Goal: Task Accomplishment & Management: Use online tool/utility

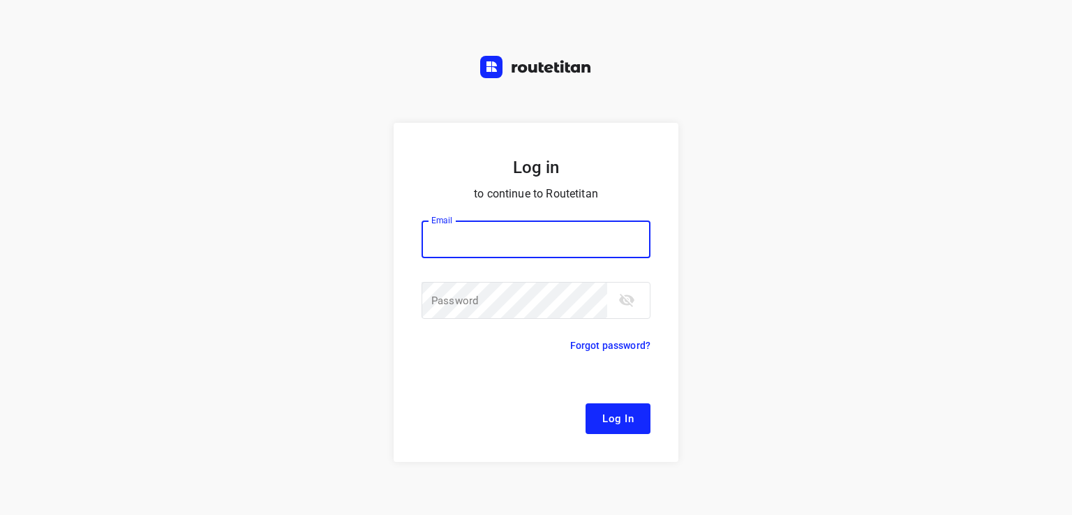
click at [547, 258] on input "email" at bounding box center [536, 240] width 229 height 38
click at [543, 249] on input "email" at bounding box center [536, 240] width 229 height 38
drag, startPoint x: 575, startPoint y: 227, endPoint x: 0, endPoint y: 191, distance: 576.3
click at [0, 191] on div "Log in to continue to Routetitan Email alex.de.koning@fruitopjewerk.nl Email ​ …" at bounding box center [536, 334] width 1072 height 423
type input "remco@fruitopjewerk.nl"
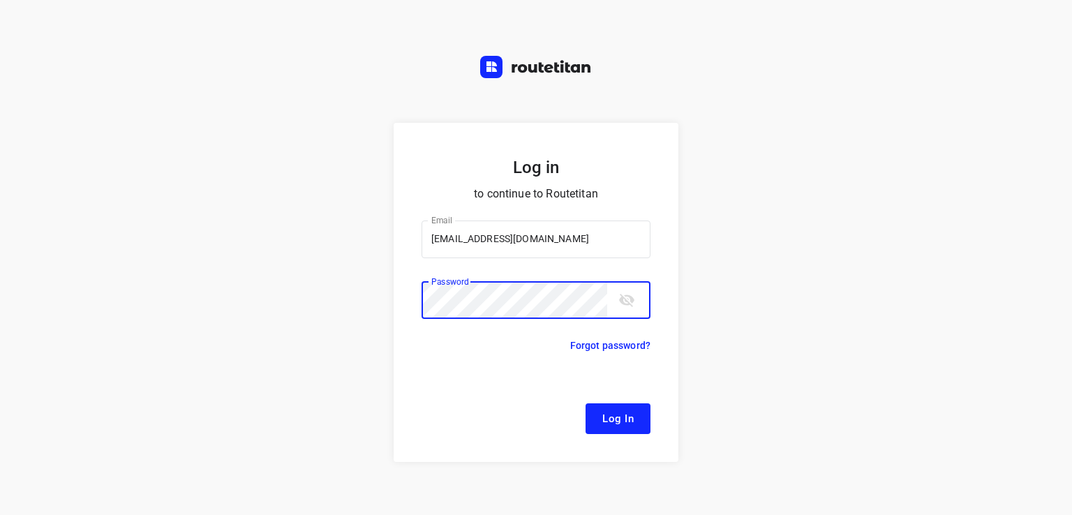
click at [620, 293] on icon "toggle password visibility" at bounding box center [626, 300] width 17 height 17
click at [606, 422] on span "Log In" at bounding box center [617, 419] width 31 height 18
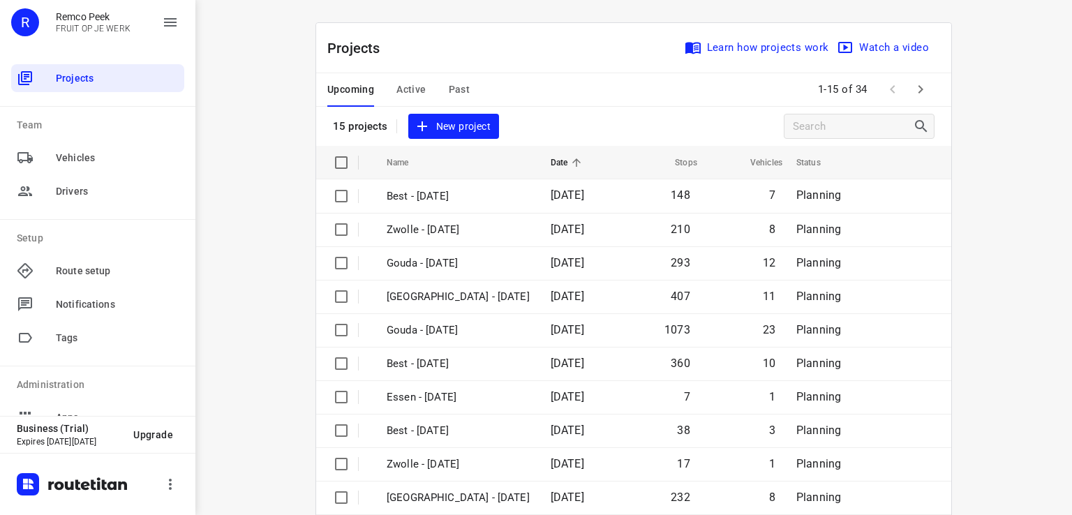
click at [914, 101] on button "button" at bounding box center [921, 89] width 28 height 28
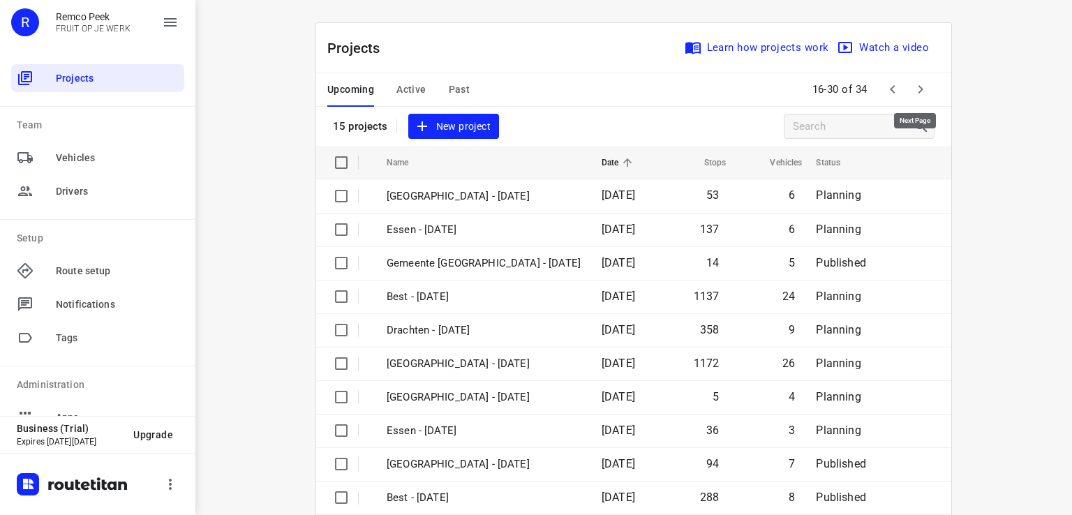
click at [912, 96] on icon "button" at bounding box center [920, 89] width 17 height 17
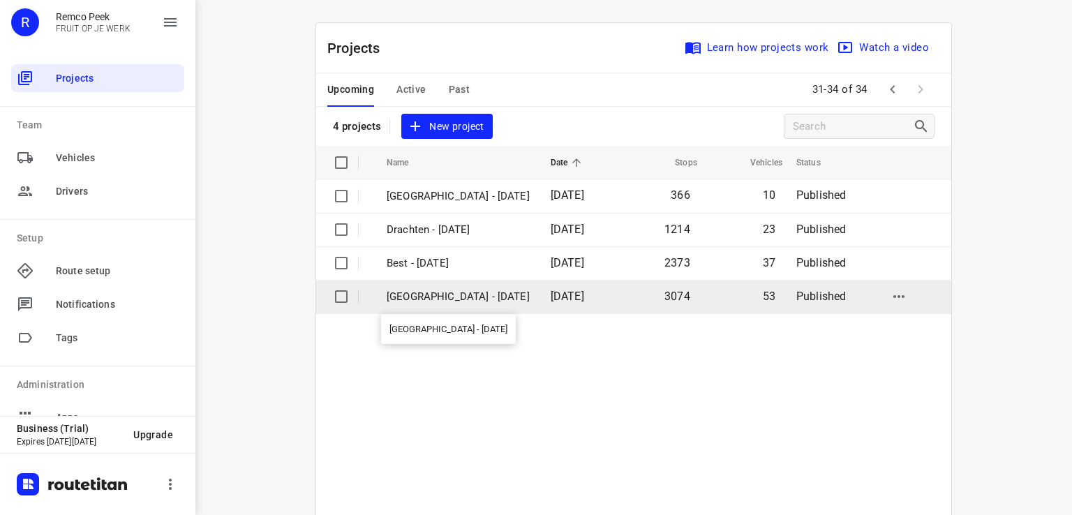
click at [447, 299] on p "[GEOGRAPHIC_DATA] - [DATE]" at bounding box center [458, 297] width 143 height 16
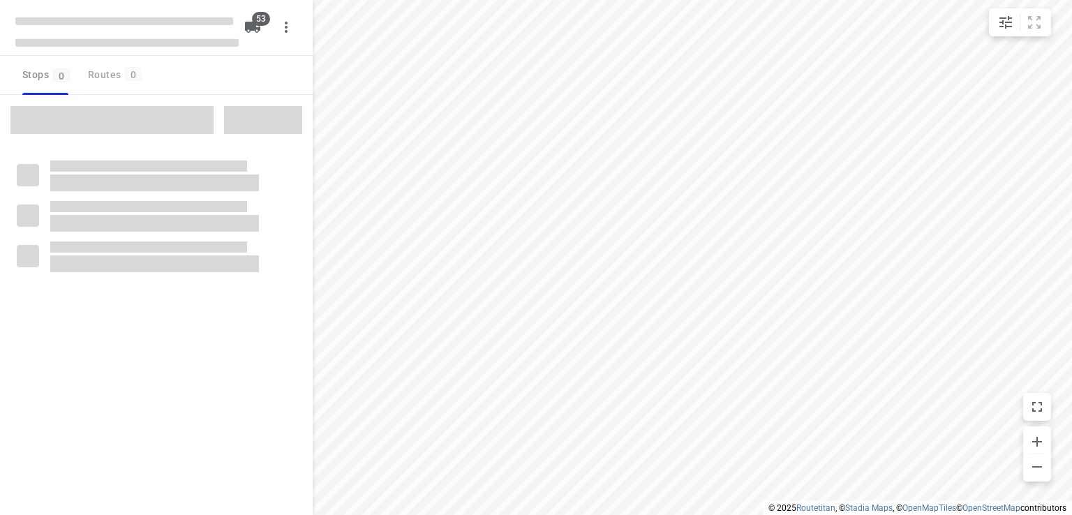
checkbox input "true"
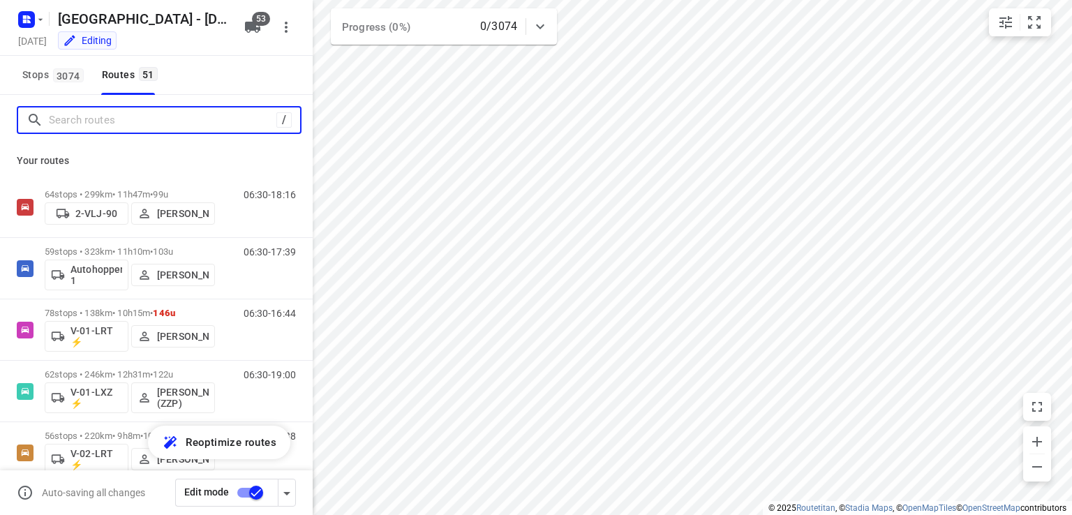
click at [148, 124] on input "Search routes" at bounding box center [163, 121] width 228 height 22
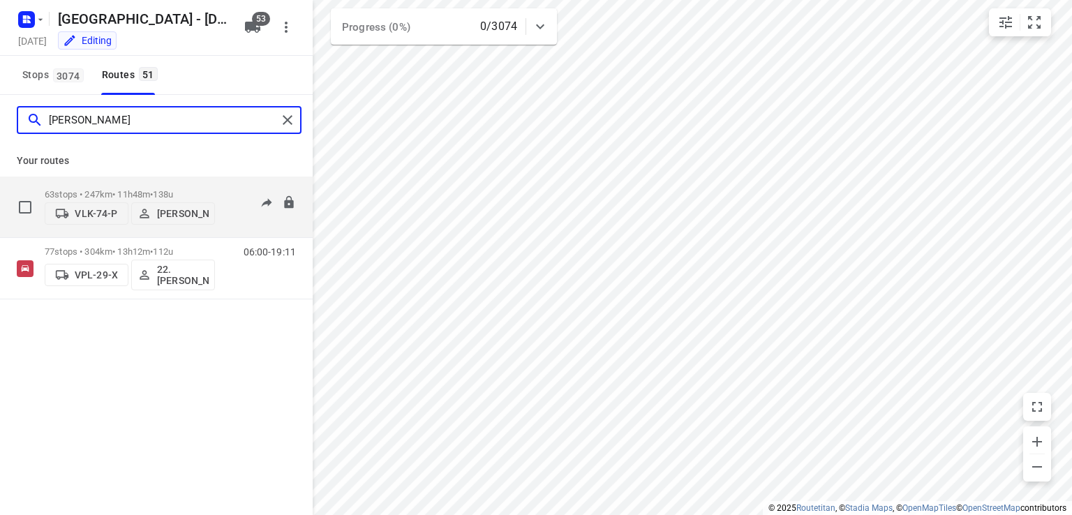
type input "frank"
click at [168, 189] on span "138u" at bounding box center [163, 194] width 20 height 10
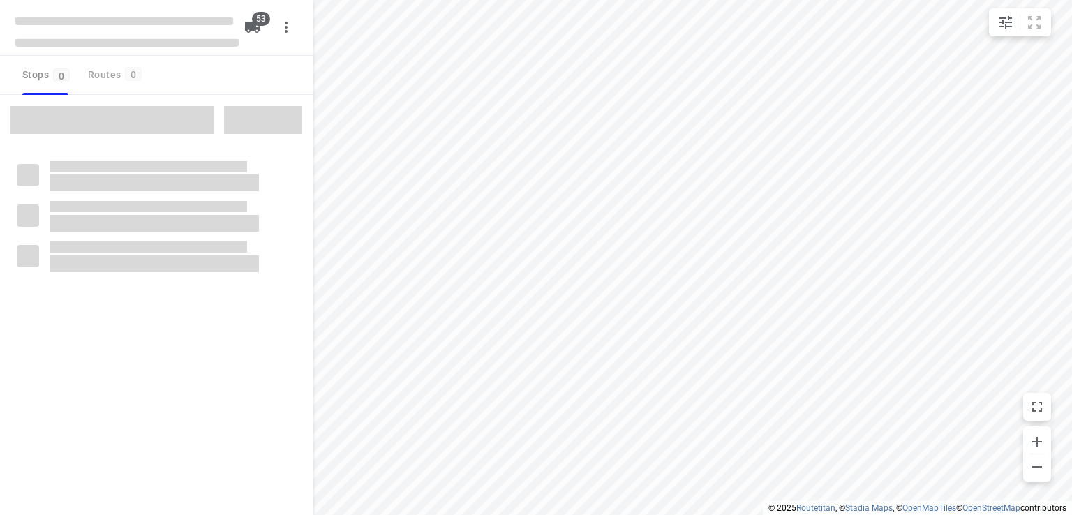
click at [190, 95] on div at bounding box center [156, 119] width 313 height 49
checkbox input "true"
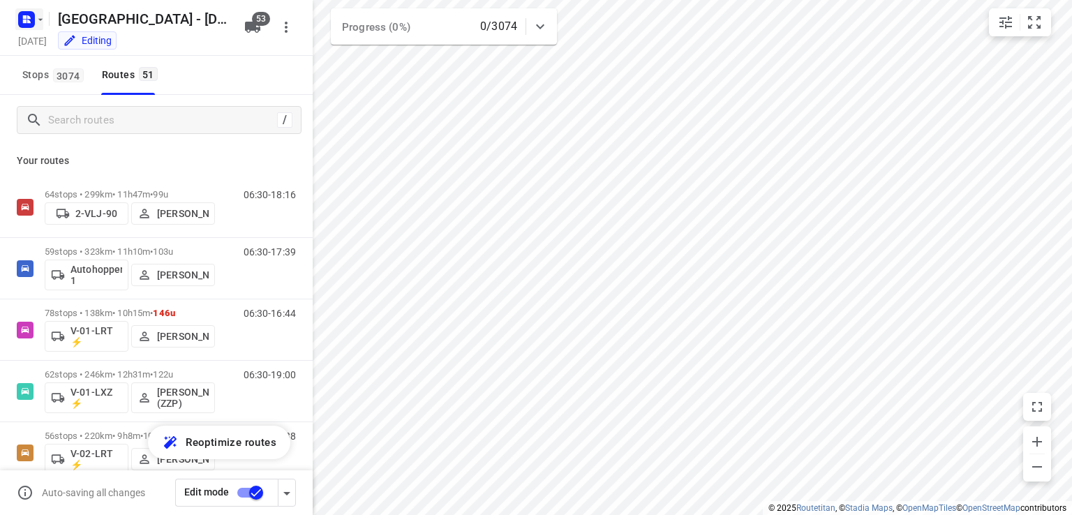
click at [34, 22] on rect "button" at bounding box center [26, 19] width 17 height 17
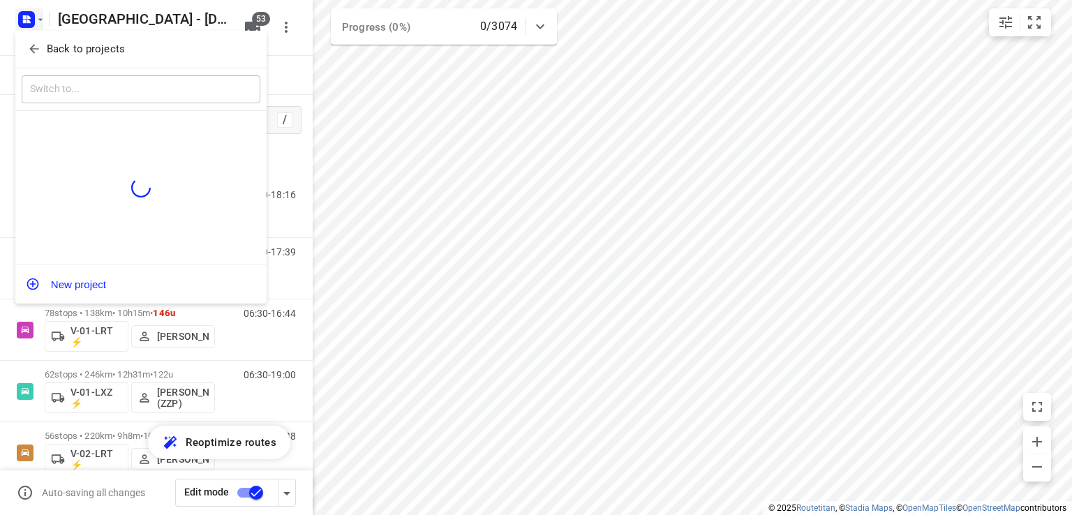
click at [60, 57] on button "Back to projects" at bounding box center [141, 49] width 239 height 23
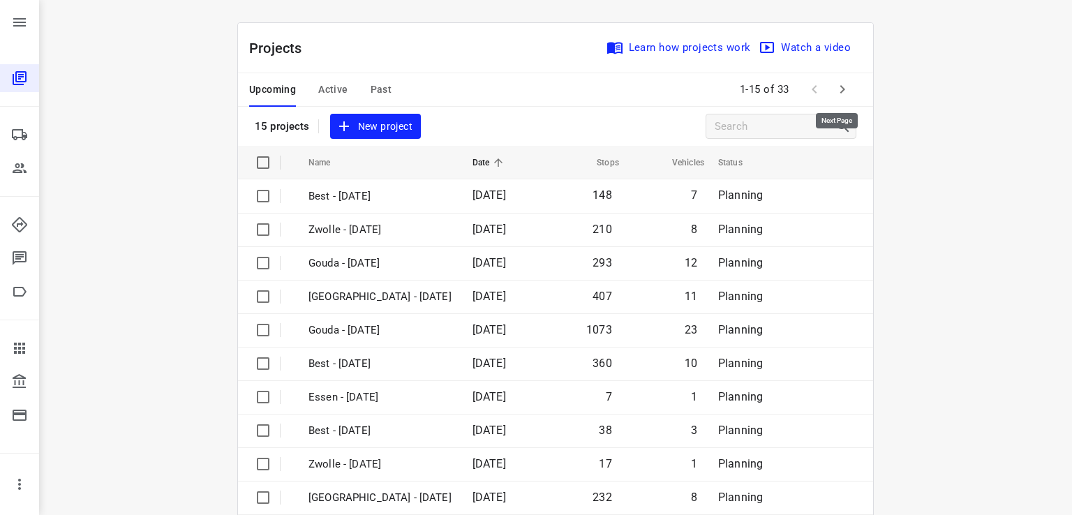
click at [837, 89] on icon "button" at bounding box center [842, 89] width 17 height 17
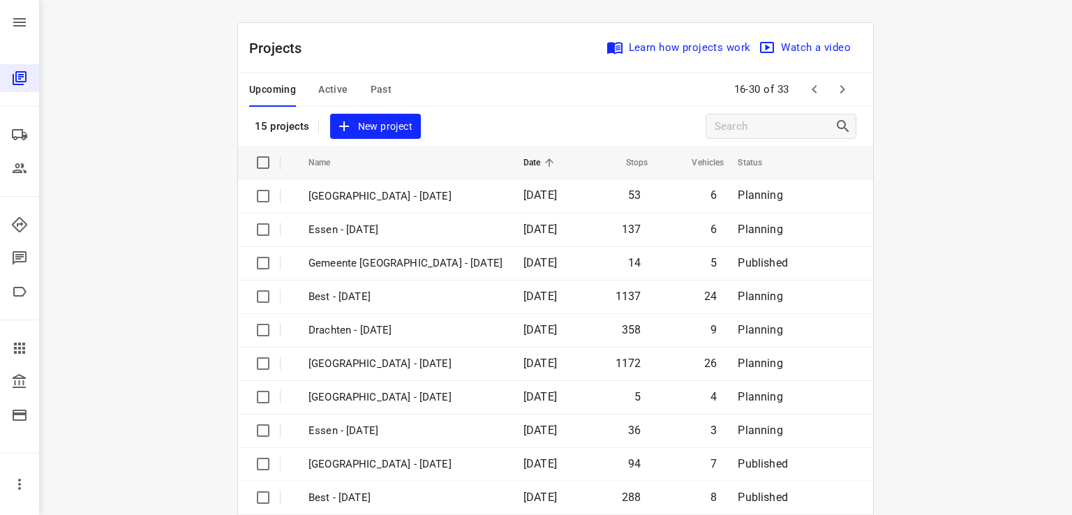
click at [839, 94] on icon "button" at bounding box center [842, 89] width 17 height 17
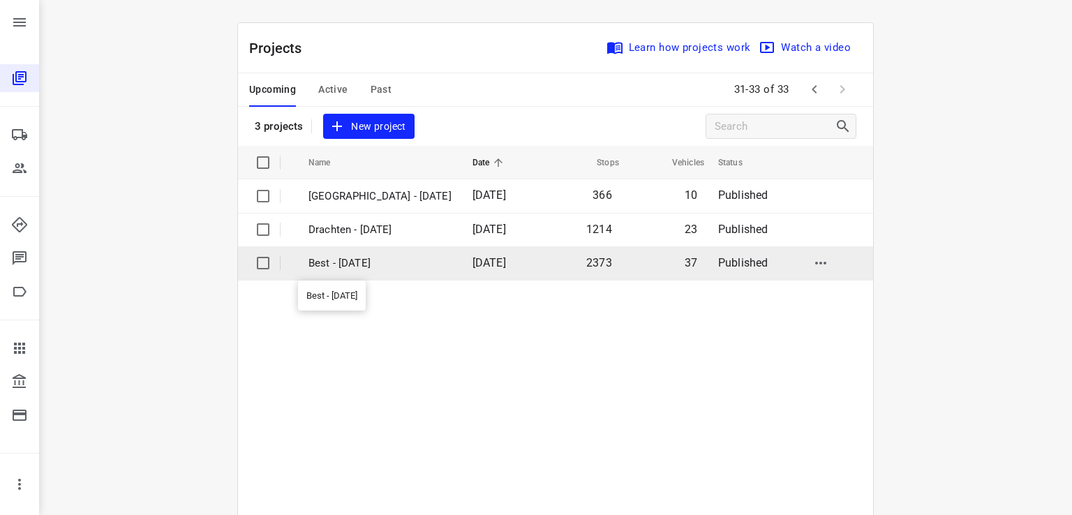
click at [366, 266] on p "Best - [DATE]" at bounding box center [380, 263] width 143 height 16
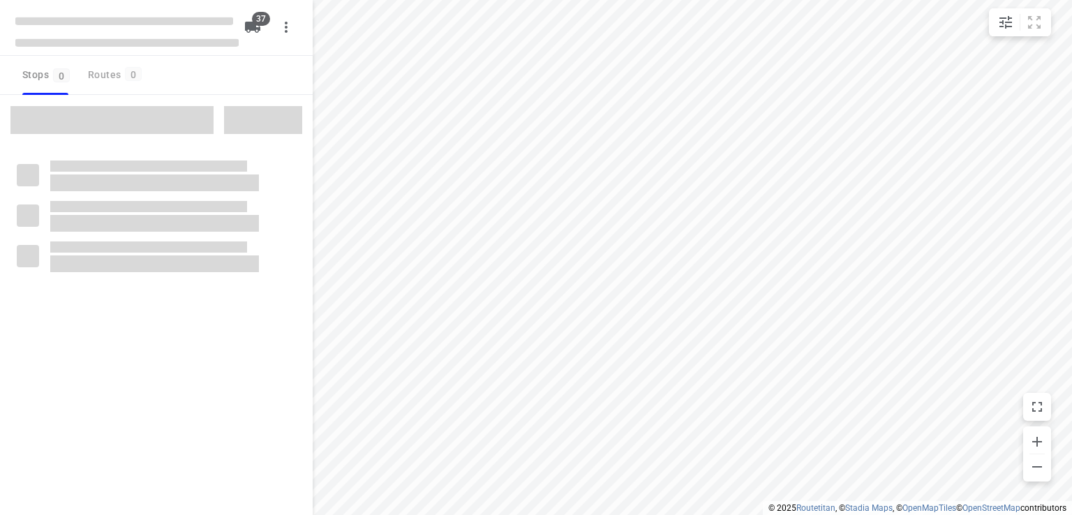
checkbox input "true"
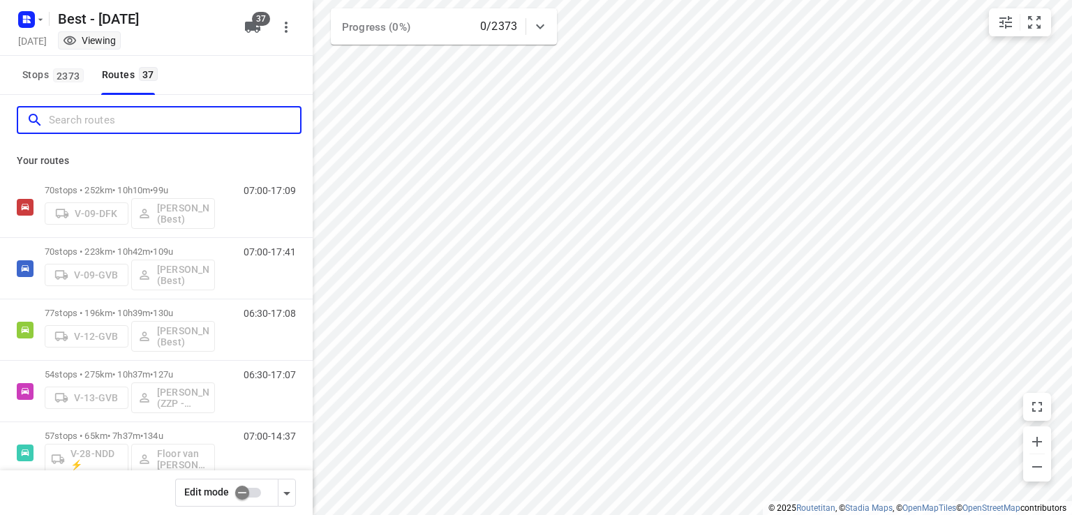
click at [118, 122] on input "Search routes" at bounding box center [174, 121] width 251 height 22
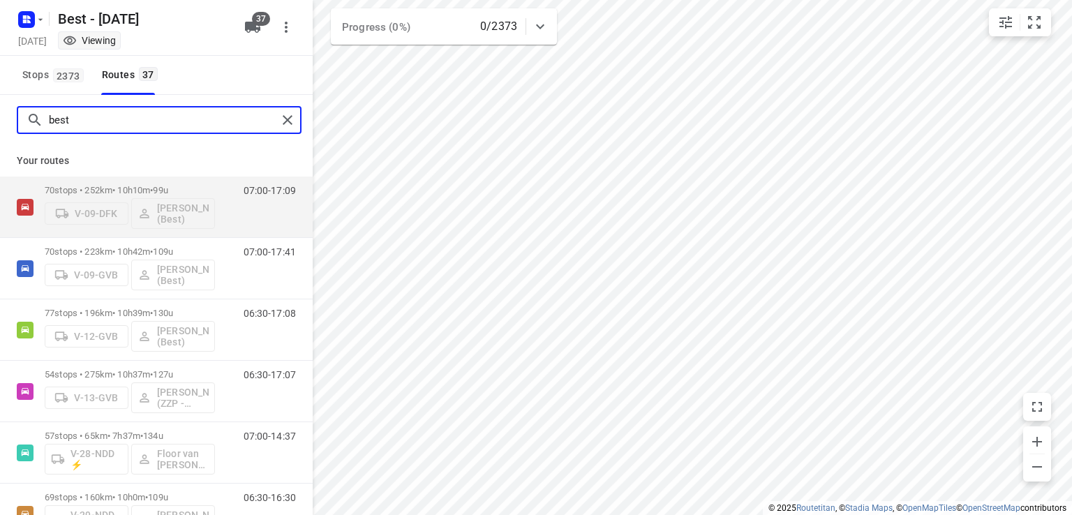
click at [145, 117] on input "best" at bounding box center [163, 121] width 228 height 22
type input "b"
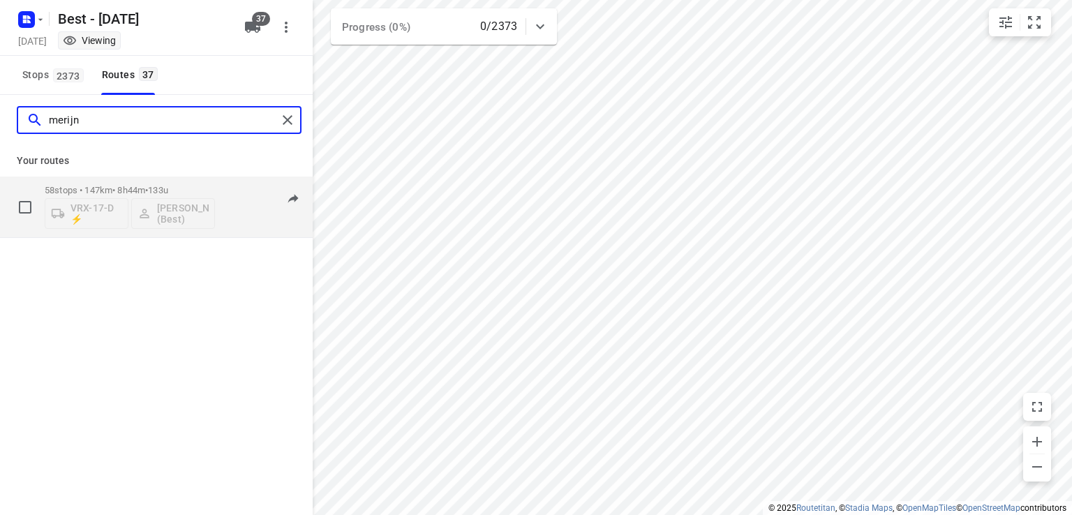
type input "merijn"
click at [168, 191] on span "133u" at bounding box center [158, 190] width 20 height 10
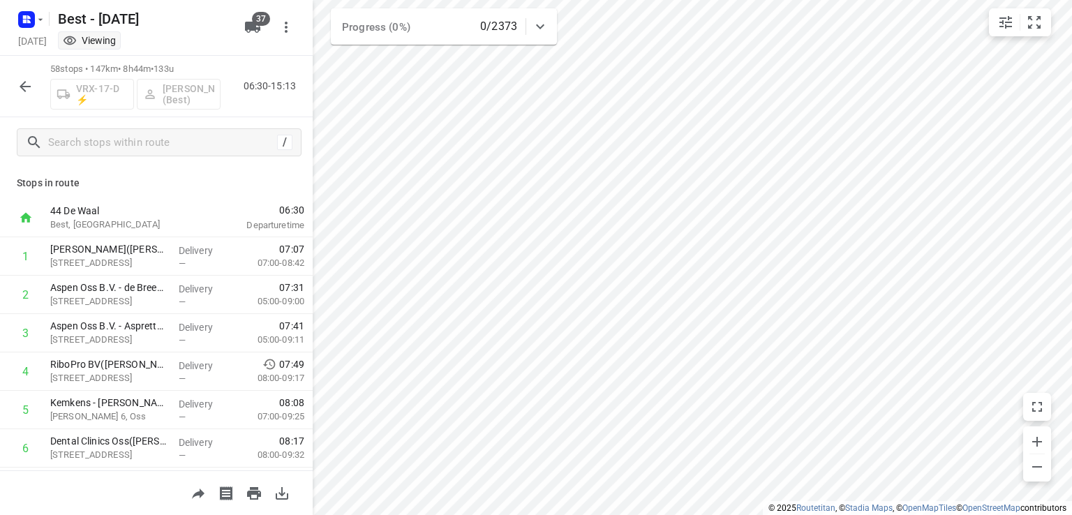
click at [219, 179] on p "Stops in route" at bounding box center [156, 183] width 279 height 15
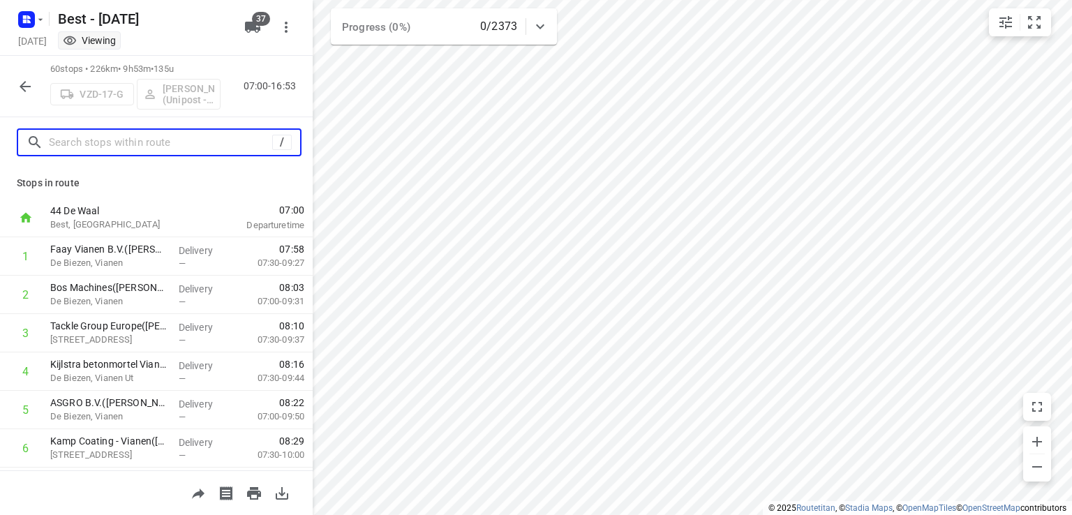
click at [200, 140] on input "text" at bounding box center [160, 143] width 223 height 22
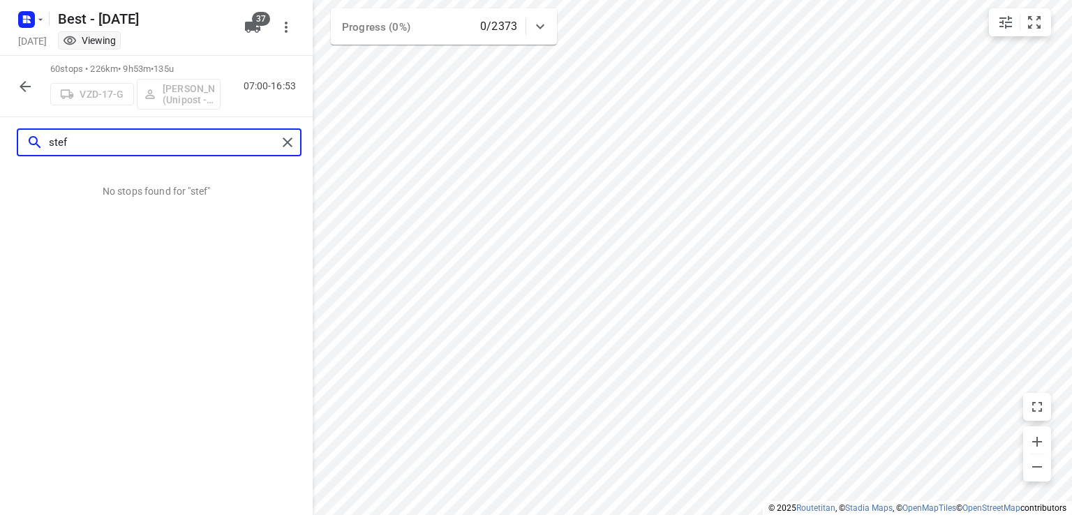
type input "stef"
click at [22, 97] on button "button" at bounding box center [25, 87] width 28 height 28
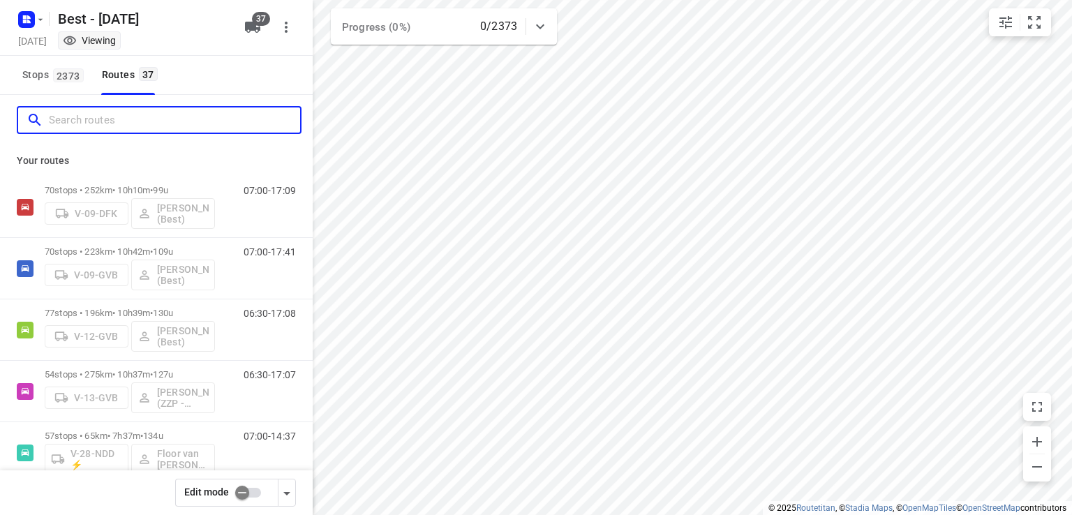
click at [84, 128] on input "Search routes" at bounding box center [174, 121] width 251 height 22
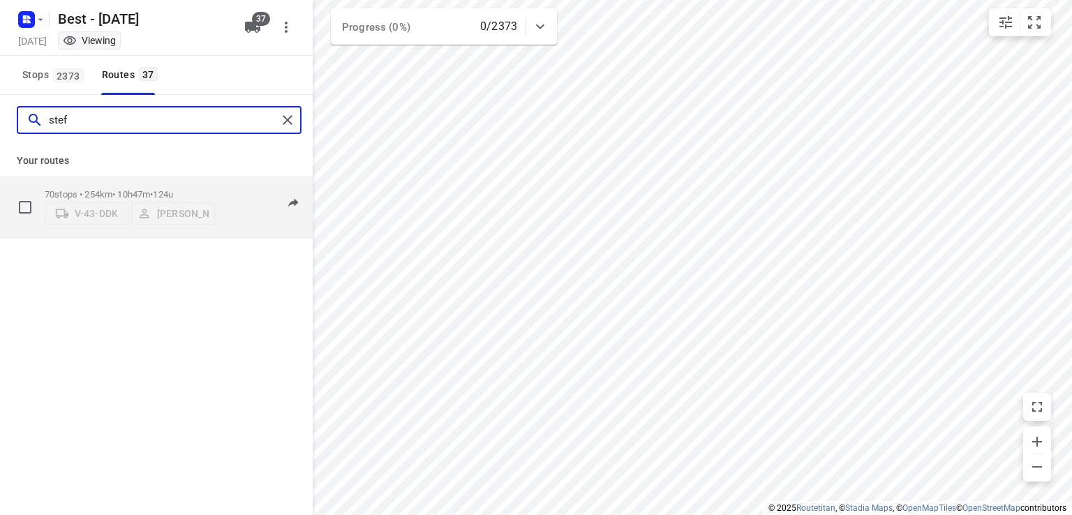
type input "stef"
click at [168, 189] on span "124u" at bounding box center [163, 194] width 20 height 10
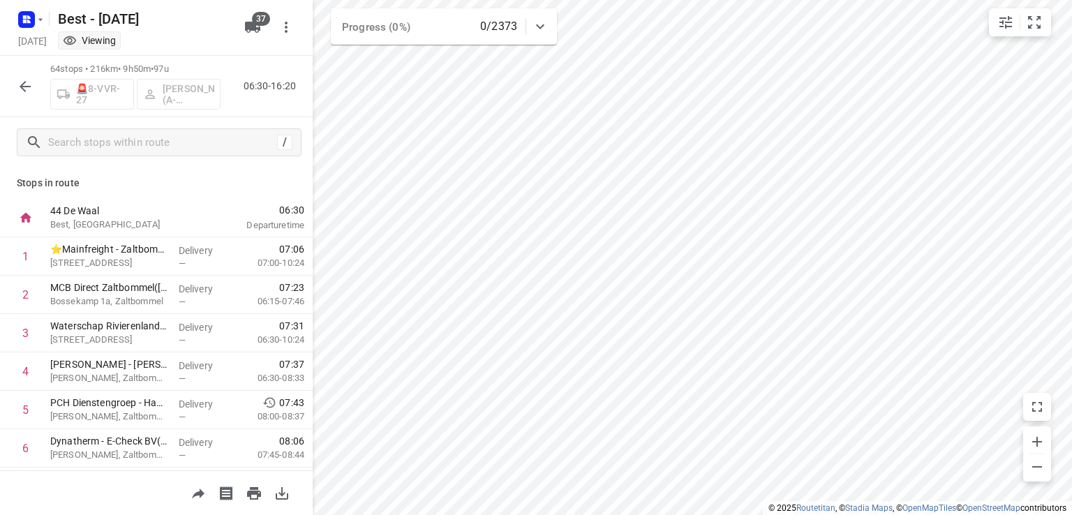
click at [195, 29] on div "Best - [DATE]" at bounding box center [124, 17] width 223 height 25
click at [182, 28] on div "Best - [DATE]" at bounding box center [124, 17] width 223 height 25
click at [191, 31] on div "Best - Monday Monday, Sep 08 Viewing" at bounding box center [126, 27] width 223 height 49
click at [18, 96] on button "button" at bounding box center [25, 87] width 28 height 28
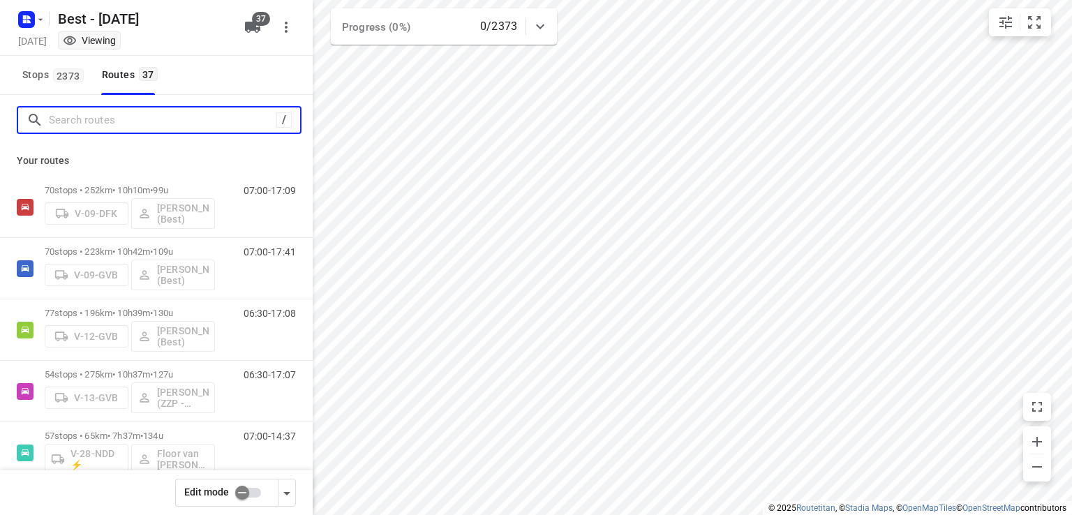
click at [109, 124] on input "Search routes" at bounding box center [163, 121] width 228 height 22
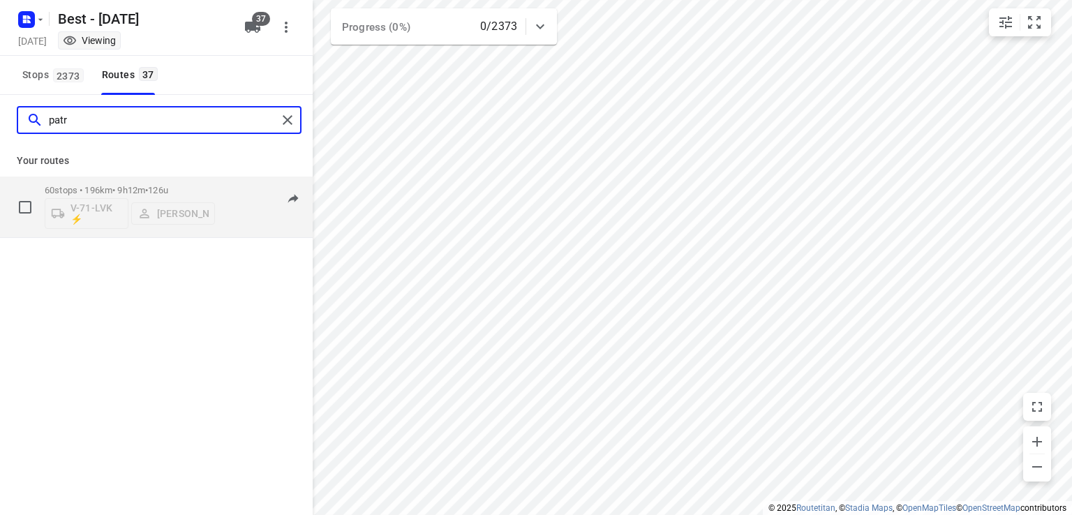
type input "patr"
click at [151, 179] on div "60 stops • 196km • 9h12m • 126u V-71-LVK ⚡ [PERSON_NAME]" at bounding box center [130, 207] width 170 height 58
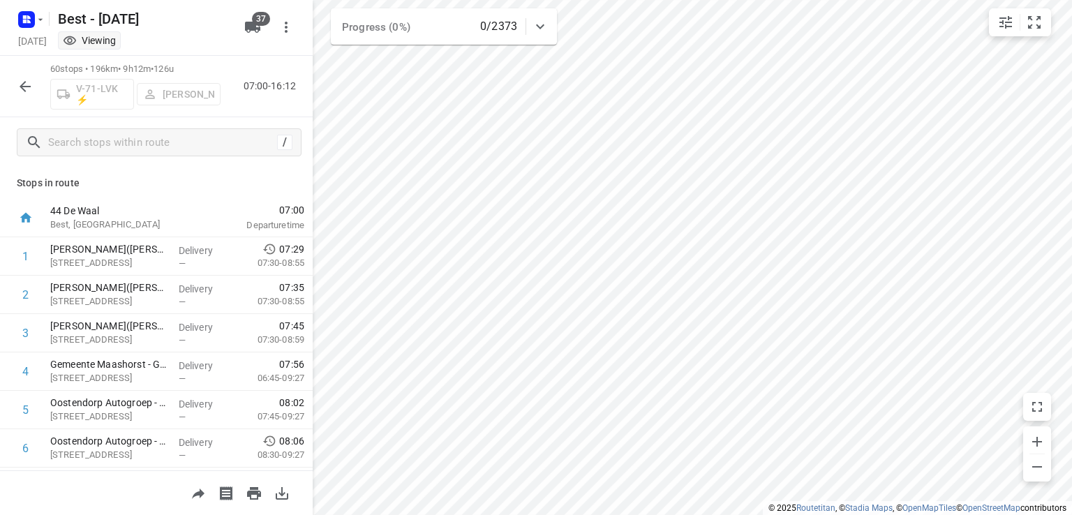
click at [290, 112] on div "60 stops • 196km • 9h12m • 126u V-71-LVK ⚡ Patrick Pauw 07:00-16:12" at bounding box center [156, 86] width 313 height 61
click at [25, 94] on icon "button" at bounding box center [25, 86] width 17 height 17
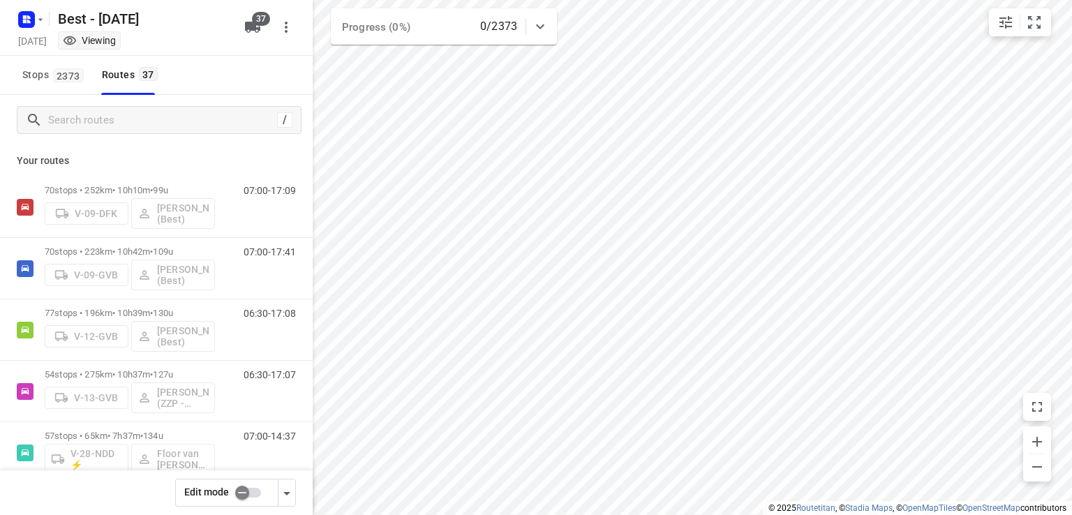
click at [200, 31] on div "Best - Monday Monday, Sep 08 Viewing" at bounding box center [126, 27] width 223 height 49
click at [215, 77] on div "Stops 2373 Routes 37" at bounding box center [156, 75] width 313 height 39
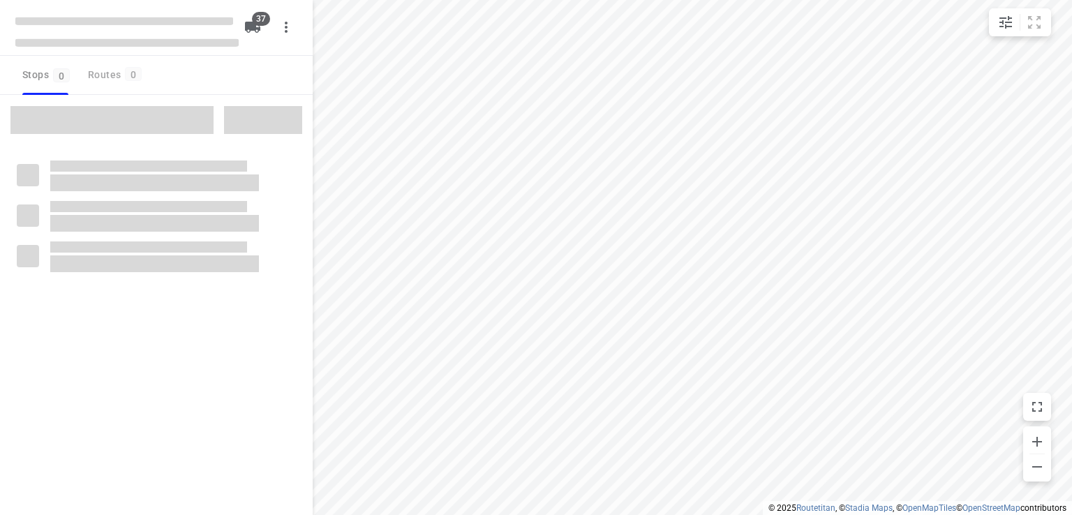
checkbox input "true"
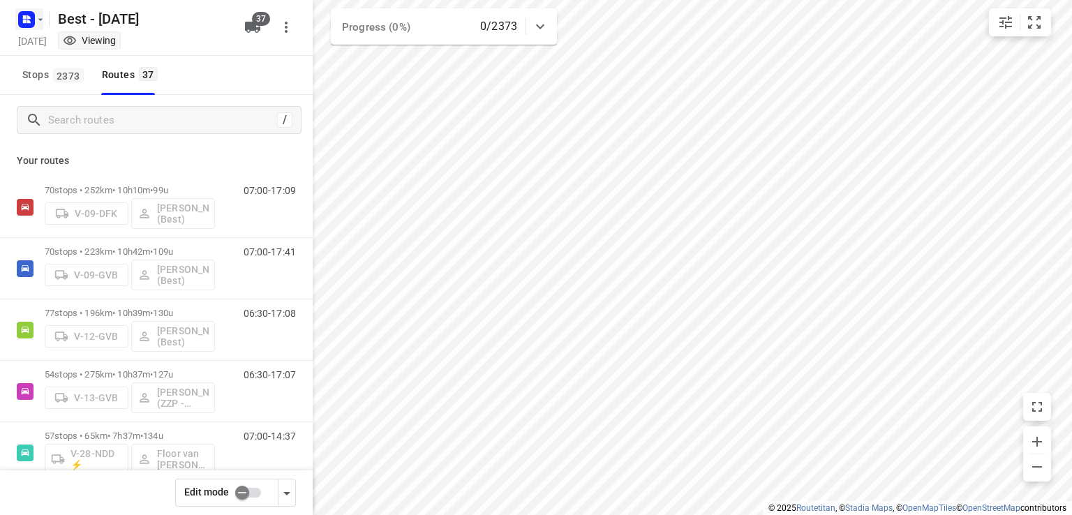
click at [25, 29] on icon "button" at bounding box center [26, 19] width 22 height 22
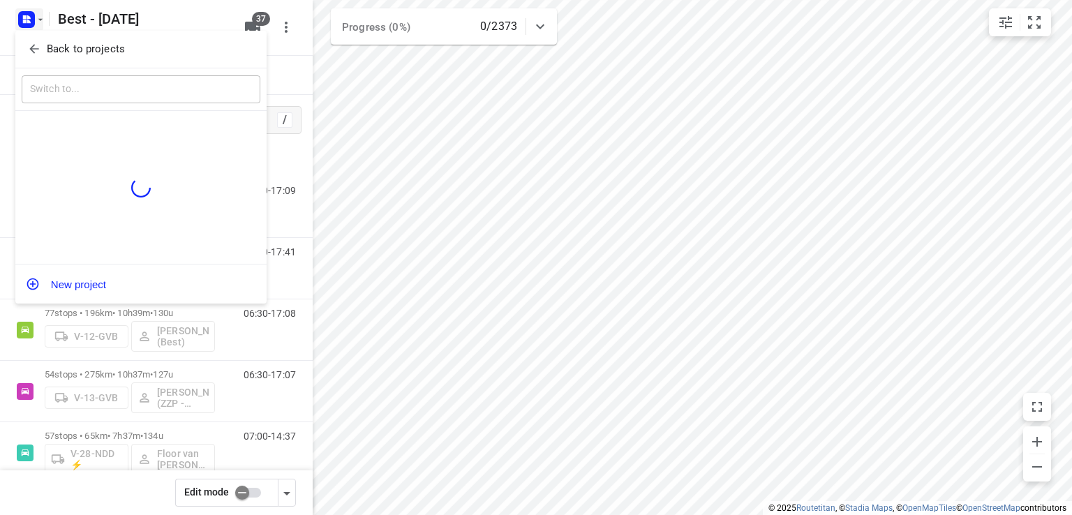
click at [54, 50] on p "Back to projects" at bounding box center [86, 49] width 78 height 16
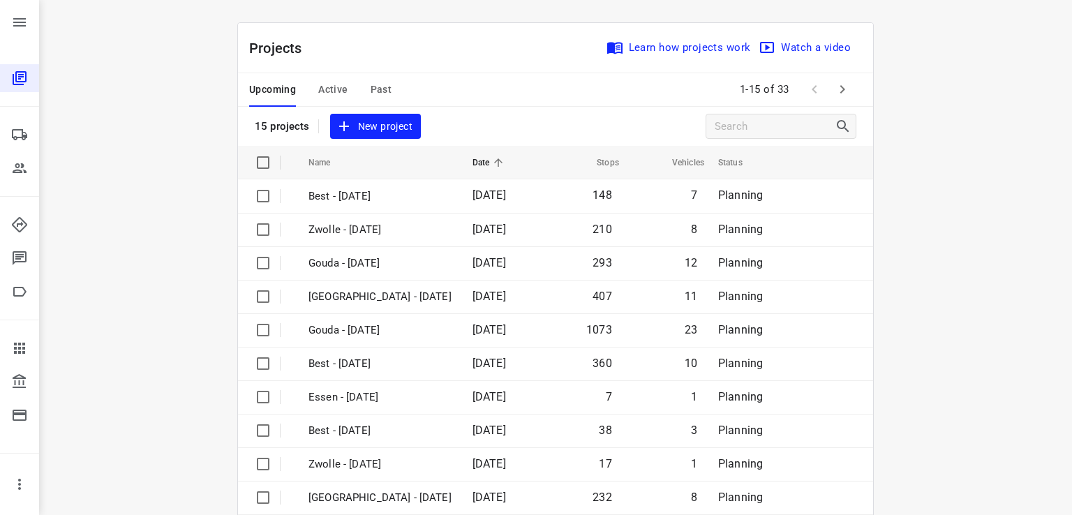
click at [403, 57] on div "Projects Learn how projects work Watch a video" at bounding box center [555, 48] width 635 height 50
click at [318, 84] on span "Active" at bounding box center [332, 89] width 29 height 17
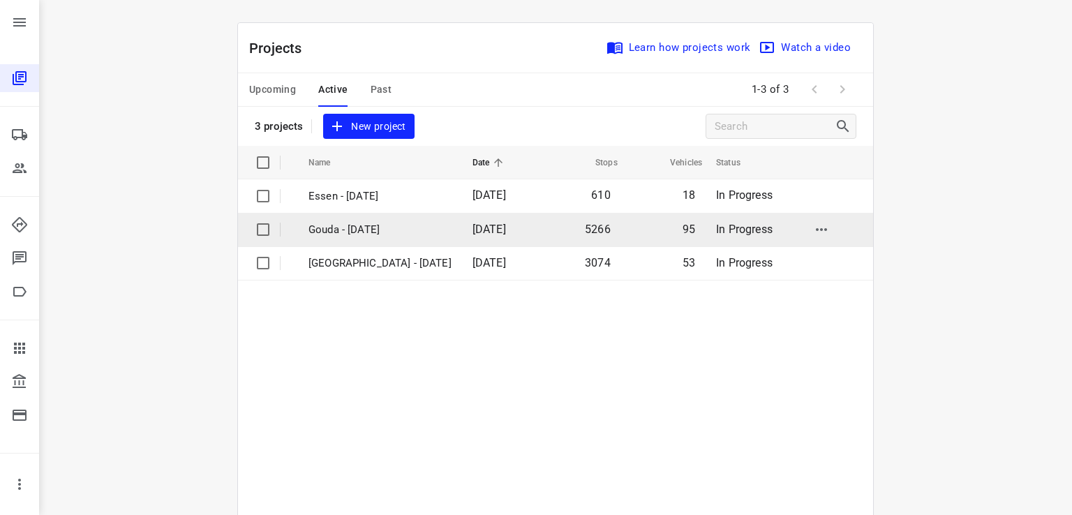
click at [332, 222] on p "Gouda - [DATE]" at bounding box center [380, 230] width 143 height 16
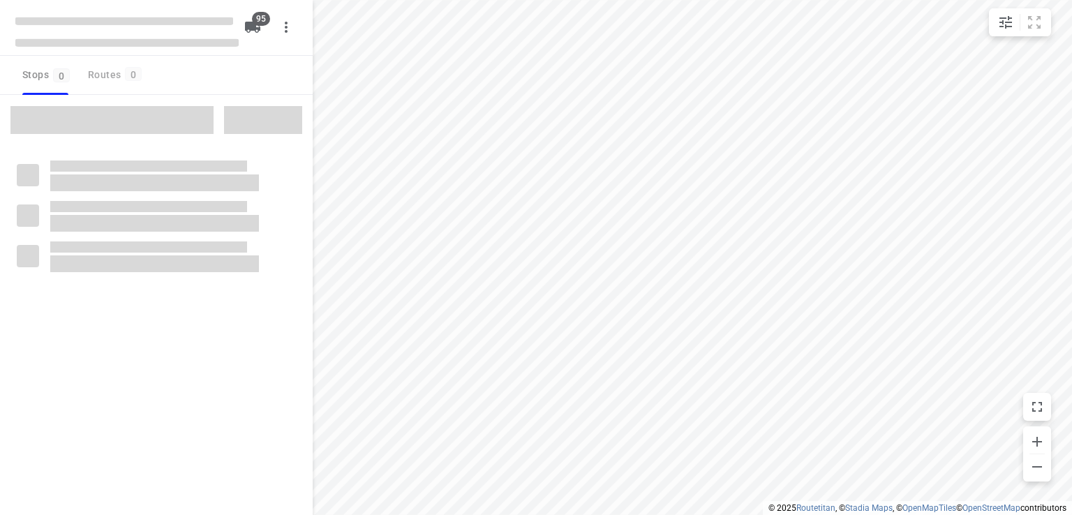
checkbox input "true"
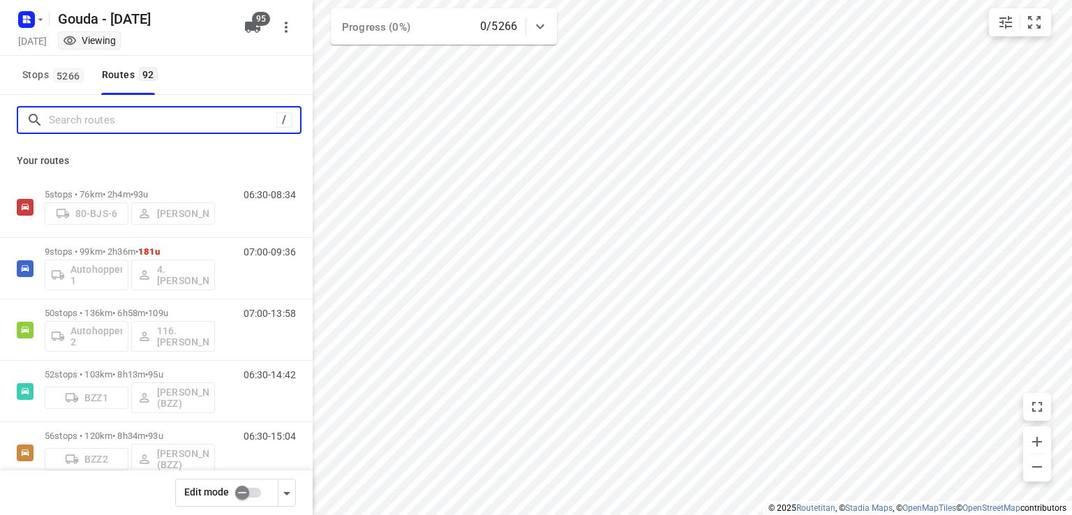
click at [142, 121] on input "Search routes" at bounding box center [163, 121] width 228 height 22
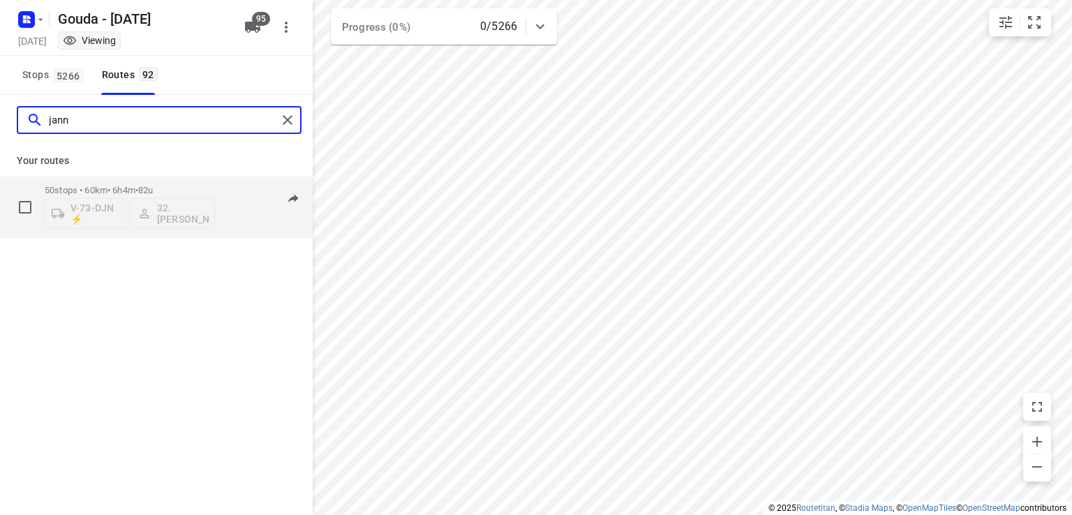
type input "jann"
click at [138, 183] on div "50 stops • 60km • 6h4m • 82u V-73-DJN ⚡ 32. [PERSON_NAME]" at bounding box center [130, 207] width 170 height 58
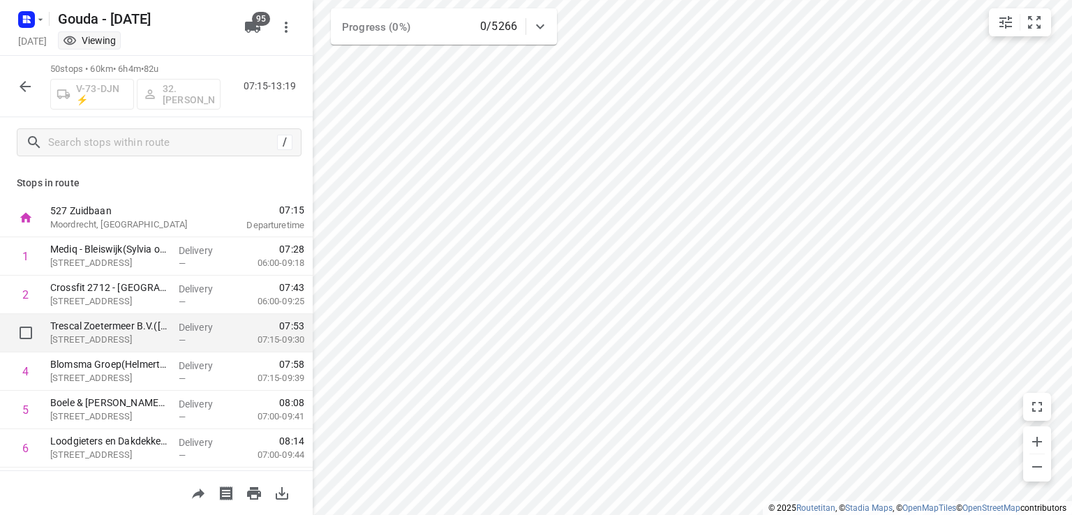
scroll to position [70, 0]
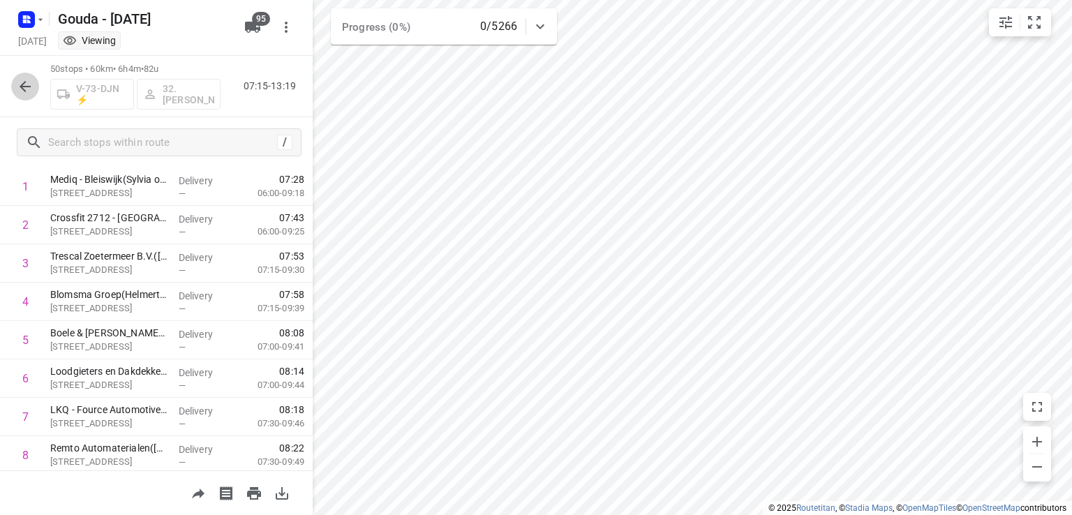
click at [22, 89] on icon "button" at bounding box center [25, 86] width 11 height 11
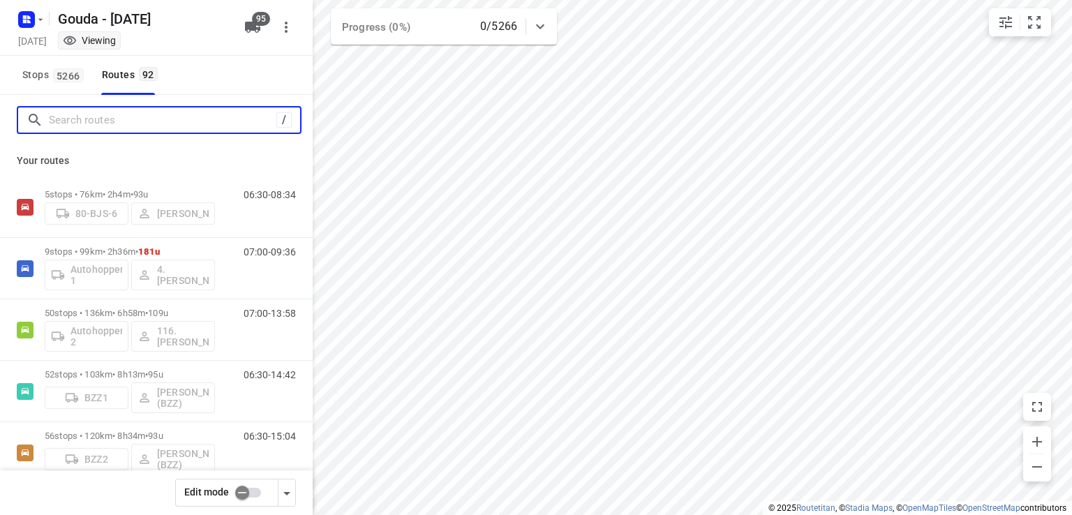
click at [117, 120] on input "Search routes" at bounding box center [163, 121] width 228 height 22
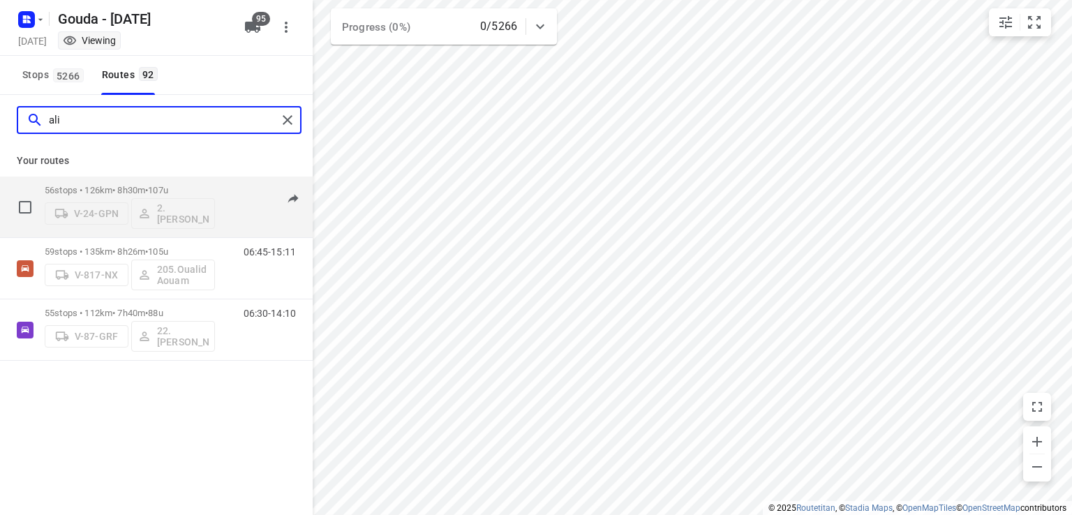
type input "ali"
click at [135, 191] on p "56 stops • 126km • 8h30m • 107u" at bounding box center [130, 190] width 170 height 10
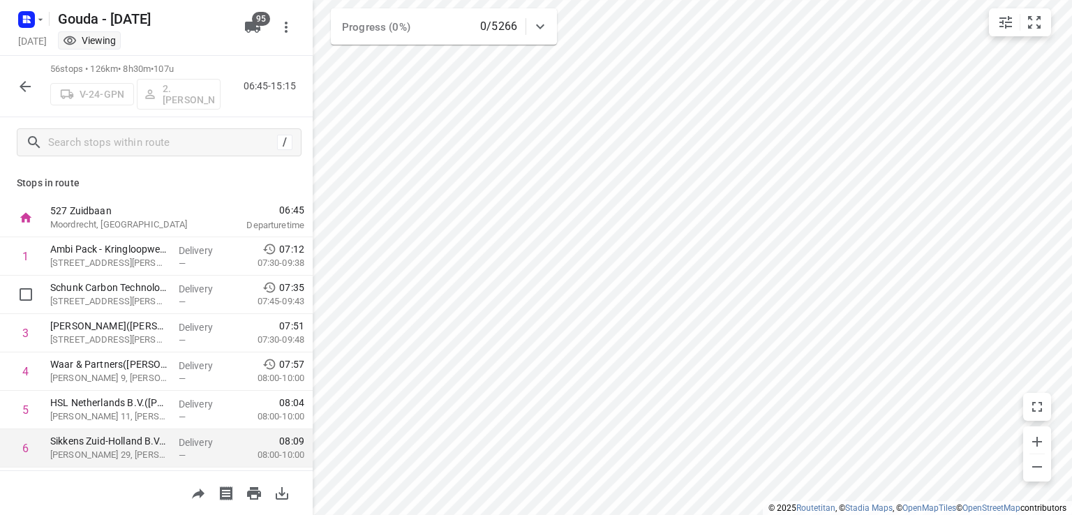
scroll to position [140, 0]
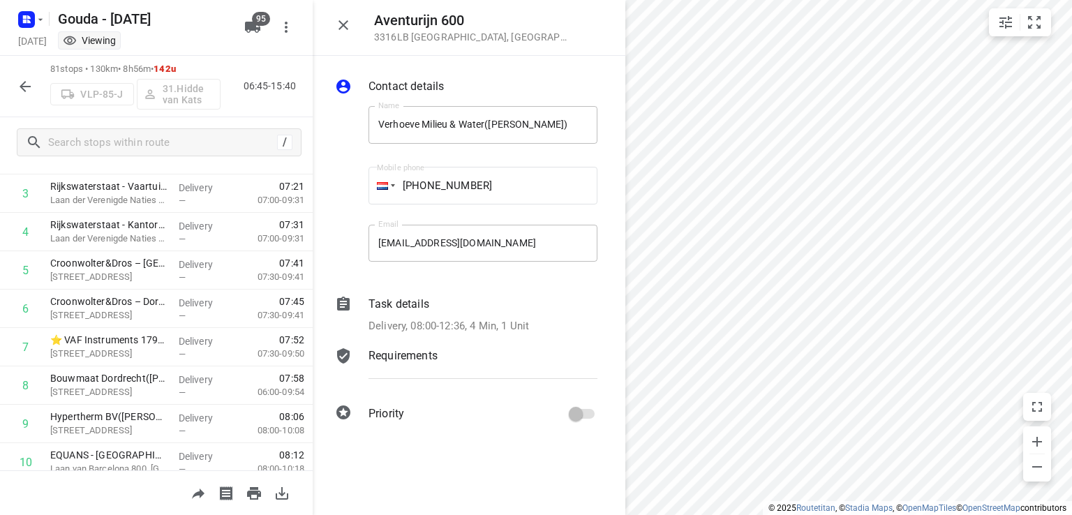
click at [28, 84] on icon "button" at bounding box center [25, 86] width 17 height 17
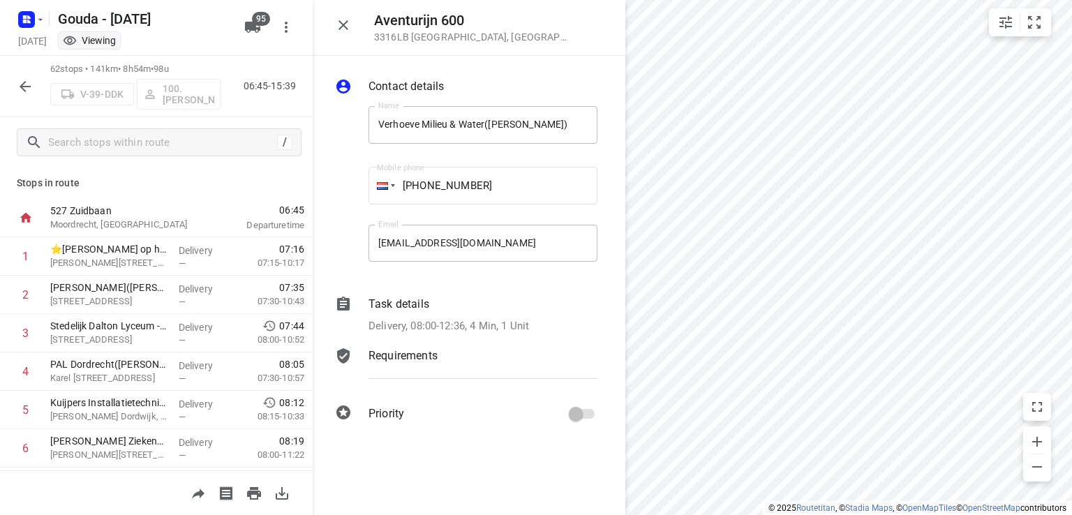
click at [15, 87] on button "button" at bounding box center [25, 87] width 28 height 28
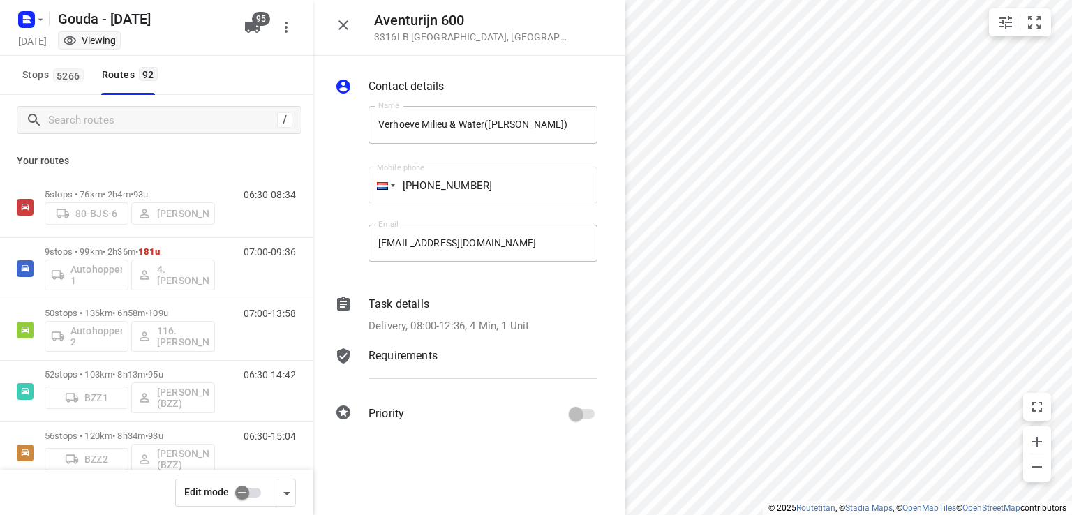
click at [251, 498] on input "checkbox" at bounding box center [242, 493] width 80 height 27
checkbox input "false"
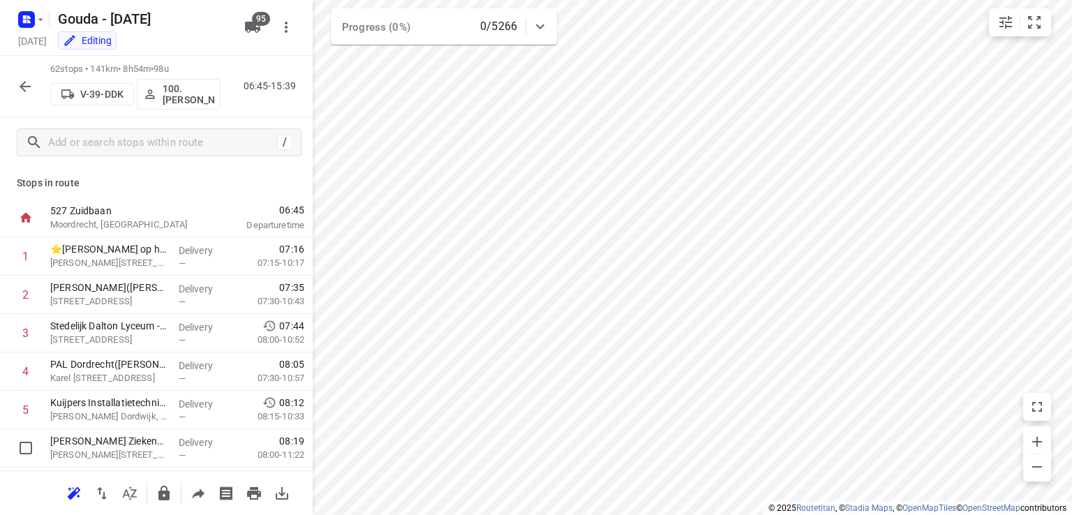
scroll to position [70, 0]
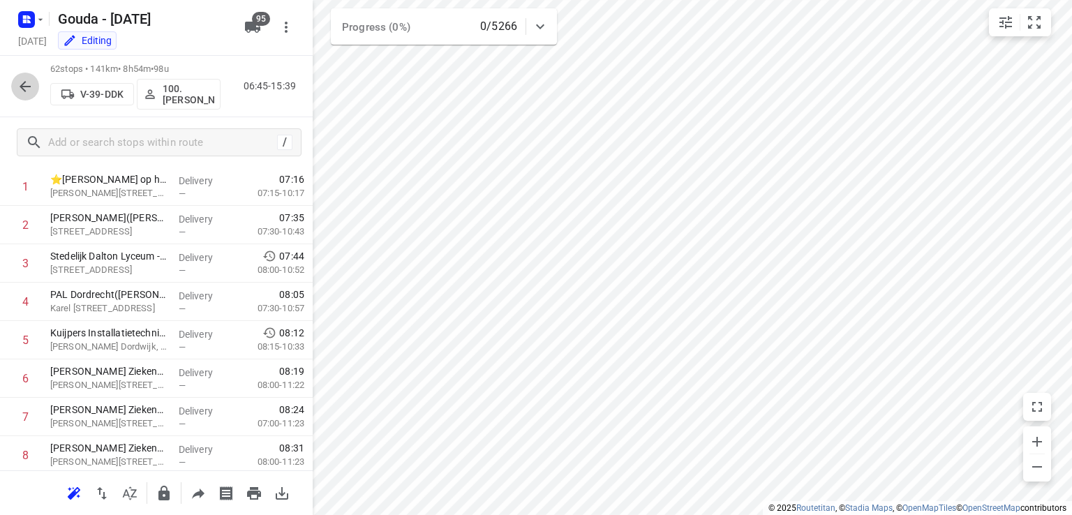
click at [18, 87] on icon "button" at bounding box center [25, 86] width 17 height 17
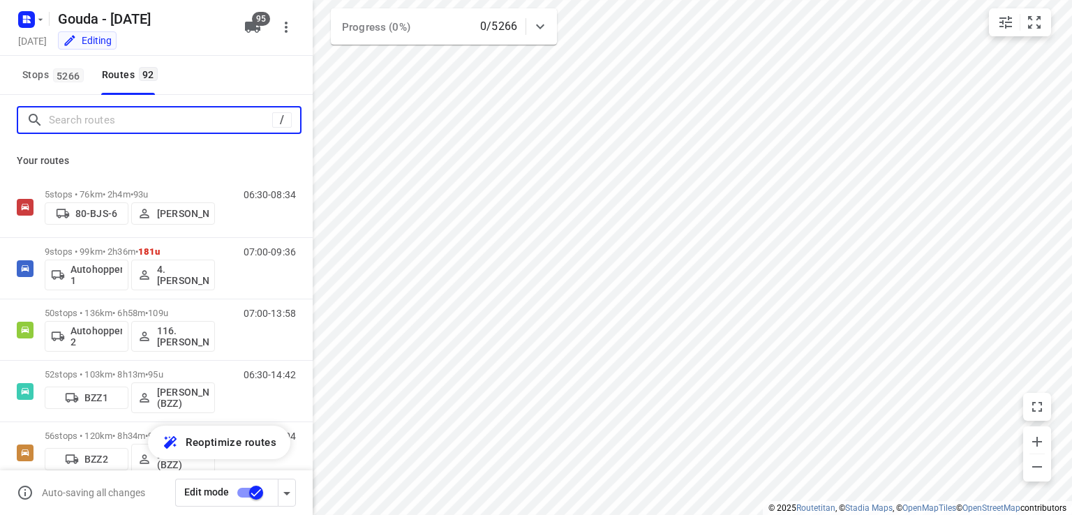
click at [132, 117] on input "Search routes" at bounding box center [160, 121] width 223 height 22
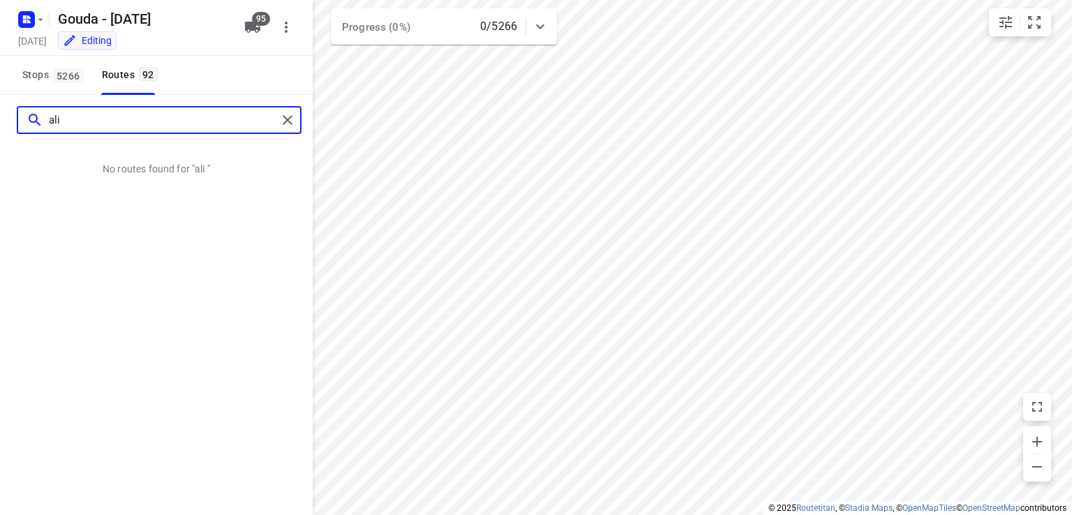
drag, startPoint x: 127, startPoint y: 121, endPoint x: 70, endPoint y: 144, distance: 61.7
click at [70, 144] on div "ali No routes found for "ali "" at bounding box center [156, 135] width 313 height 81
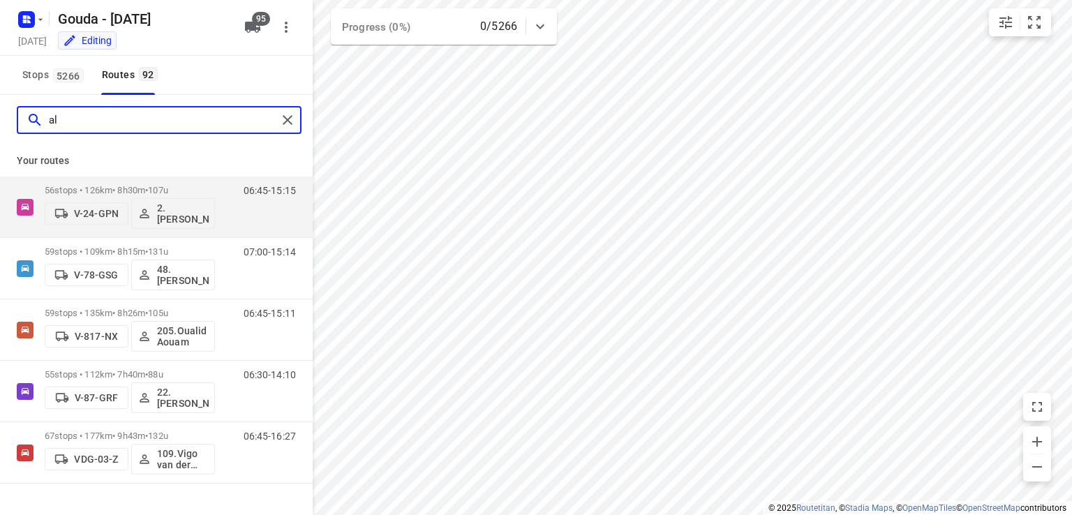
type input "a"
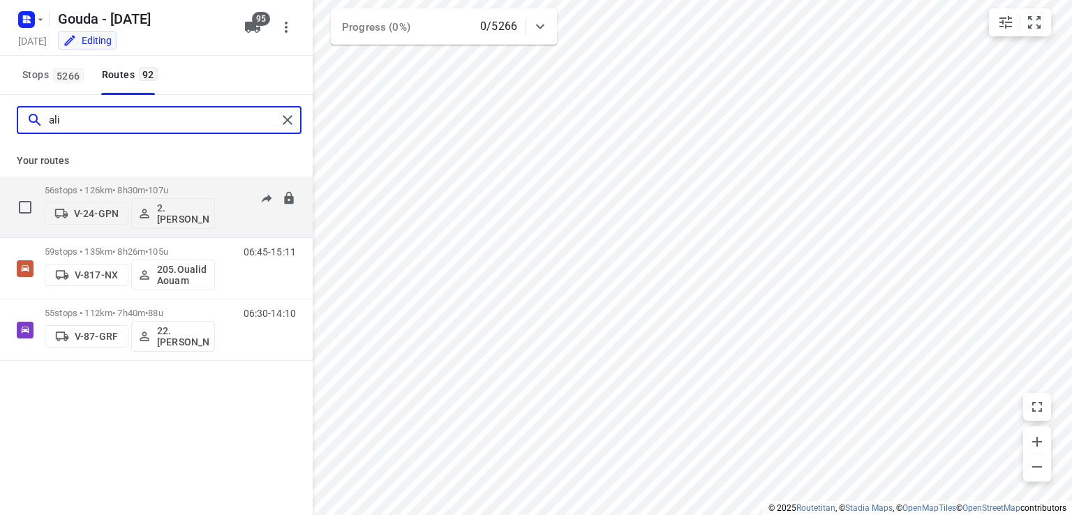
type input "ali"
click at [119, 184] on div "56 stops • 126km • 8h30m • 107u V-24-GPN 2. Ali Hasanzadah" at bounding box center [130, 207] width 170 height 58
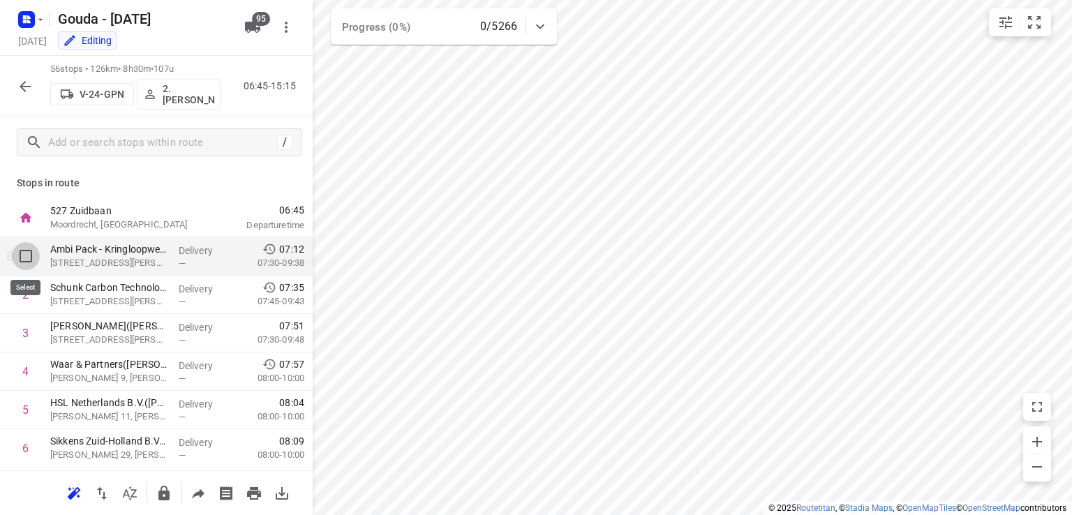
click at [25, 255] on input "checkbox" at bounding box center [26, 256] width 28 height 28
checkbox input "true"
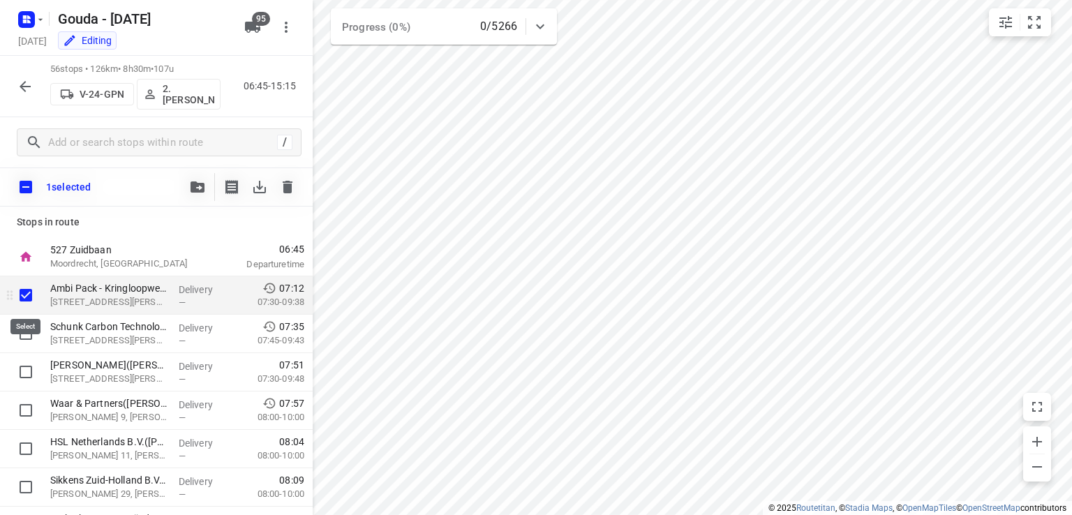
click at [30, 298] on input "checkbox" at bounding box center [26, 295] width 28 height 28
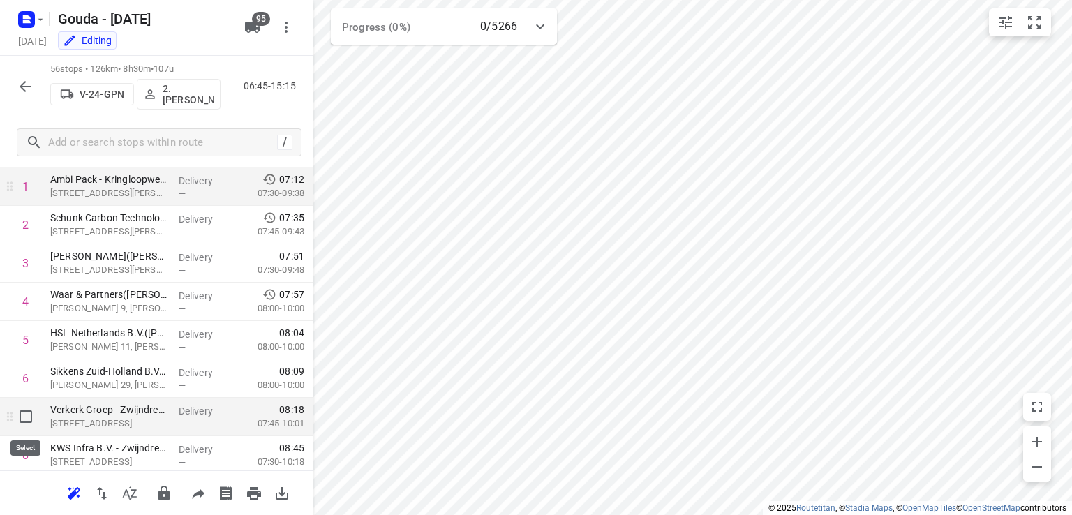
click at [23, 412] on input "checkbox" at bounding box center [26, 417] width 28 height 28
checkbox input "true"
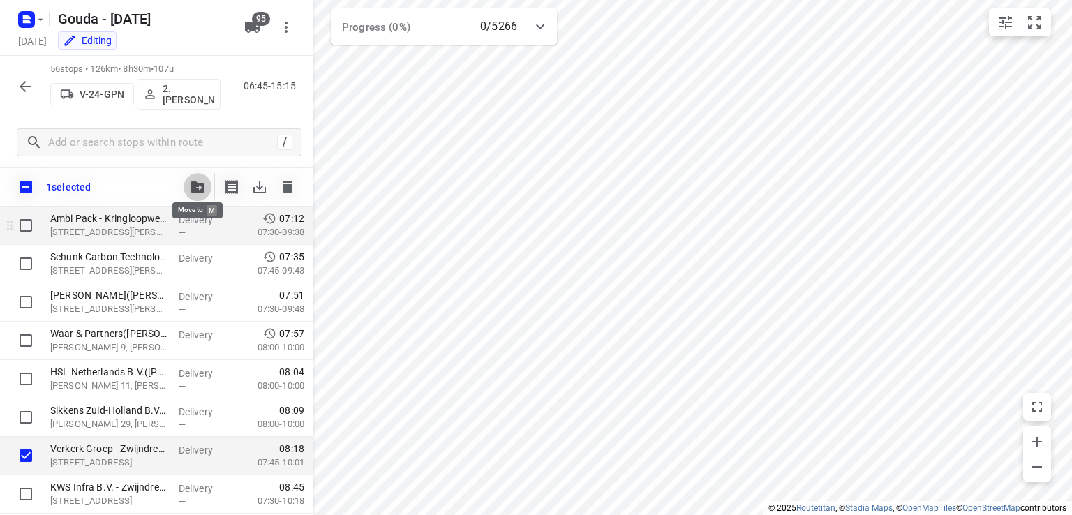
click at [204, 182] on icon "button" at bounding box center [198, 186] width 14 height 11
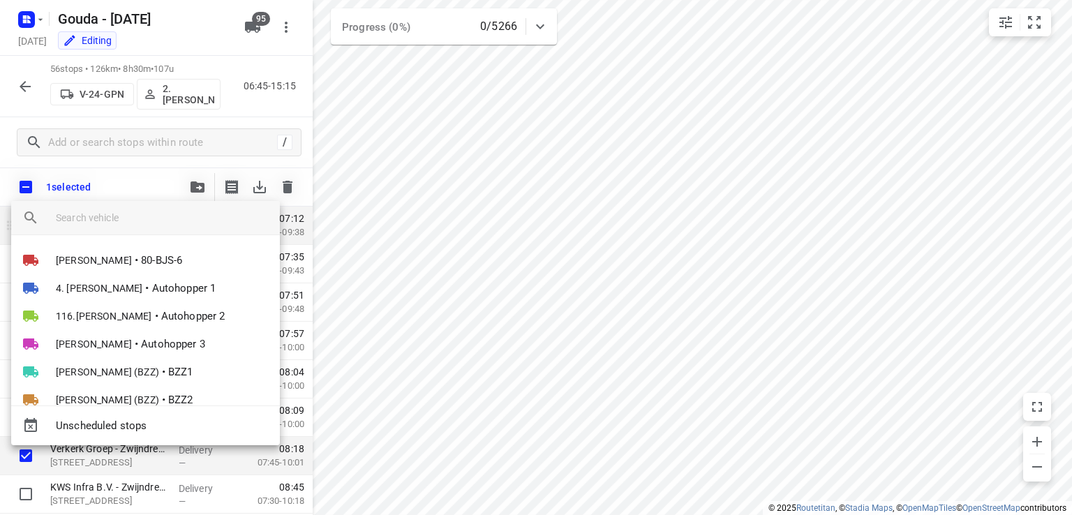
click at [131, 209] on input "search vehicle" at bounding box center [162, 217] width 213 height 21
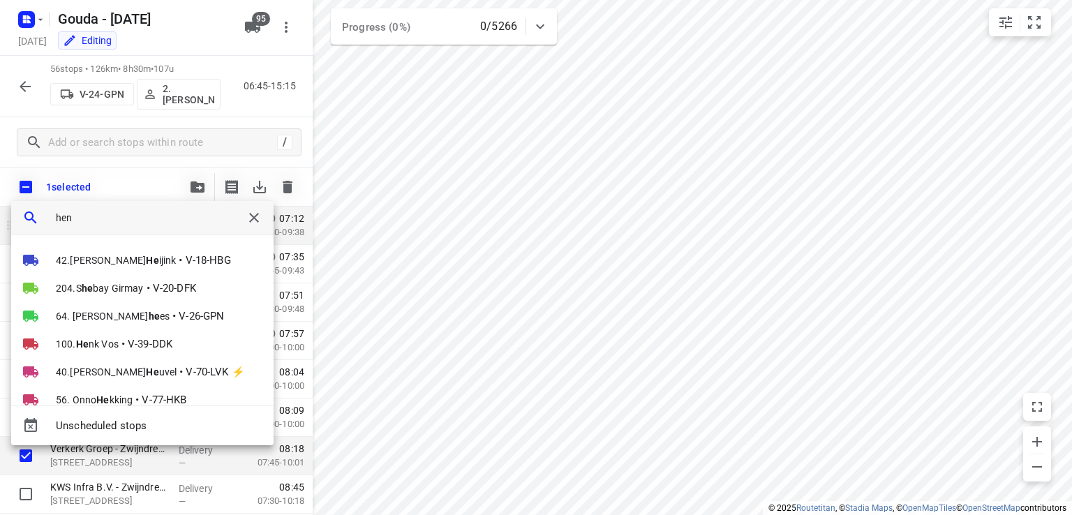
type input "henk"
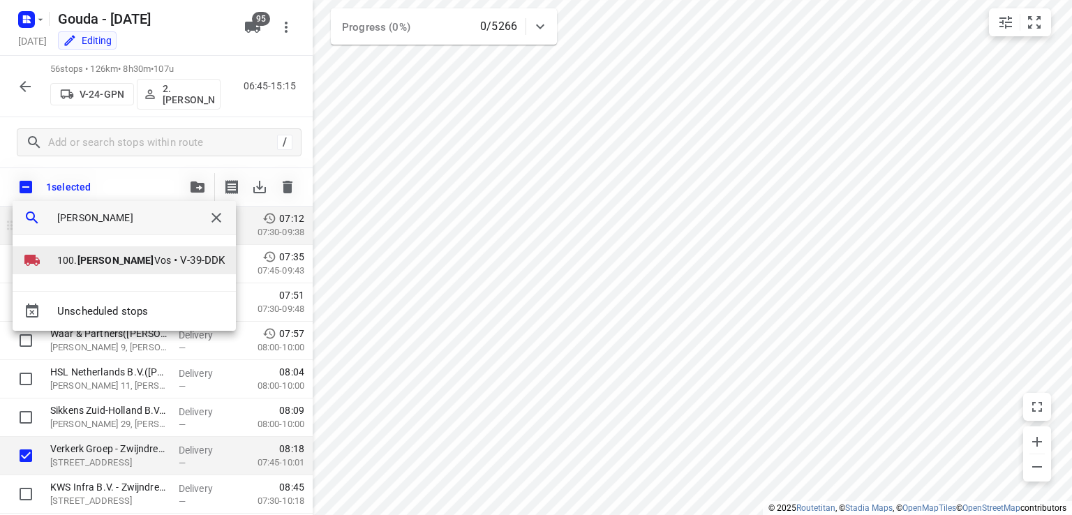
click at [77, 262] on b "Henk" at bounding box center [115, 260] width 77 height 11
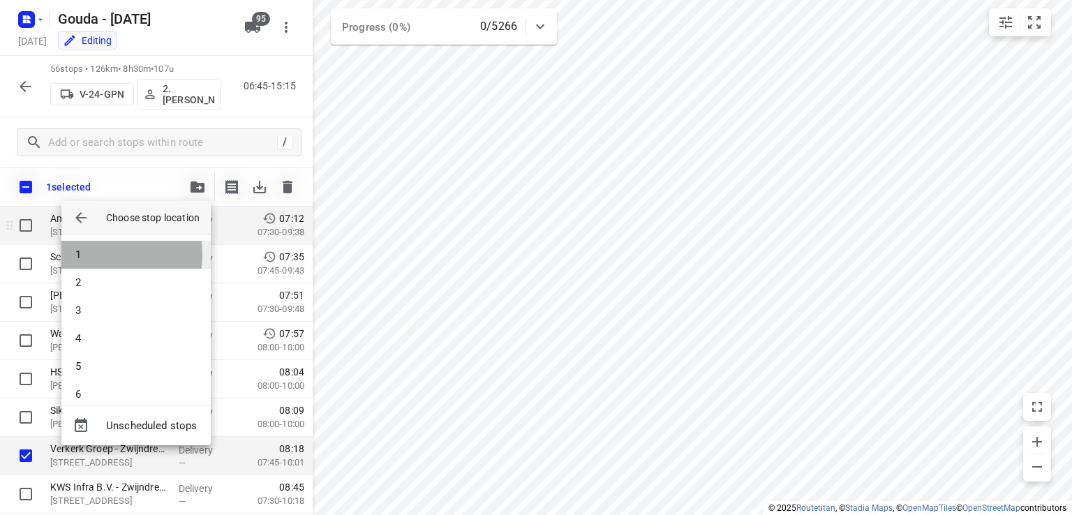
click at [95, 255] on li "1" at bounding box center [135, 255] width 149 height 28
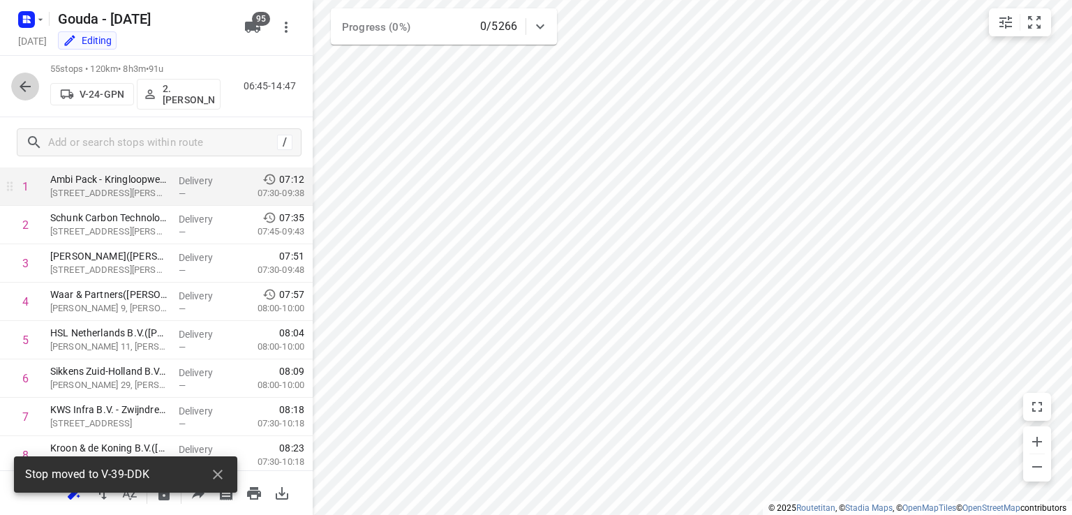
click at [24, 86] on icon "button" at bounding box center [25, 86] width 11 height 11
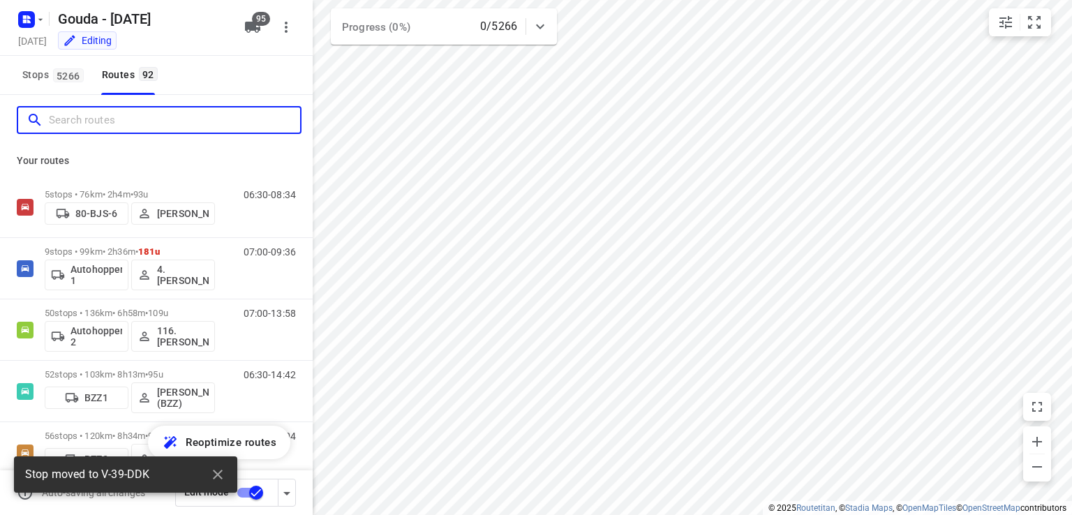
click at [102, 114] on input "Search routes" at bounding box center [174, 121] width 251 height 22
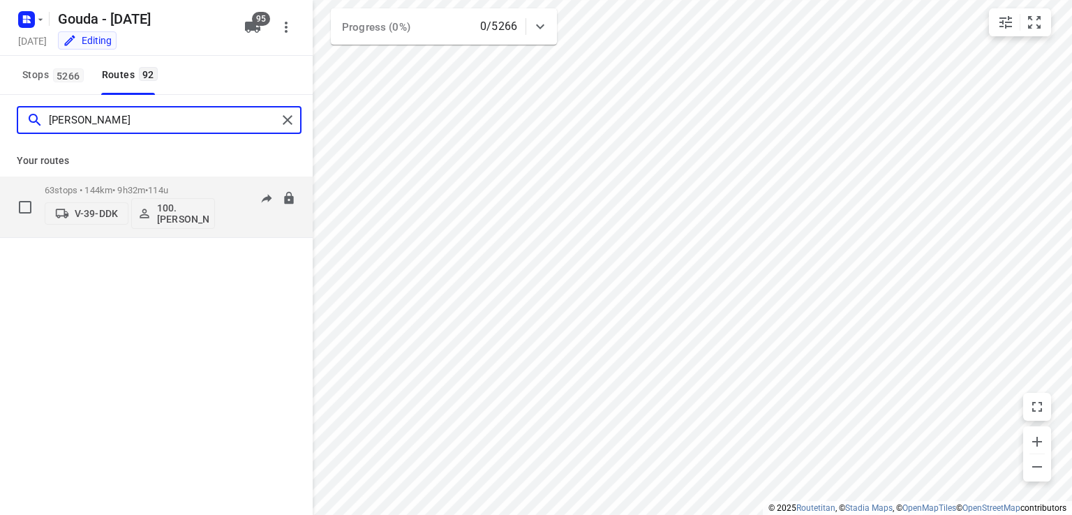
type input "henk"
click at [113, 185] on p "63 stops • 144km • 9h32m • 114u" at bounding box center [130, 190] width 170 height 10
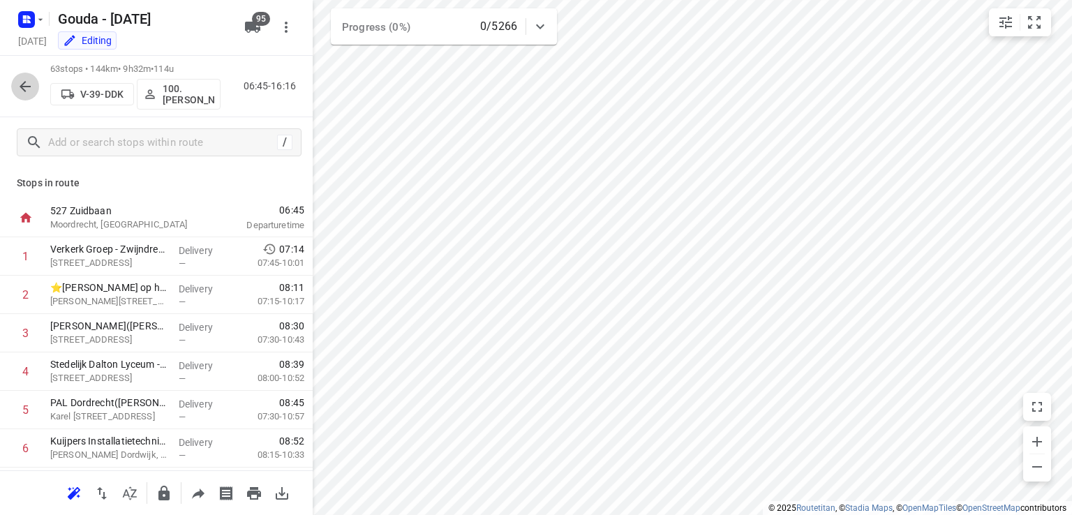
click at [24, 82] on icon "button" at bounding box center [25, 86] width 11 height 11
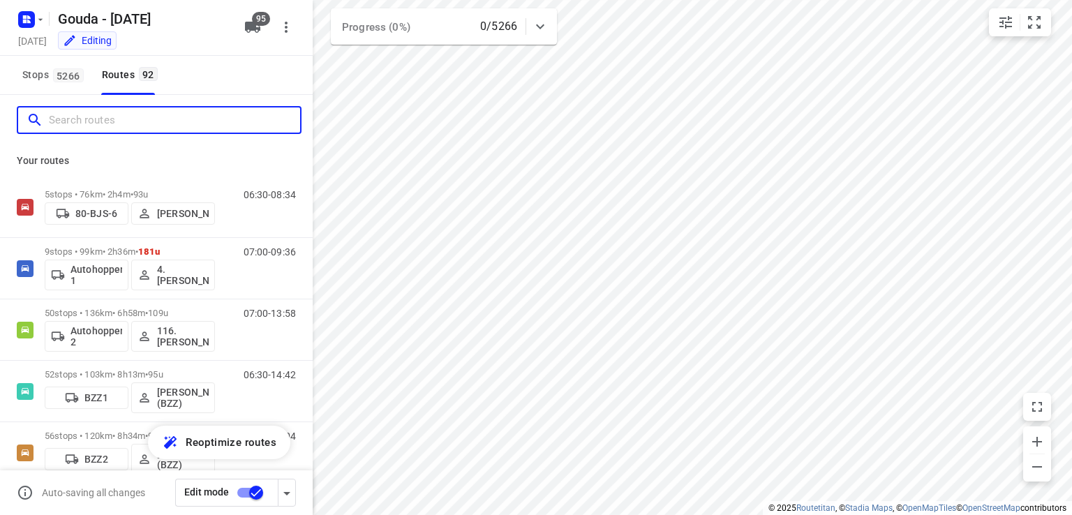
click at [126, 118] on input "Search routes" at bounding box center [174, 121] width 251 height 22
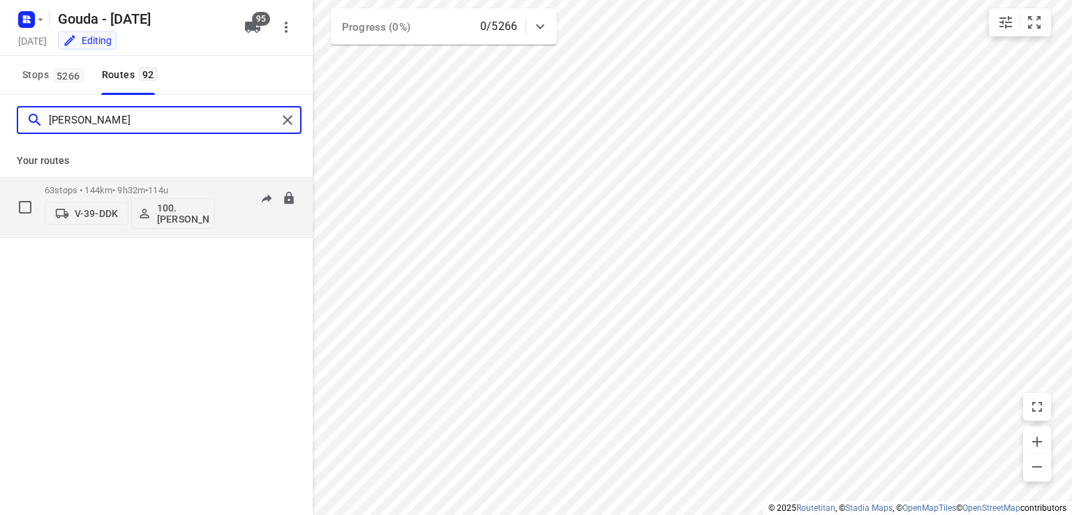
type input "henk"
click at [198, 184] on div "63 stops • 144km • 9h32m • 114u V-39-DDK 100.Henk Vos" at bounding box center [130, 207] width 170 height 58
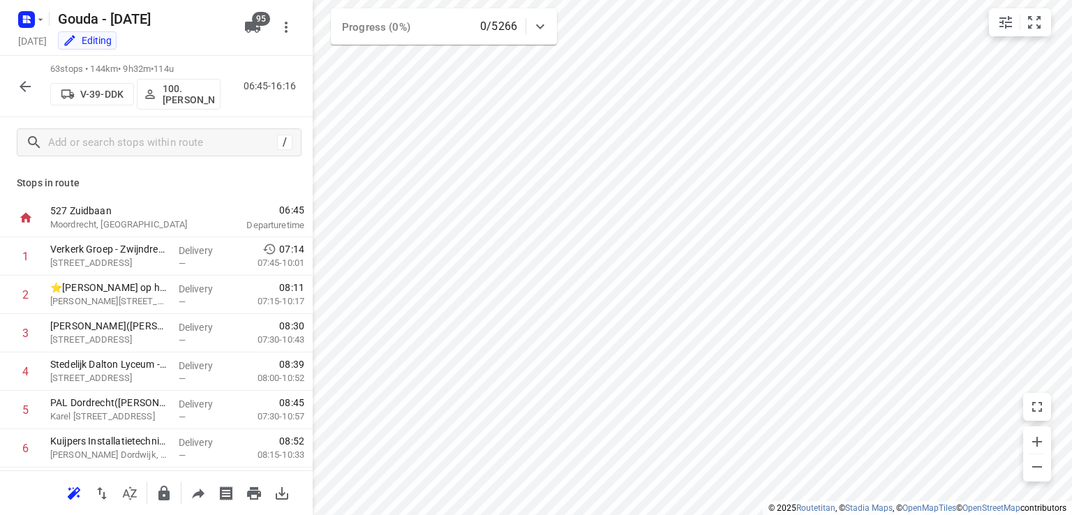
click at [186, 98] on p "100.Henk Vos" at bounding box center [189, 94] width 52 height 22
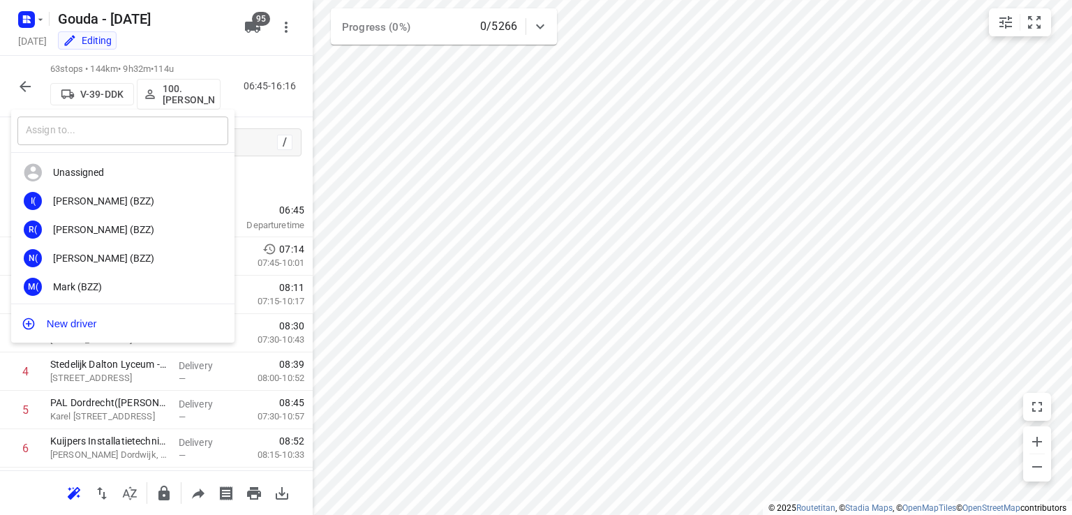
click at [104, 140] on input "text" at bounding box center [122, 131] width 211 height 29
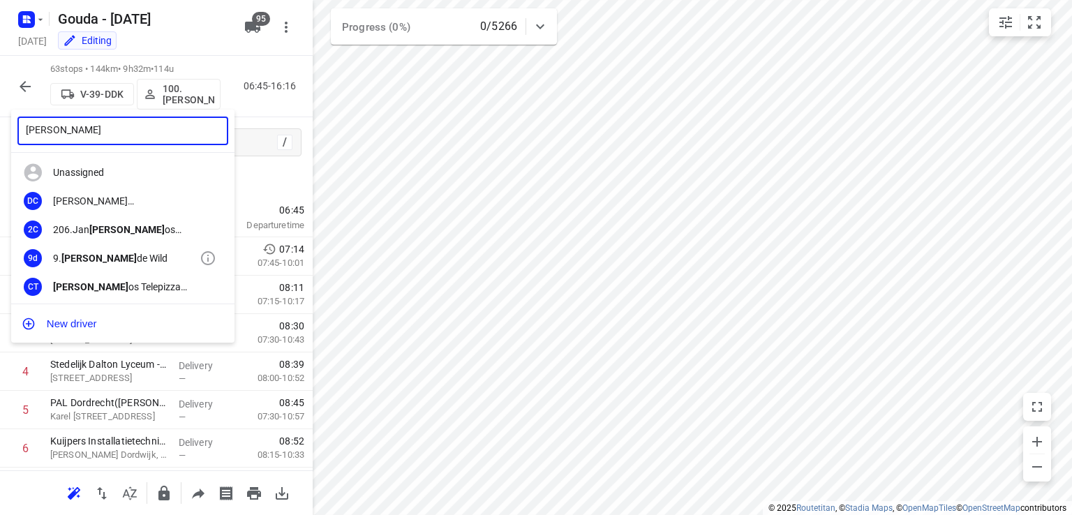
type input "carl"
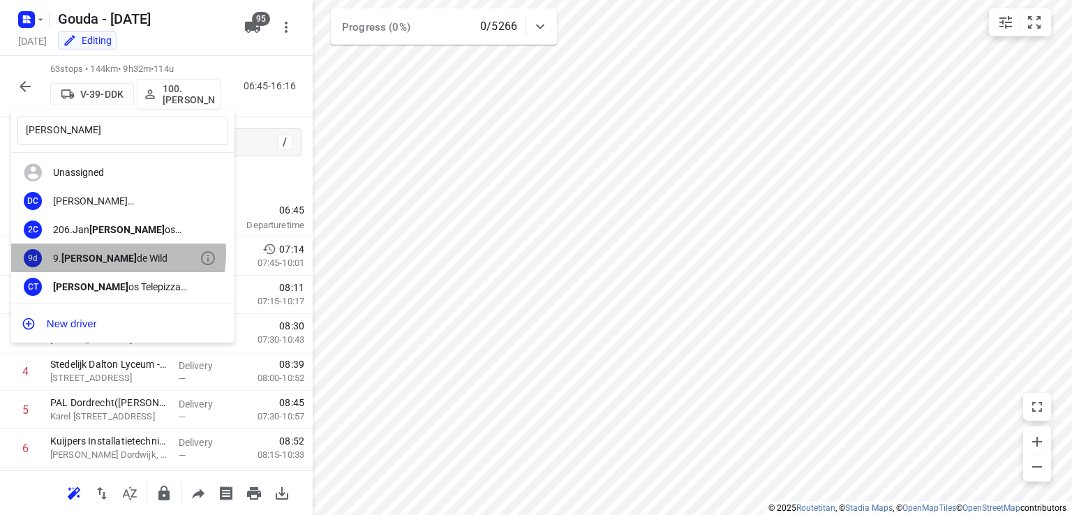
click at [88, 253] on div "9. Carl de Wild" at bounding box center [126, 258] width 147 height 11
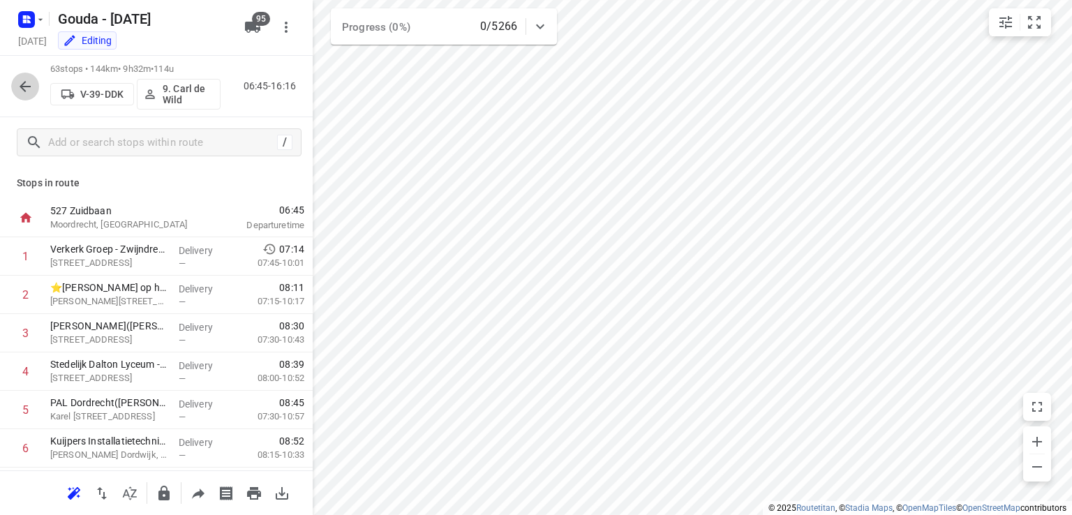
click at [27, 85] on icon "button" at bounding box center [25, 86] width 11 height 11
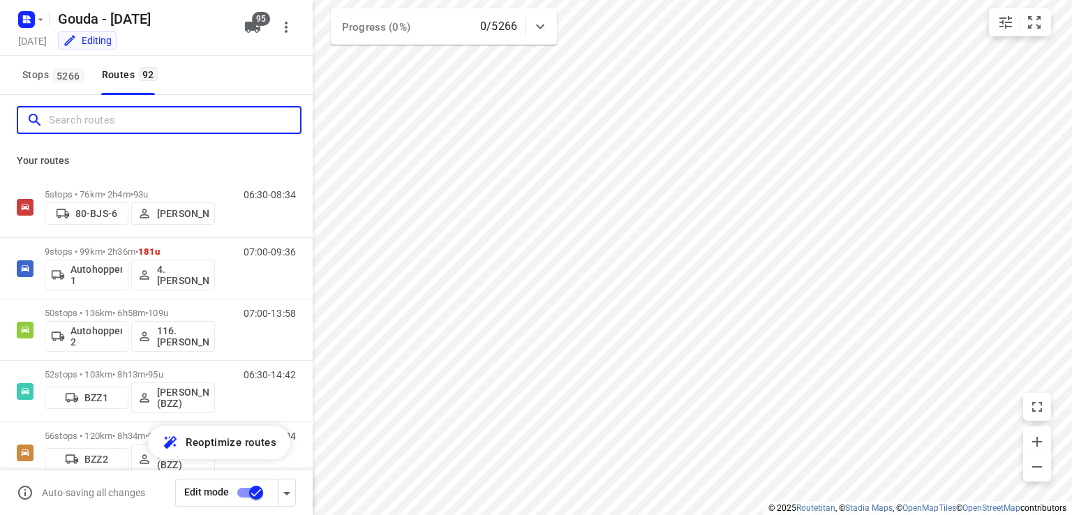
click at [101, 127] on input "Search routes" at bounding box center [174, 121] width 251 height 22
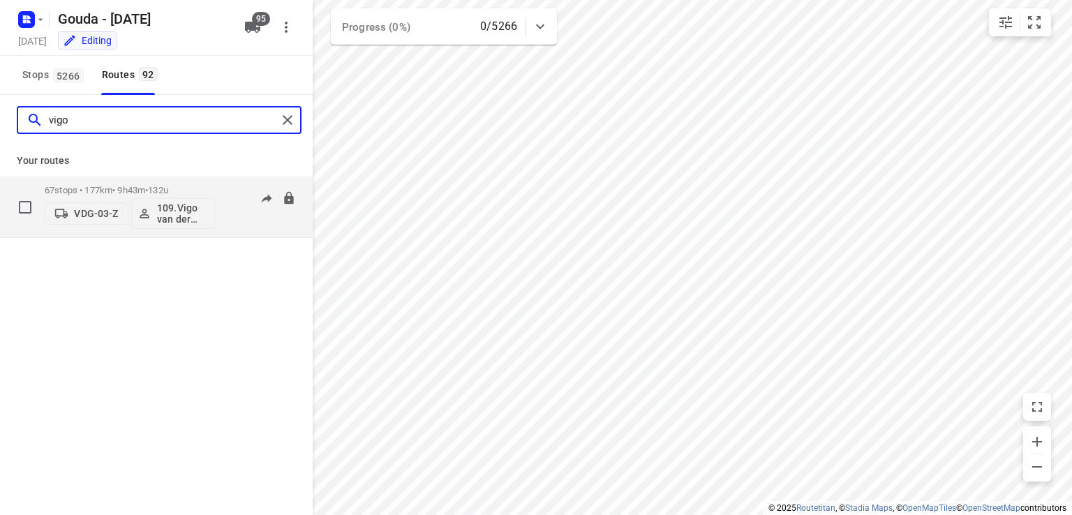
type input "vigo"
click at [140, 182] on div "67 stops • 177km • 9h43m • 132u VDG-03-Z 109.Vigo van der Wal" at bounding box center [130, 207] width 170 height 58
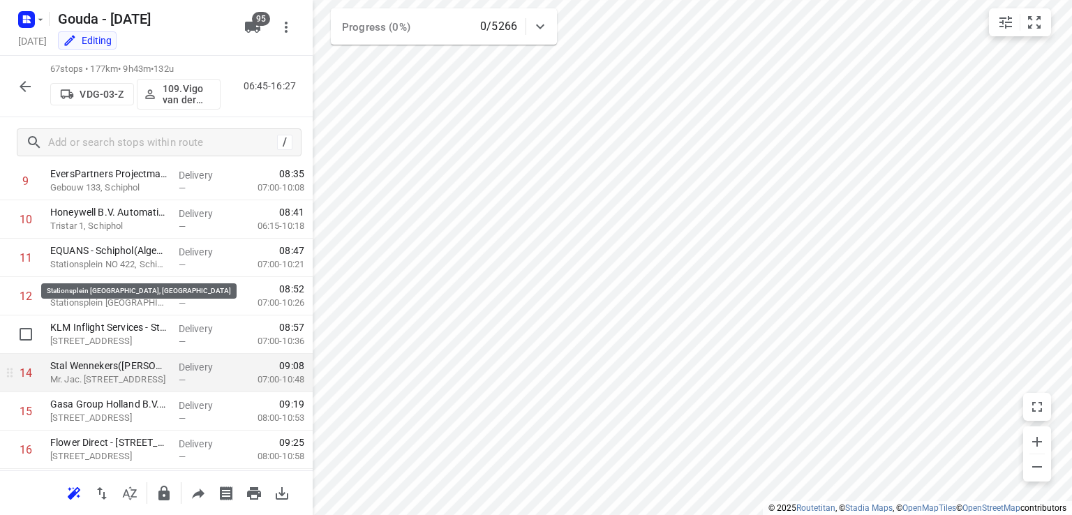
scroll to position [419, 0]
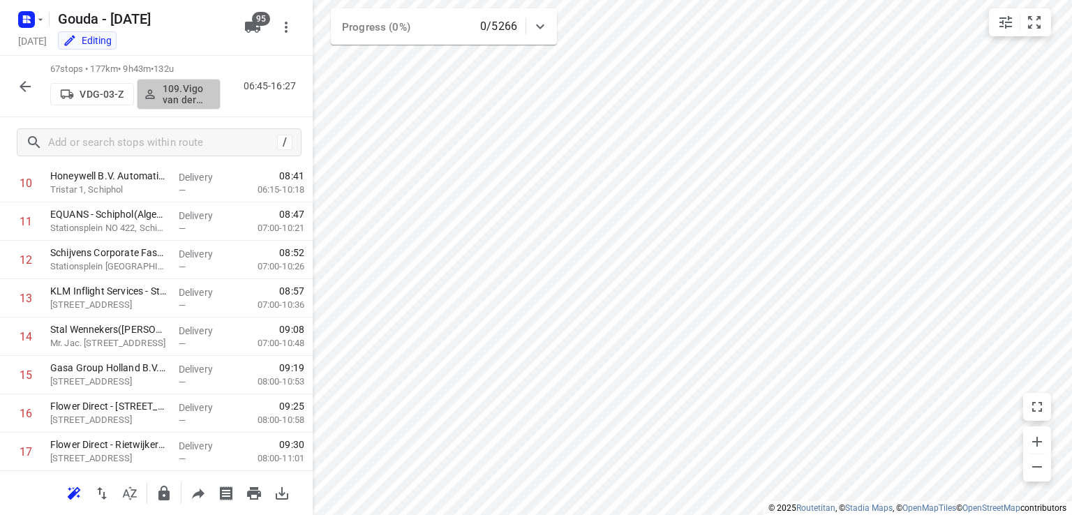
click at [183, 96] on p "109.Vigo van der Wal" at bounding box center [189, 94] width 52 height 22
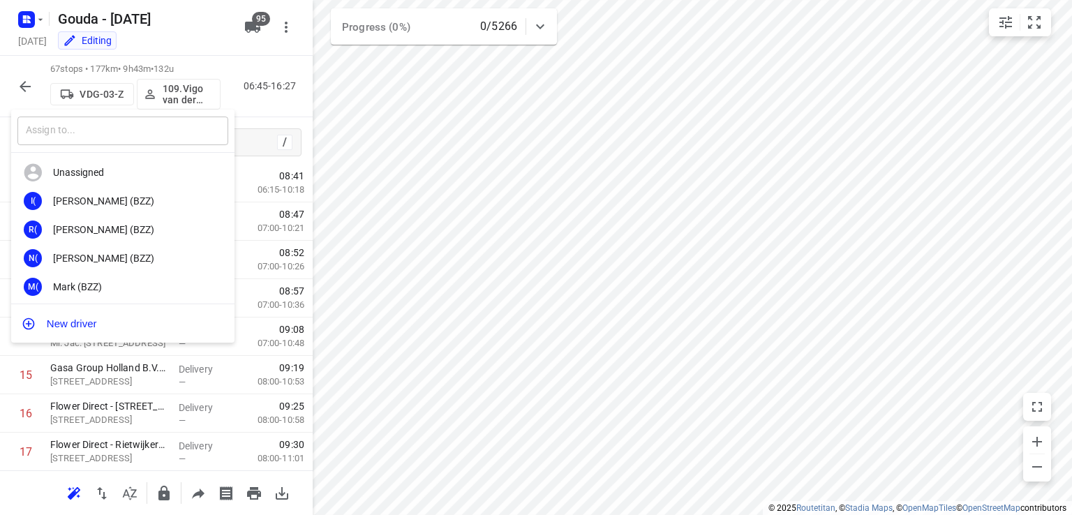
click at [130, 124] on input "text" at bounding box center [122, 131] width 211 height 29
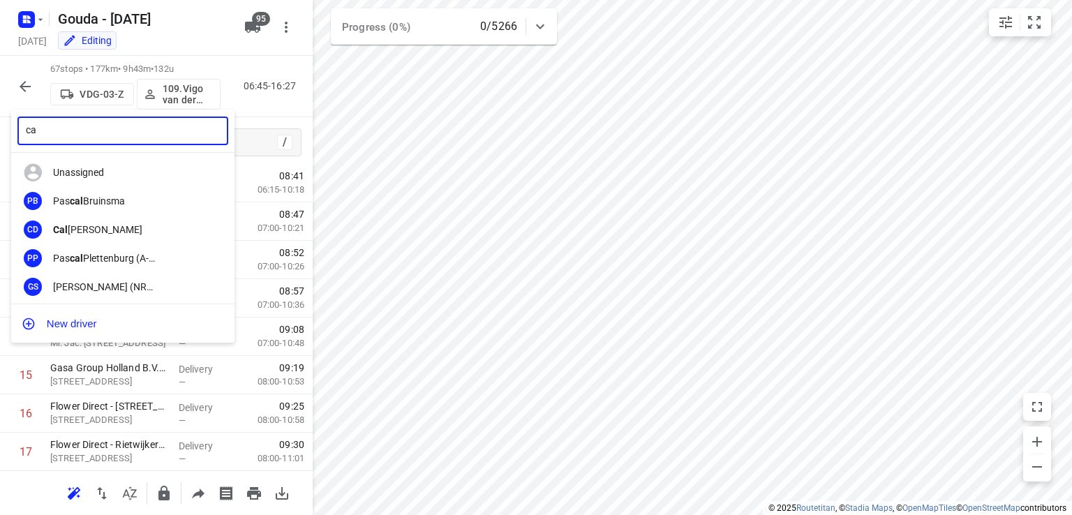
type input "c"
click at [21, 87] on div at bounding box center [536, 257] width 1072 height 515
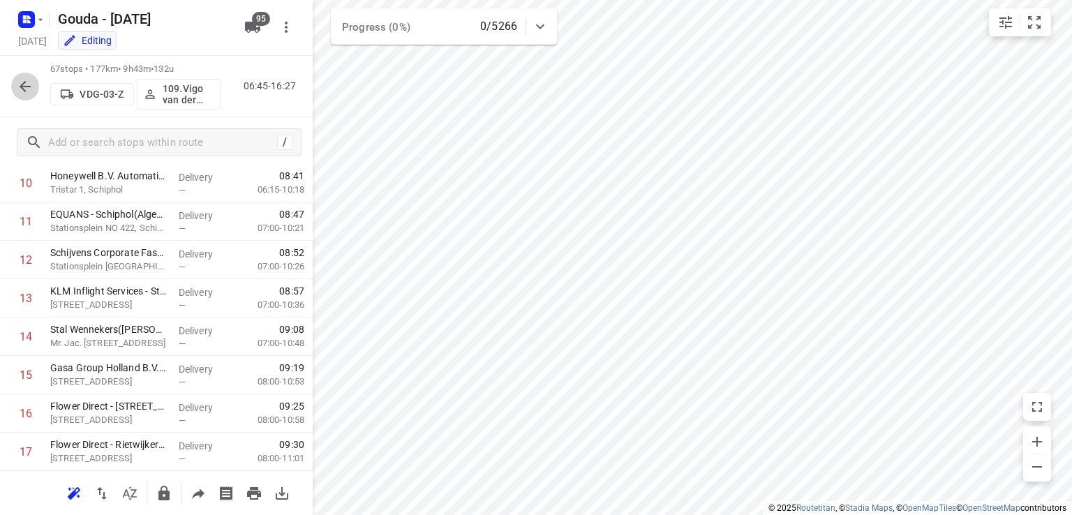
click at [23, 92] on icon "button" at bounding box center [25, 86] width 17 height 17
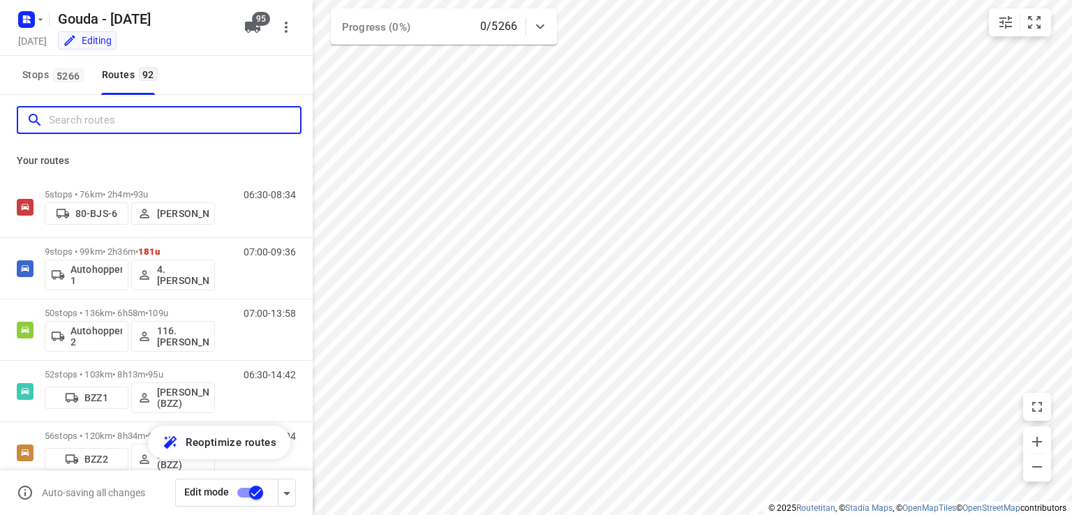
click at [103, 125] on input "Search routes" at bounding box center [174, 121] width 251 height 22
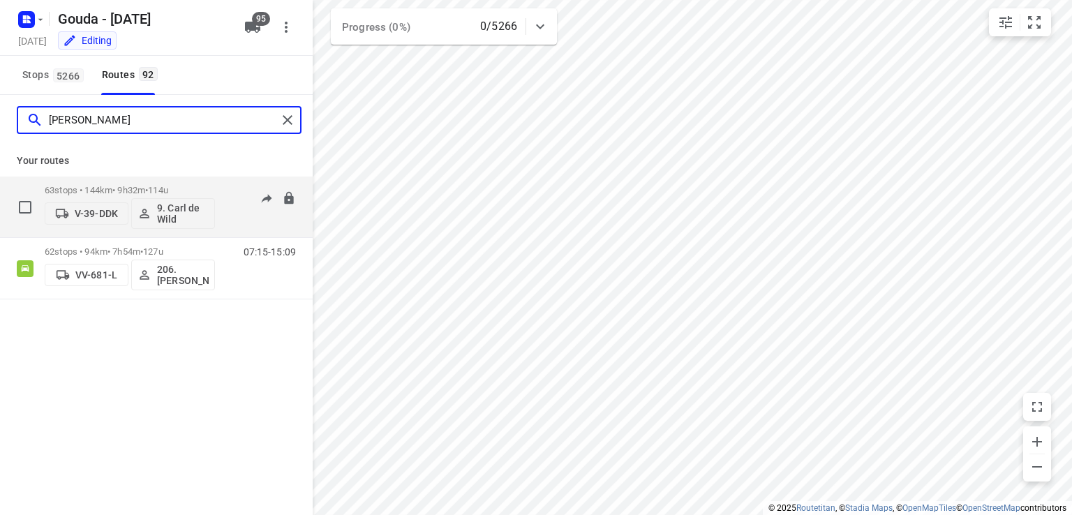
type input "carl"
click at [168, 213] on p "9. Carl de Wild" at bounding box center [183, 213] width 52 height 22
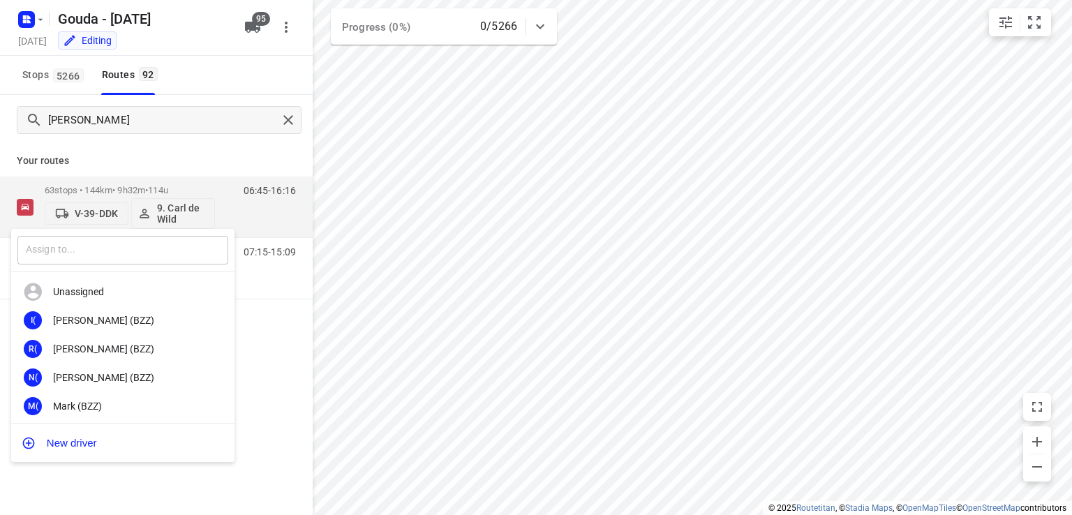
click at [103, 244] on input "text" at bounding box center [122, 250] width 211 height 29
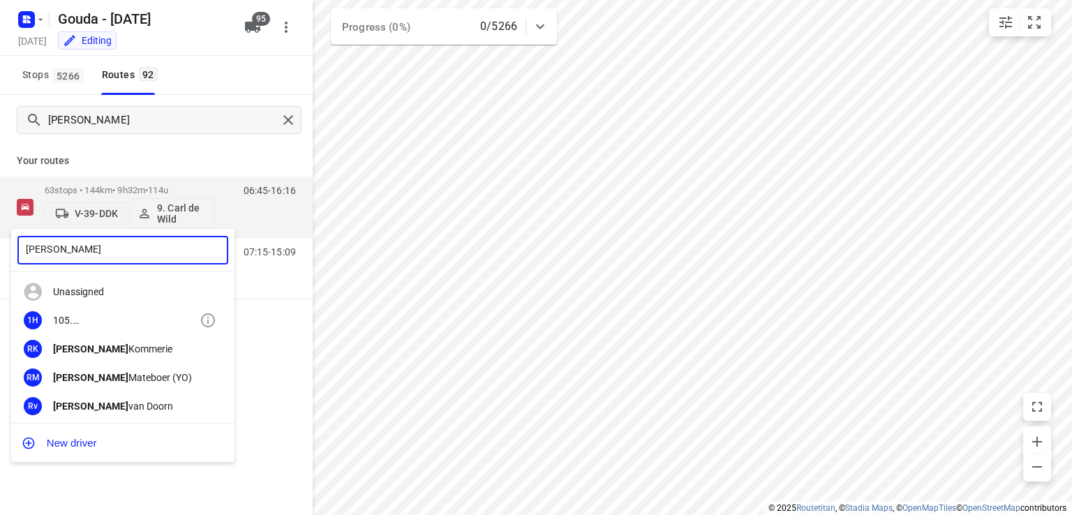
type input "ruben"
click at [104, 319] on div "105. Ruben Hamminga" at bounding box center [126, 320] width 147 height 11
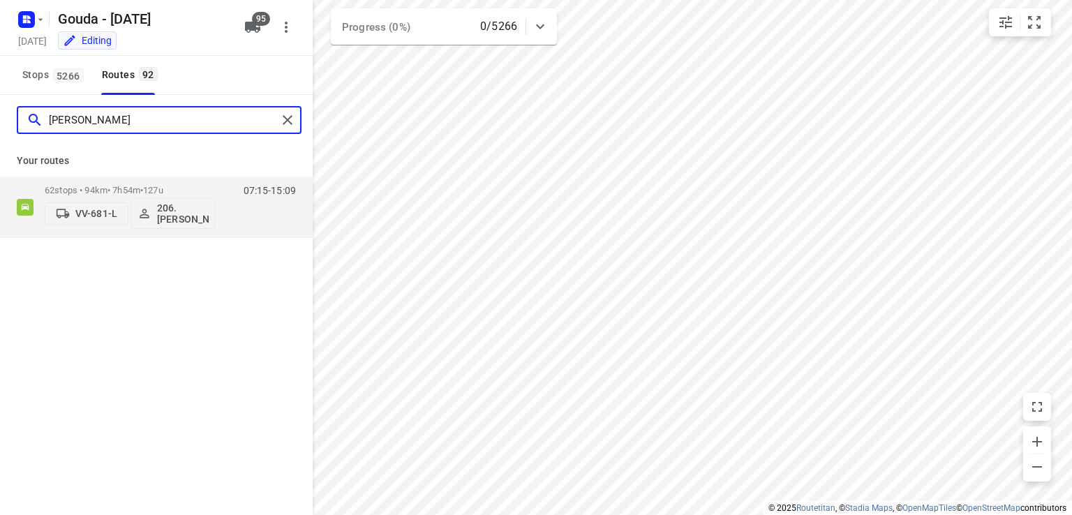
click at [96, 122] on input "carl" at bounding box center [163, 121] width 228 height 22
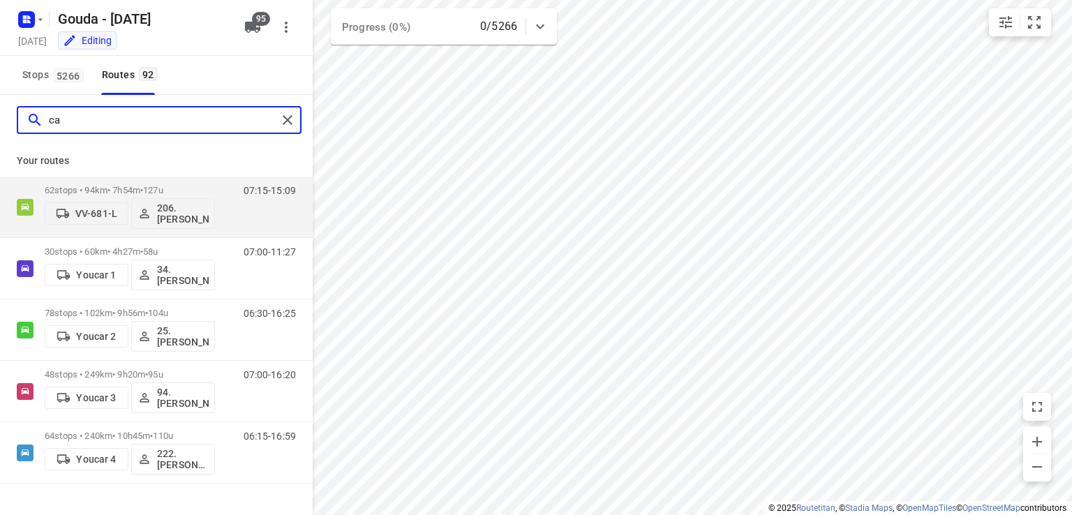
type input "c"
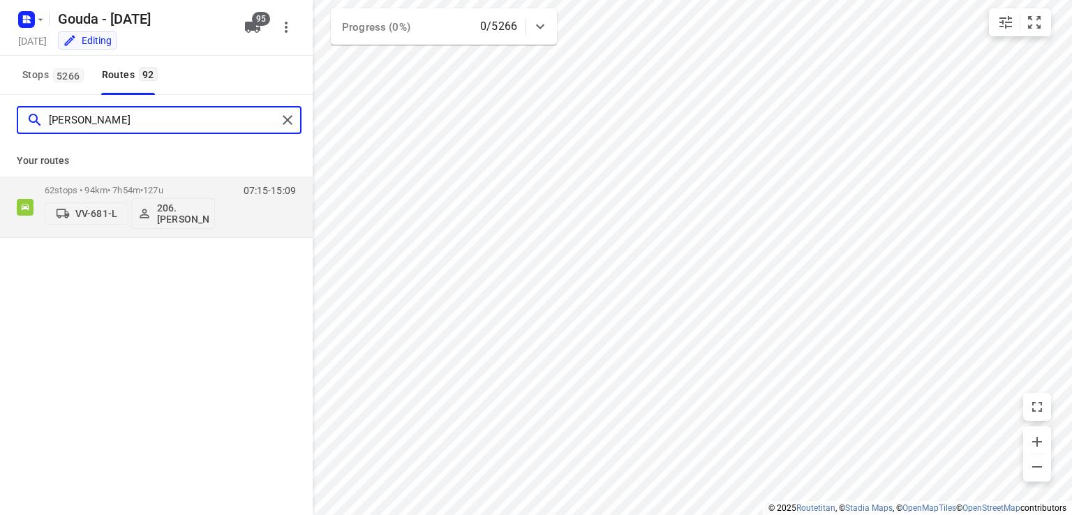
click at [89, 124] on input "carl" at bounding box center [163, 121] width 228 height 22
type input "vi"
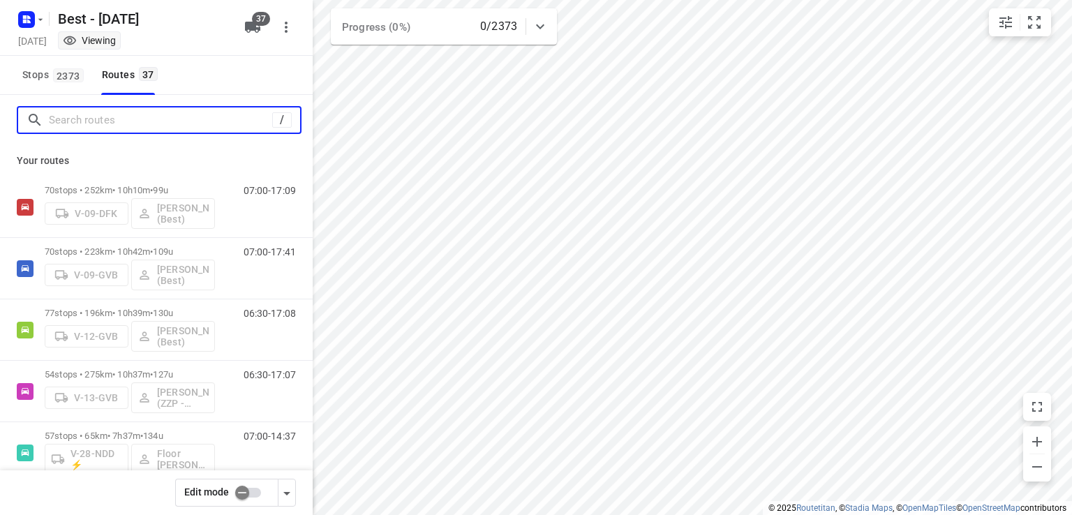
click at [165, 114] on input "Search routes" at bounding box center [160, 121] width 223 height 22
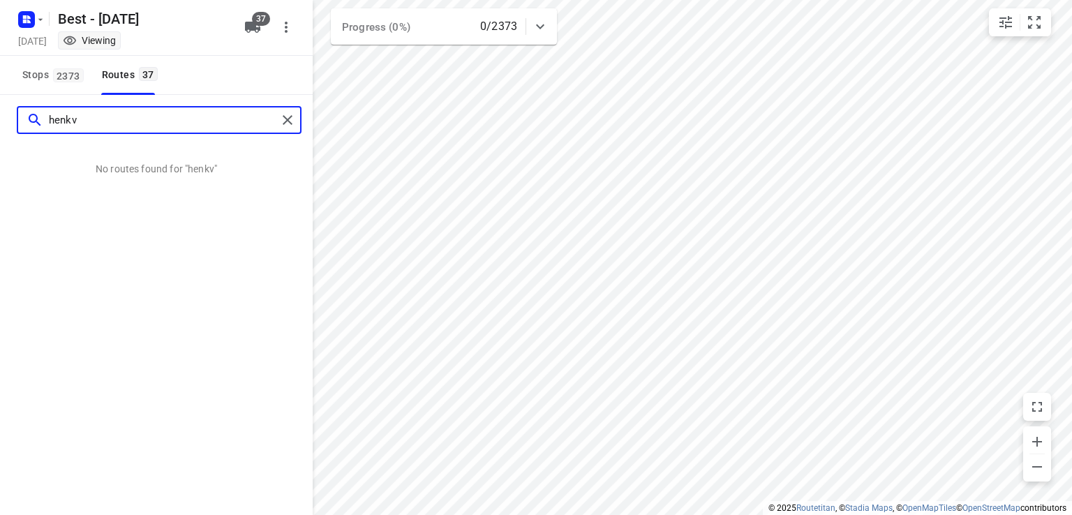
type input "henkv"
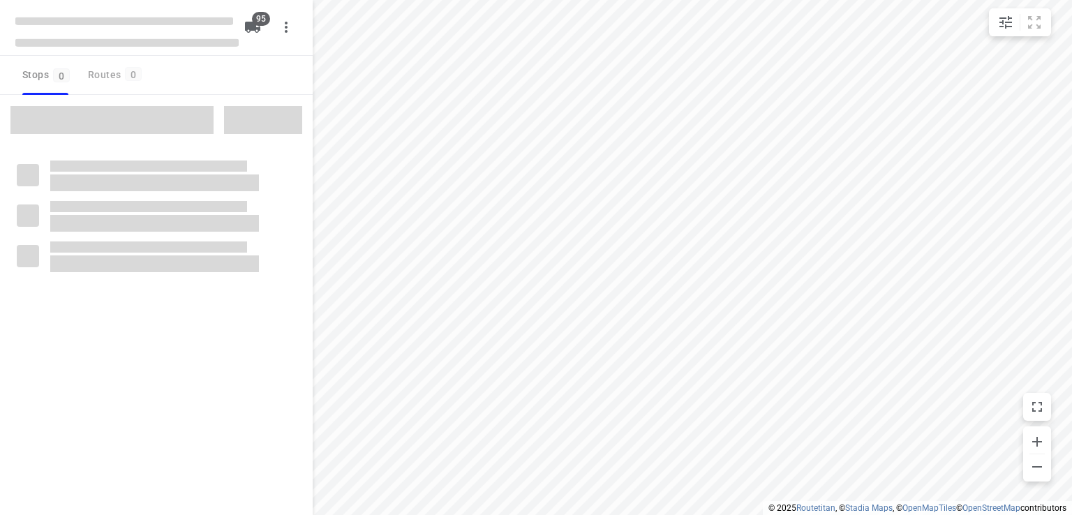
checkbox input "true"
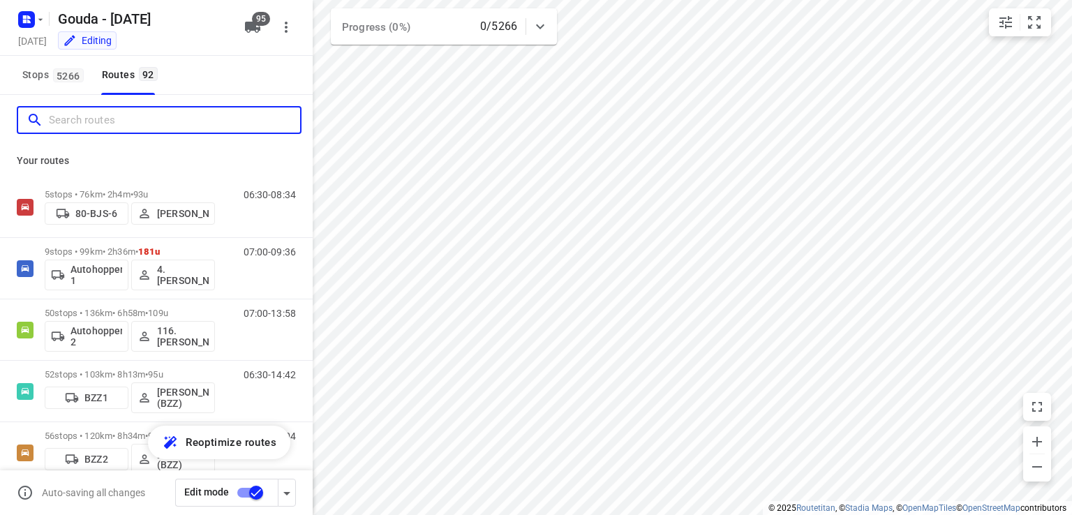
click at [135, 119] on input "Search routes" at bounding box center [174, 121] width 251 height 22
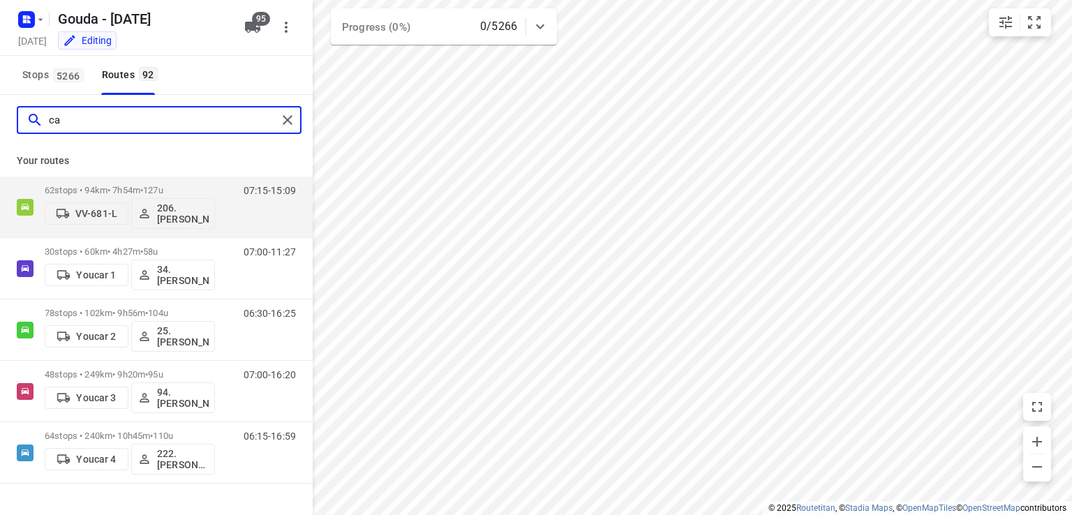
type input "c"
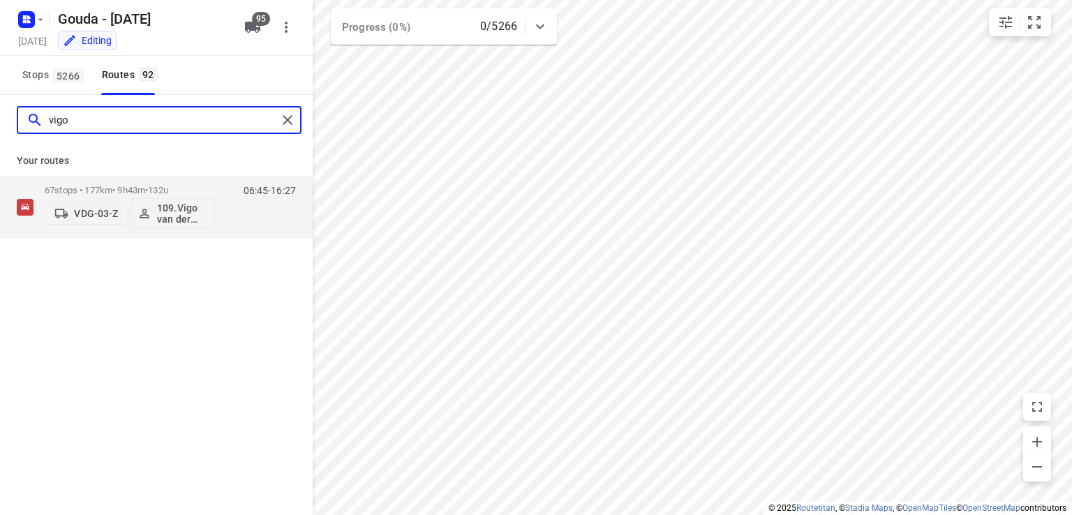
click at [140, 128] on input "vigo" at bounding box center [163, 121] width 228 height 22
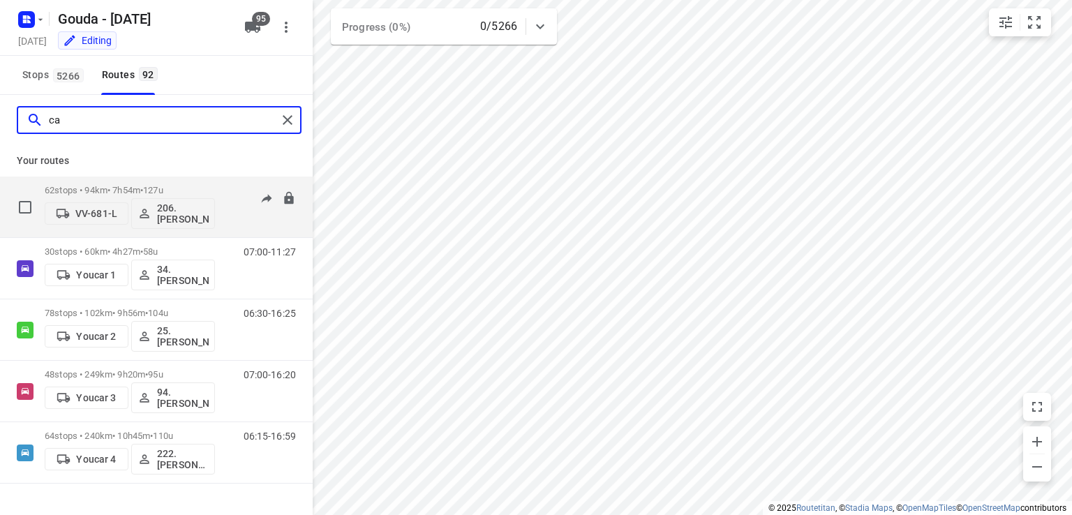
type input "c"
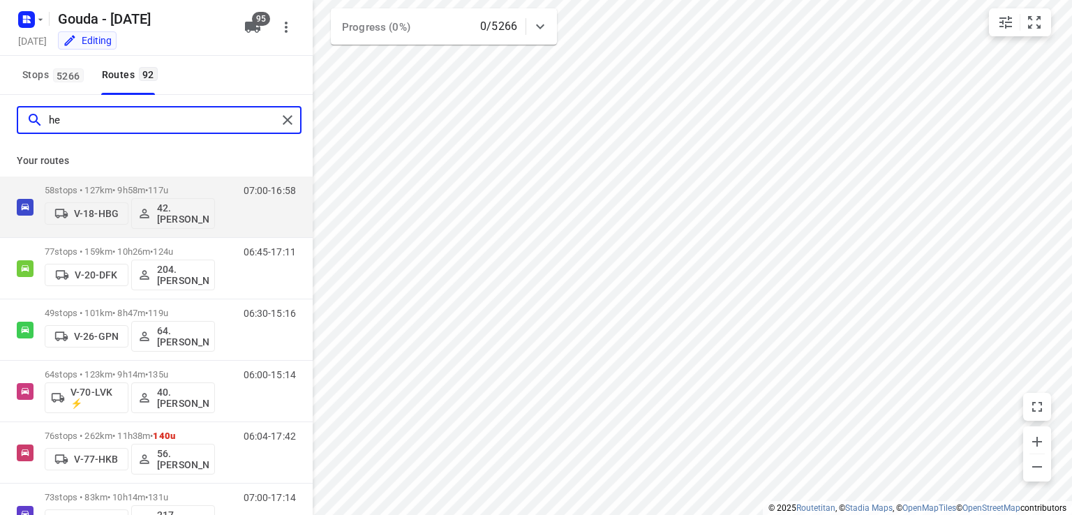
type input "h"
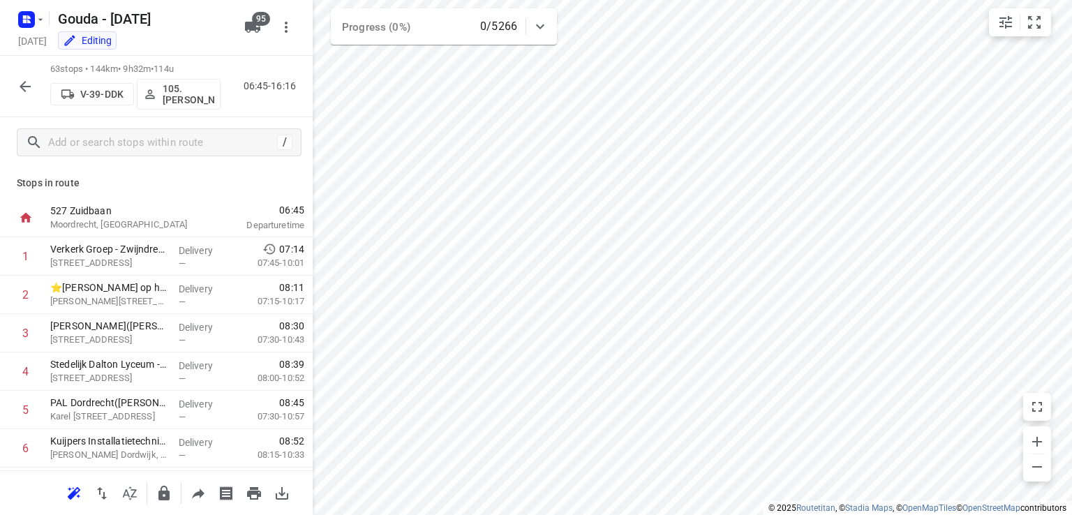
click at [22, 82] on icon "button" at bounding box center [25, 86] width 17 height 17
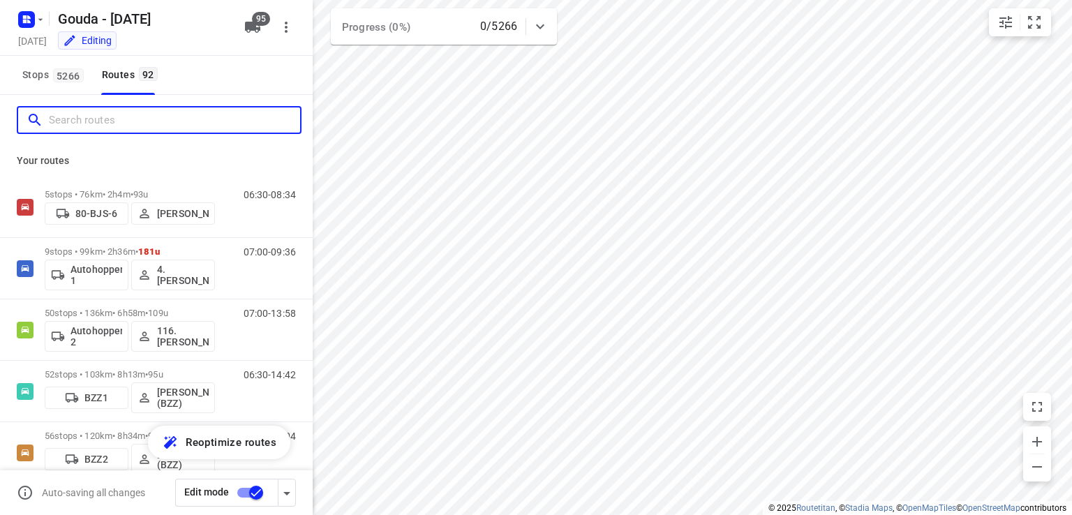
click at [95, 129] on input "Search routes" at bounding box center [174, 121] width 251 height 22
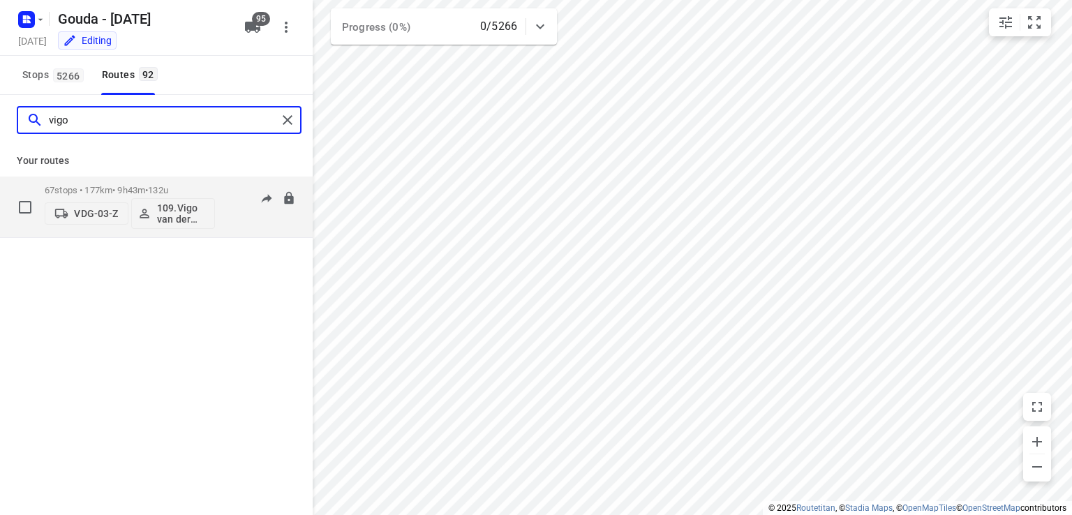
type input "vigo"
click at [168, 223] on p "109.Vigo van der Wal" at bounding box center [183, 213] width 52 height 22
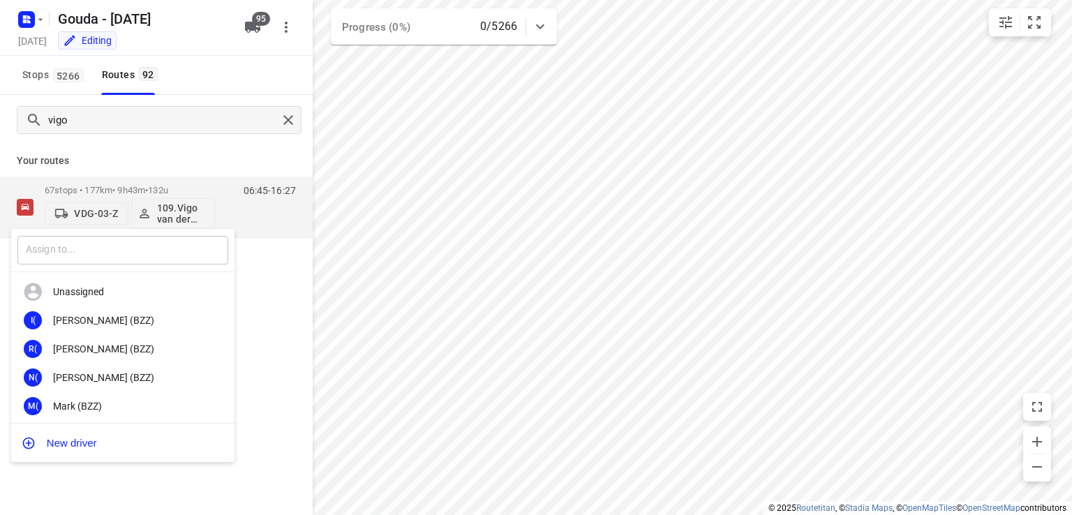
click at [87, 249] on input "text" at bounding box center [122, 250] width 211 height 29
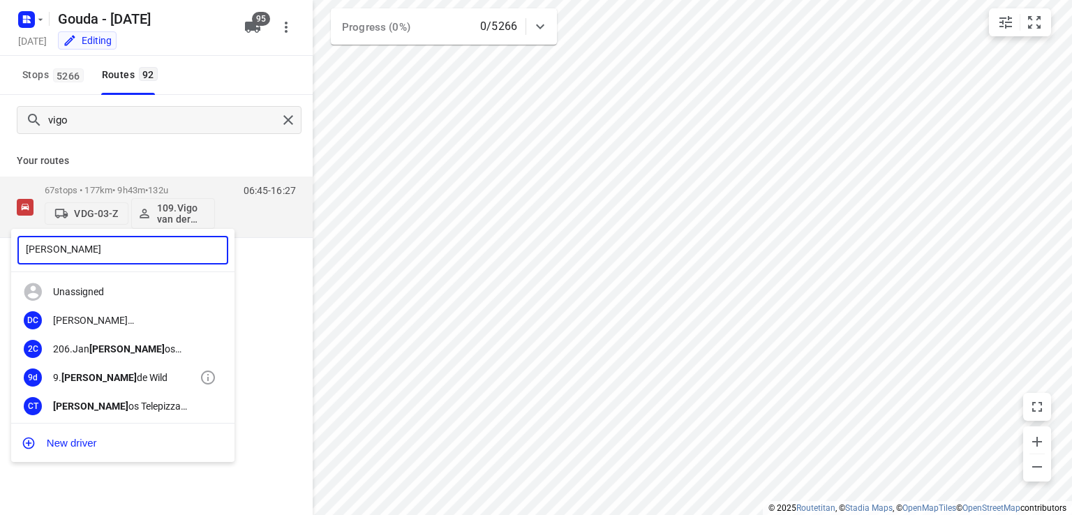
type input "carl"
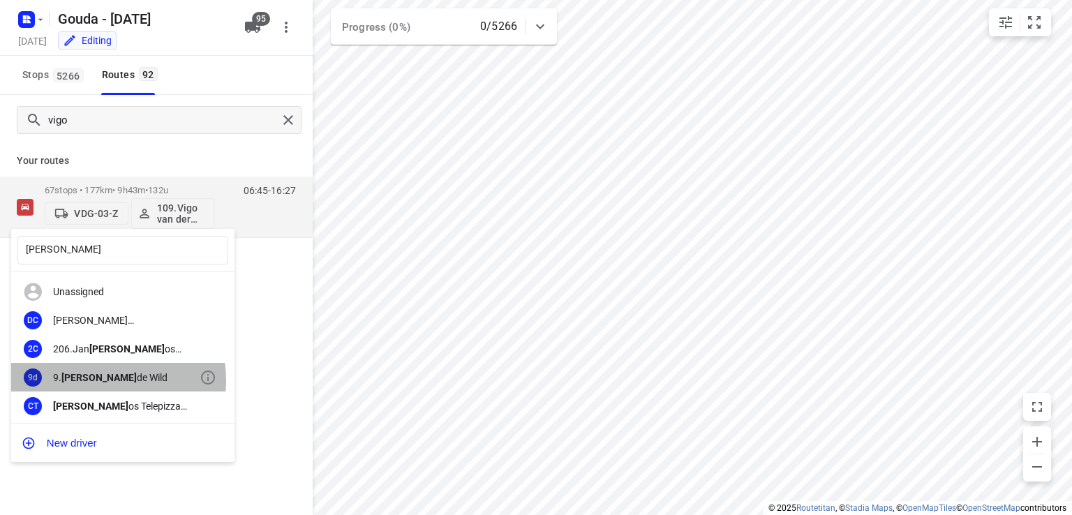
click at [98, 380] on div "9. Carl de Wild" at bounding box center [126, 377] width 147 height 11
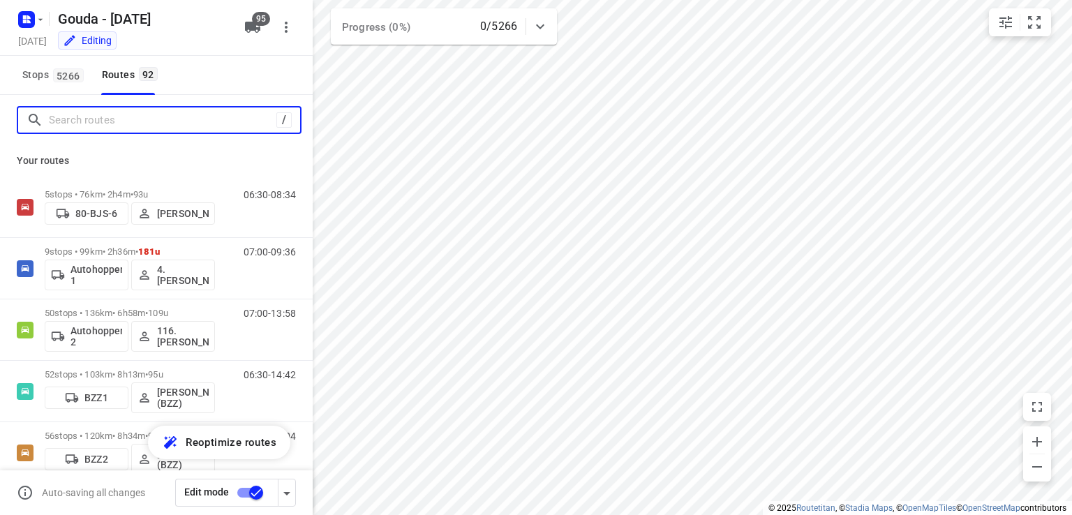
click at [112, 122] on input "Search routes" at bounding box center [163, 121] width 228 height 22
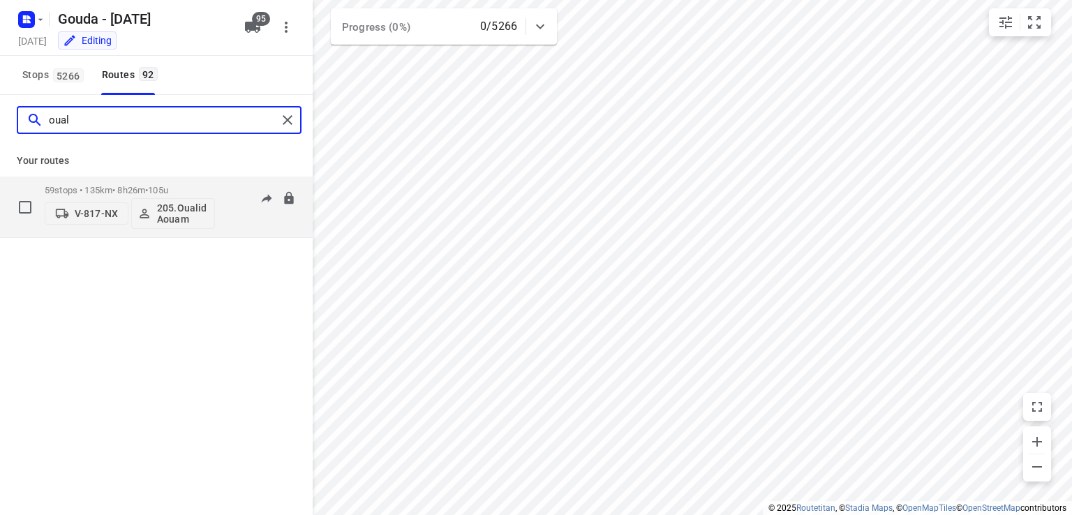
type input "oual"
click at [180, 213] on p "205.Oualid Aouam" at bounding box center [183, 213] width 52 height 22
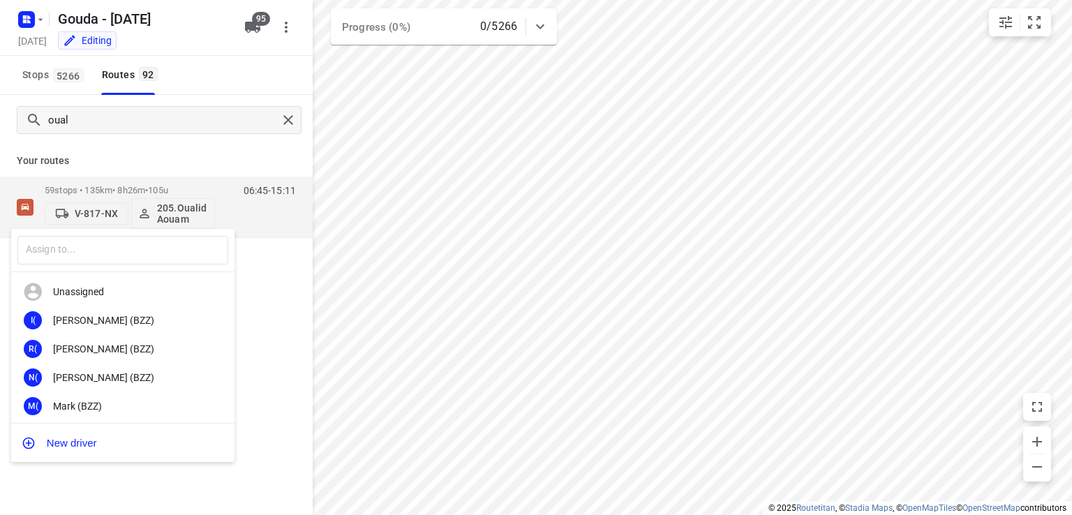
click at [226, 201] on div at bounding box center [536, 257] width 1072 height 515
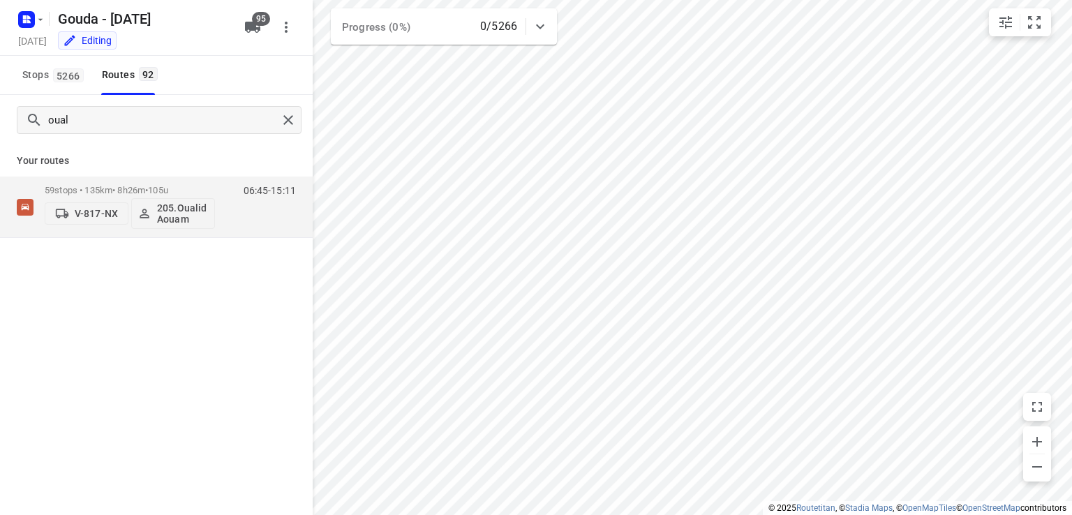
click at [155, 191] on div "​ Unassigned I( Ismail (BZZ) R( Ronan (BZZ) N( Nolan (BZZ) M( Mark (BZZ) F( Fur…" at bounding box center [536, 257] width 1072 height 515
click at [131, 187] on p "59 stops • 135km • 8h26m • 105u" at bounding box center [130, 190] width 170 height 10
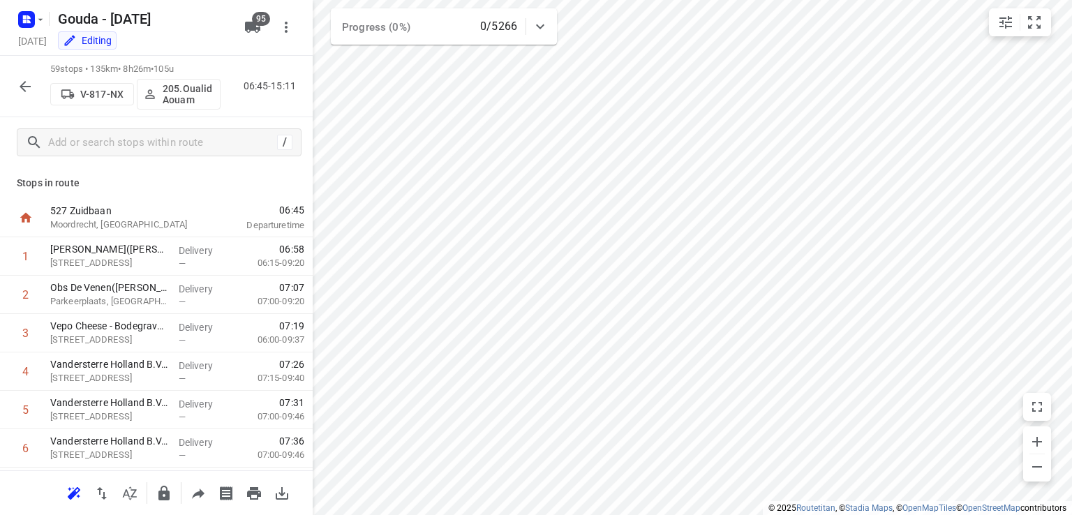
click at [171, 90] on p "205.Oualid Aouam" at bounding box center [189, 94] width 52 height 22
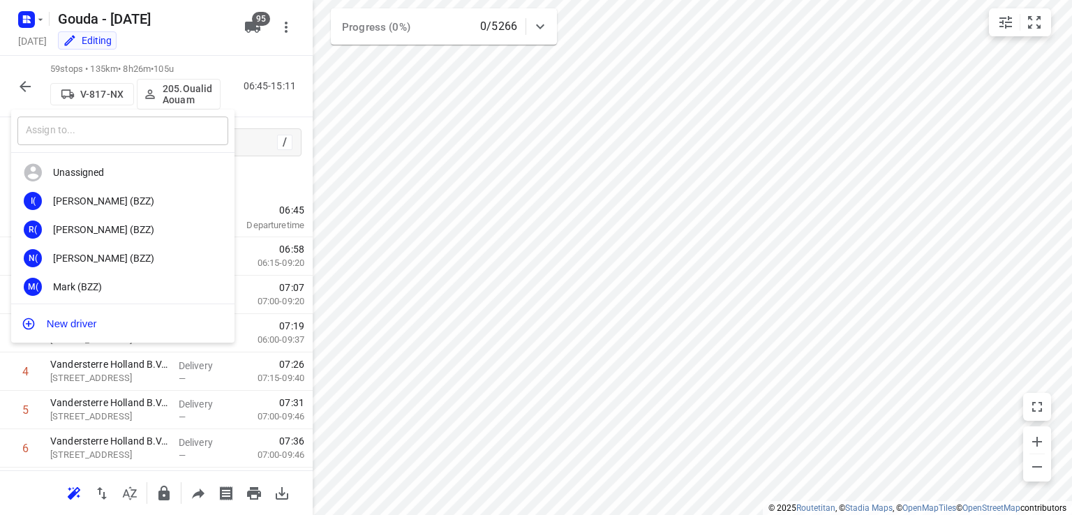
click at [108, 134] on input "text" at bounding box center [122, 131] width 211 height 29
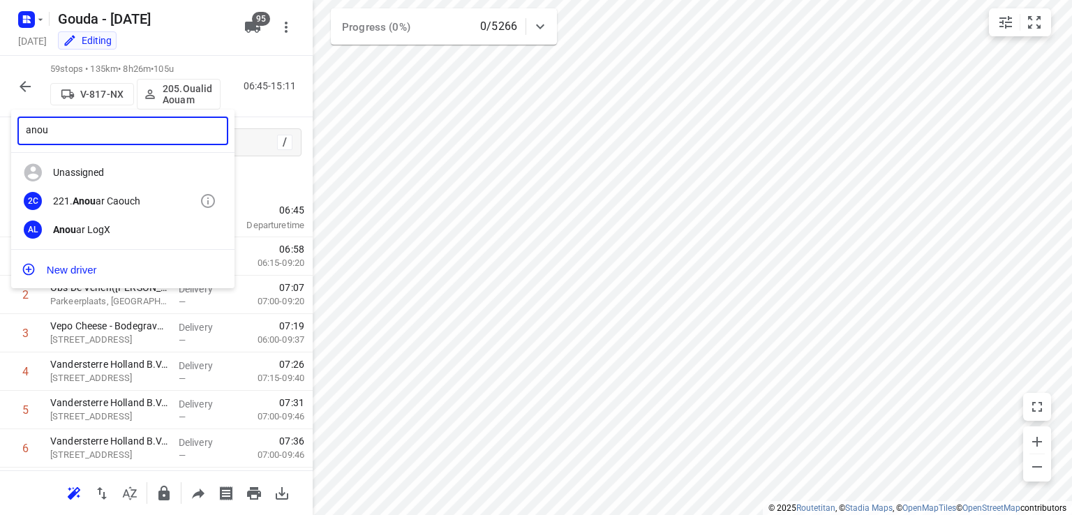
type input "anou"
click at [119, 197] on div "221. Anou ar Caouch" at bounding box center [126, 200] width 147 height 11
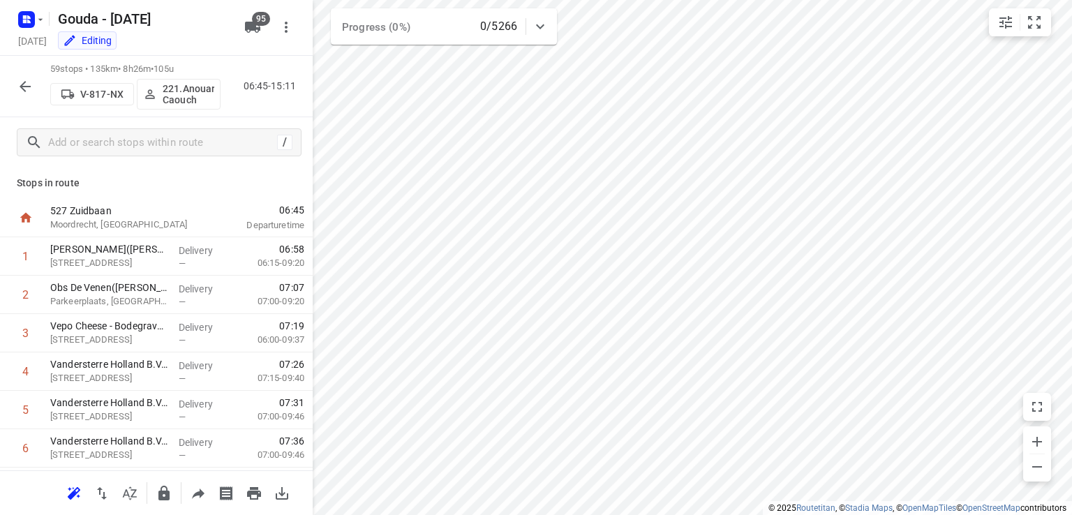
click at [24, 90] on icon "button" at bounding box center [25, 86] width 11 height 11
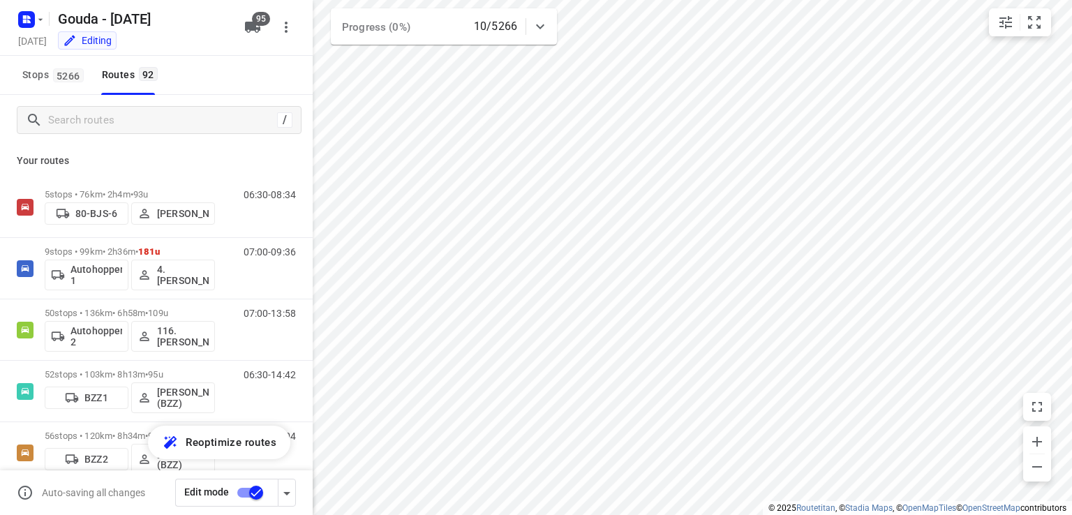
click at [115, 104] on div "/" at bounding box center [156, 120] width 313 height 50
click at [112, 112] on input "Search routes" at bounding box center [160, 121] width 223 height 22
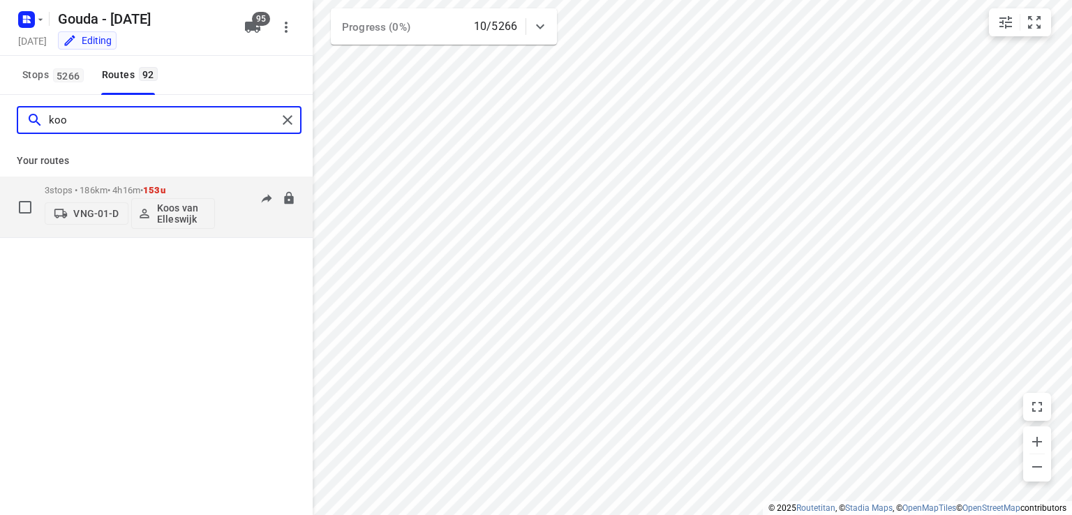
type input "koo"
click at [182, 214] on p "Koos van Elleswijk" at bounding box center [183, 213] width 52 height 22
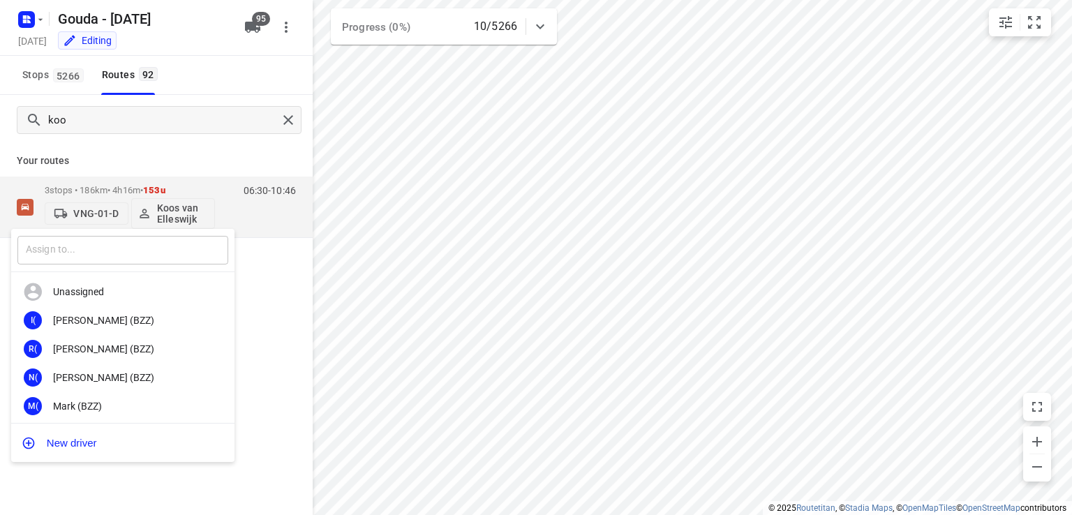
click at [100, 242] on input "text" at bounding box center [122, 250] width 211 height 29
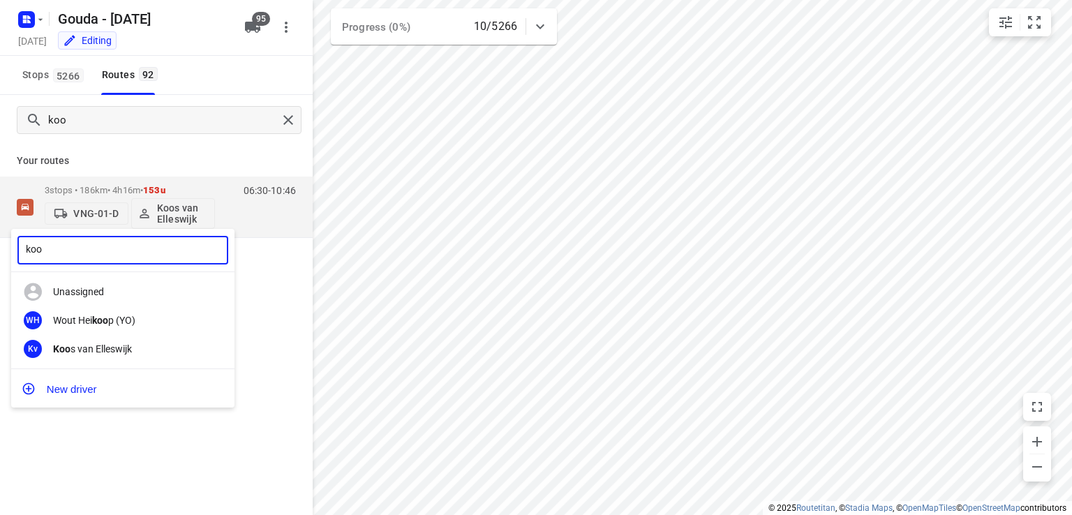
type input "koos"
click at [98, 249] on input "koos" at bounding box center [122, 250] width 211 height 29
click at [81, 247] on input "text" at bounding box center [122, 250] width 211 height 29
type input "robert s"
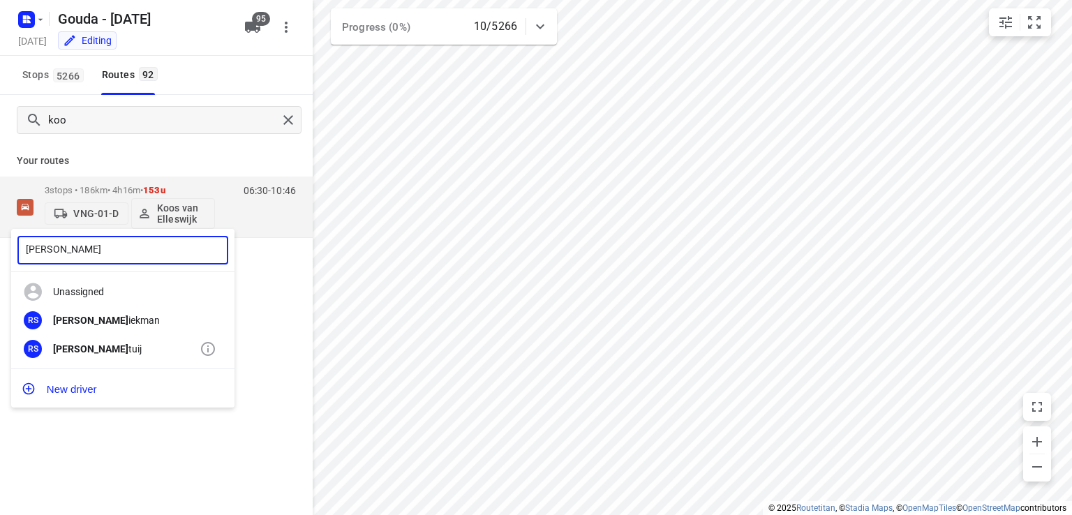
click at [78, 350] on b "Robert S" at bounding box center [90, 348] width 75 height 11
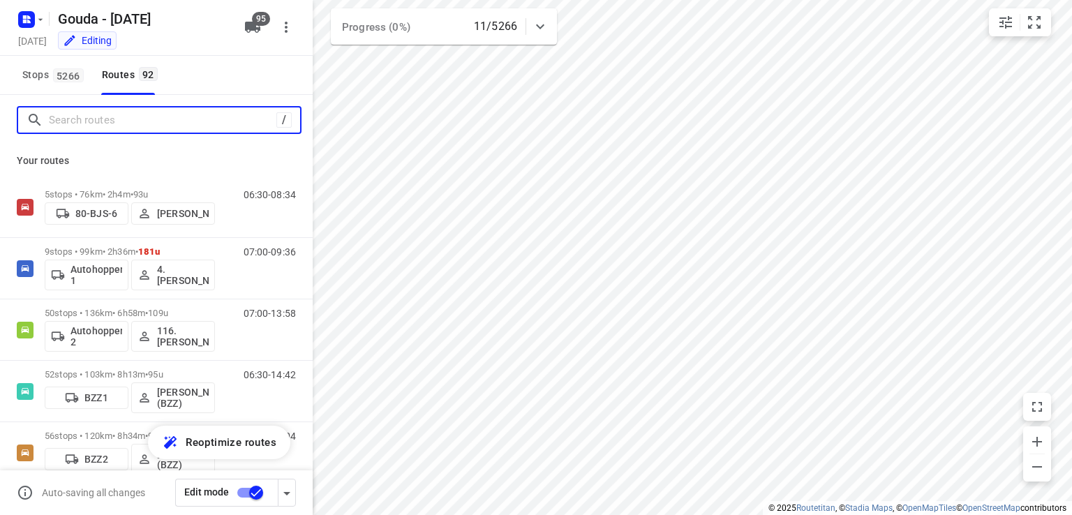
click at [169, 118] on input "Search routes" at bounding box center [163, 121] width 228 height 22
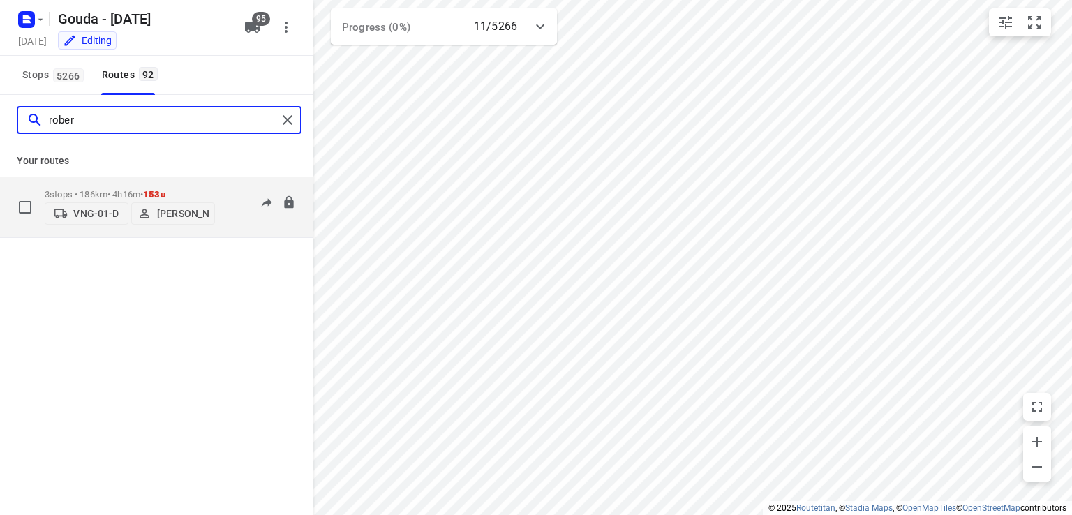
type input "rober"
click at [131, 189] on p "3 stops • 186km • 4h16m • 153u" at bounding box center [130, 194] width 170 height 10
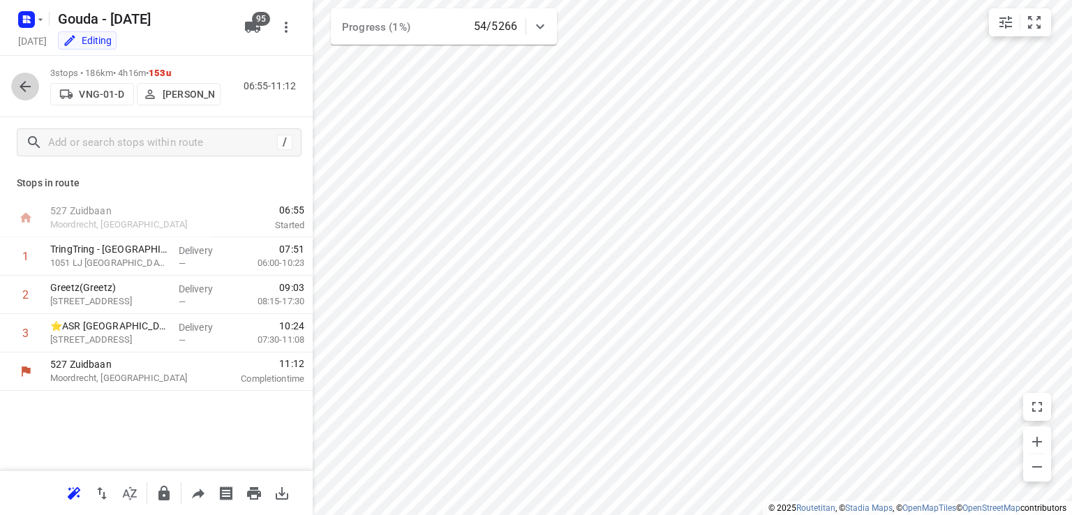
click at [22, 89] on icon "button" at bounding box center [25, 86] width 11 height 11
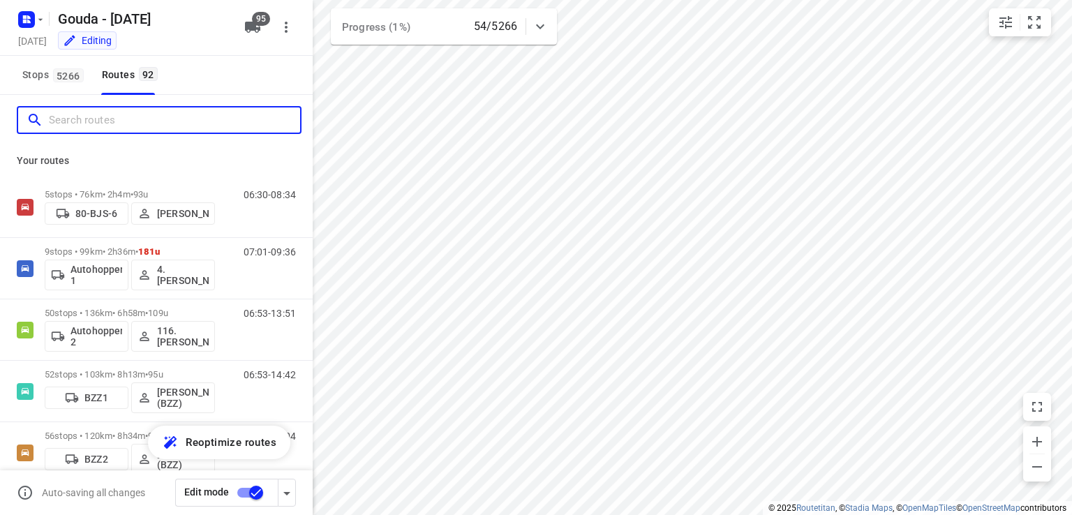
click at [129, 121] on input "Search routes" at bounding box center [174, 121] width 251 height 22
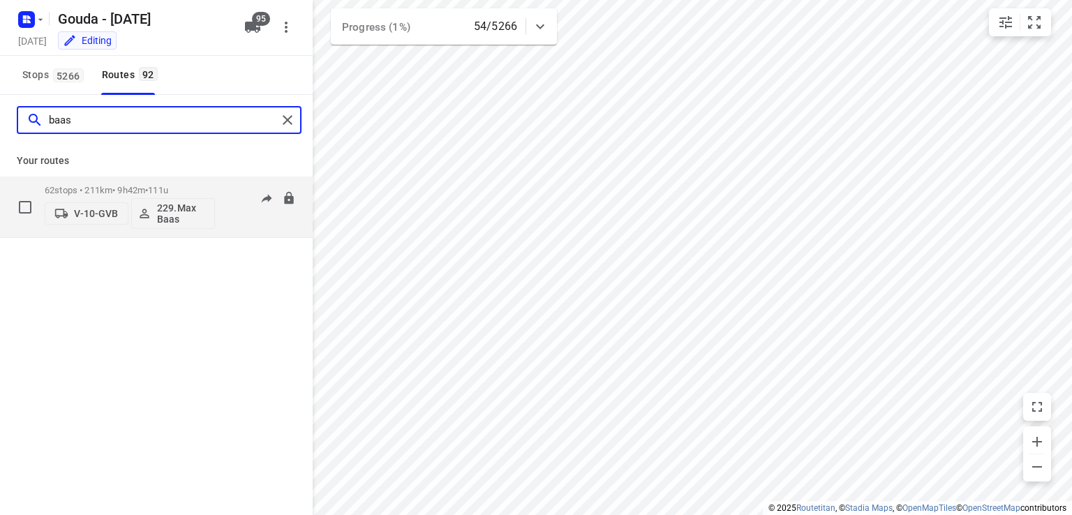
type input "baas"
click at [148, 186] on span "•" at bounding box center [146, 190] width 3 height 10
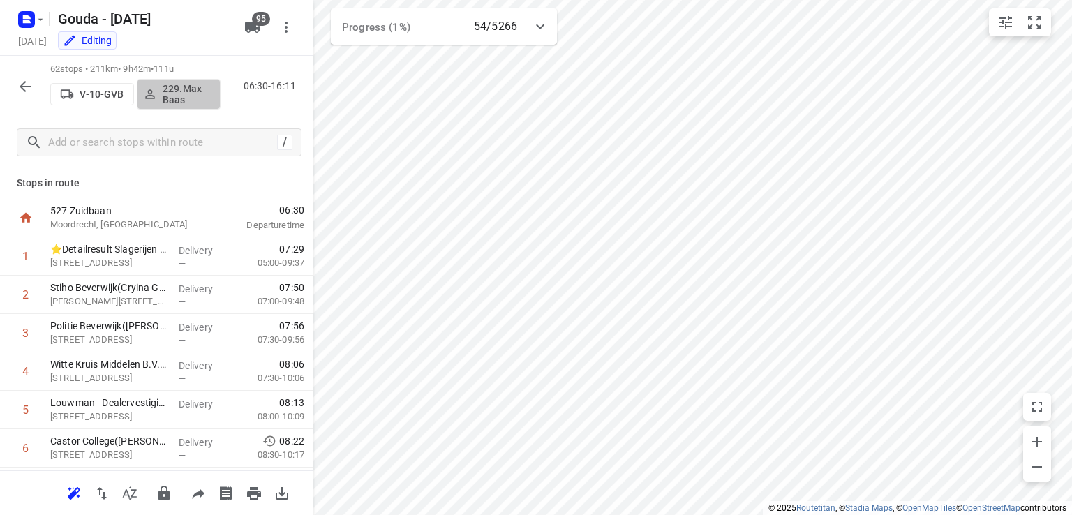
click at [184, 96] on p "229.Max Baas" at bounding box center [189, 94] width 52 height 22
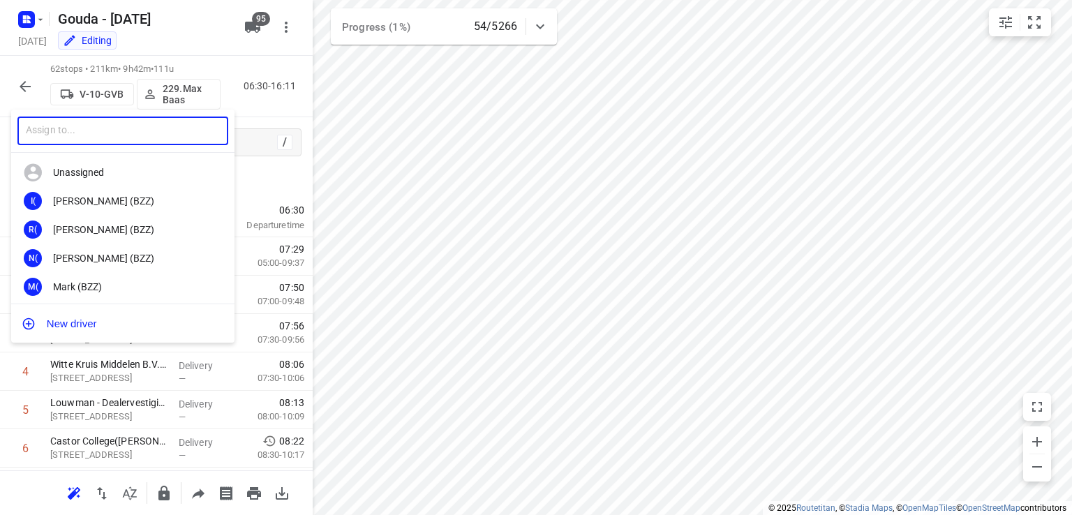
click at [114, 138] on input "text" at bounding box center [122, 131] width 211 height 29
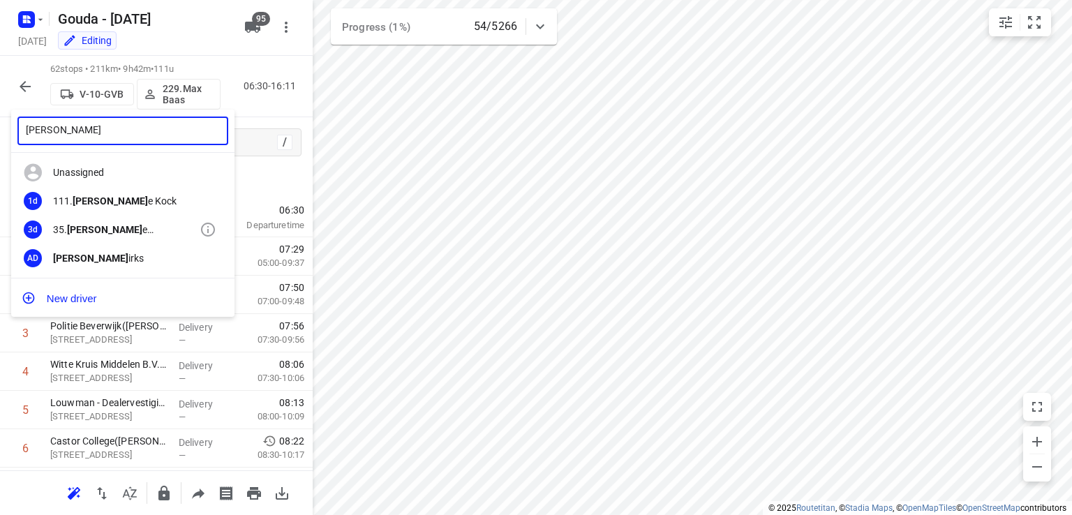
type input "alex d"
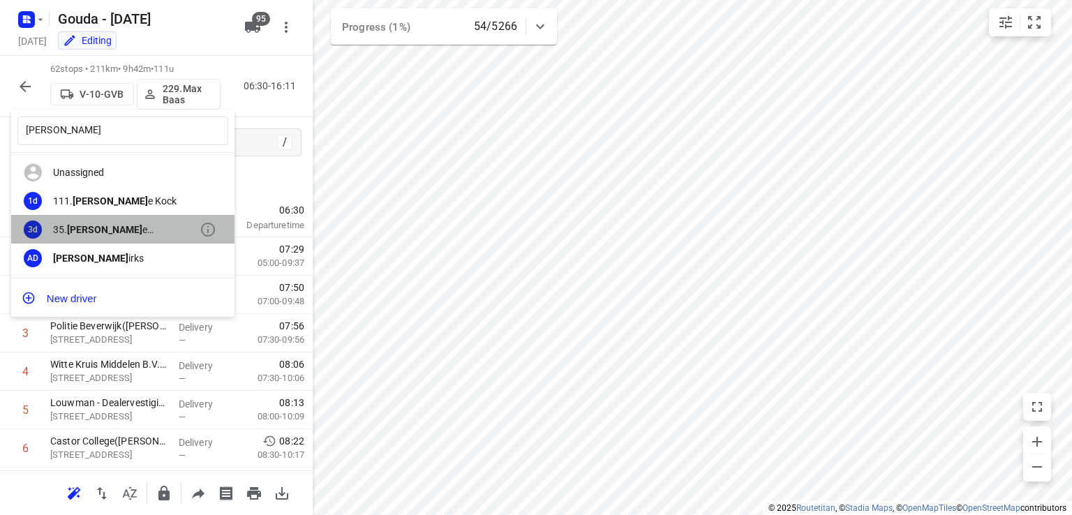
click at [105, 226] on div "35. Alex d e Koning" at bounding box center [126, 229] width 147 height 11
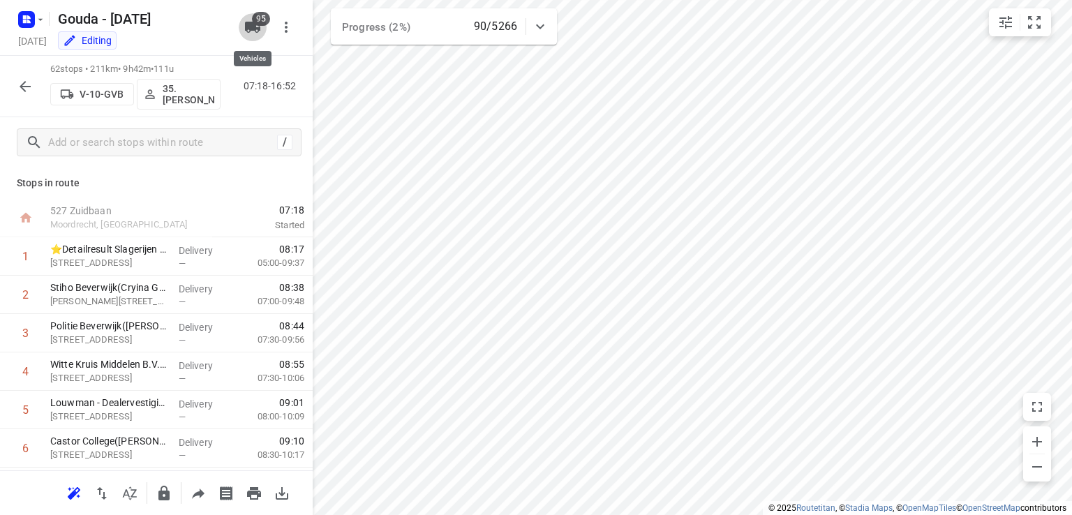
click at [256, 30] on icon "button" at bounding box center [252, 27] width 17 height 17
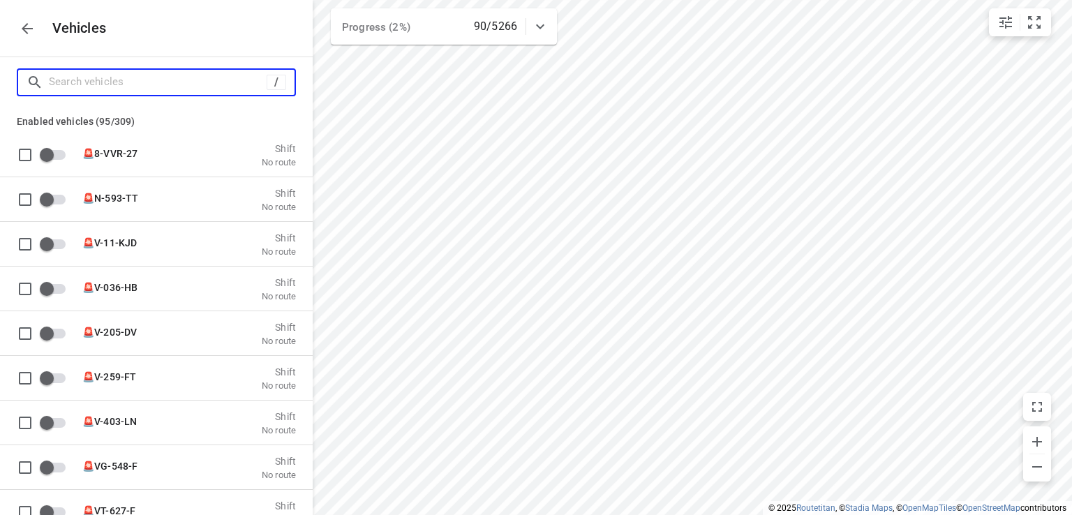
click at [116, 87] on input "Search vehicles" at bounding box center [158, 82] width 218 height 22
type input "yo"
checkbox input "true"
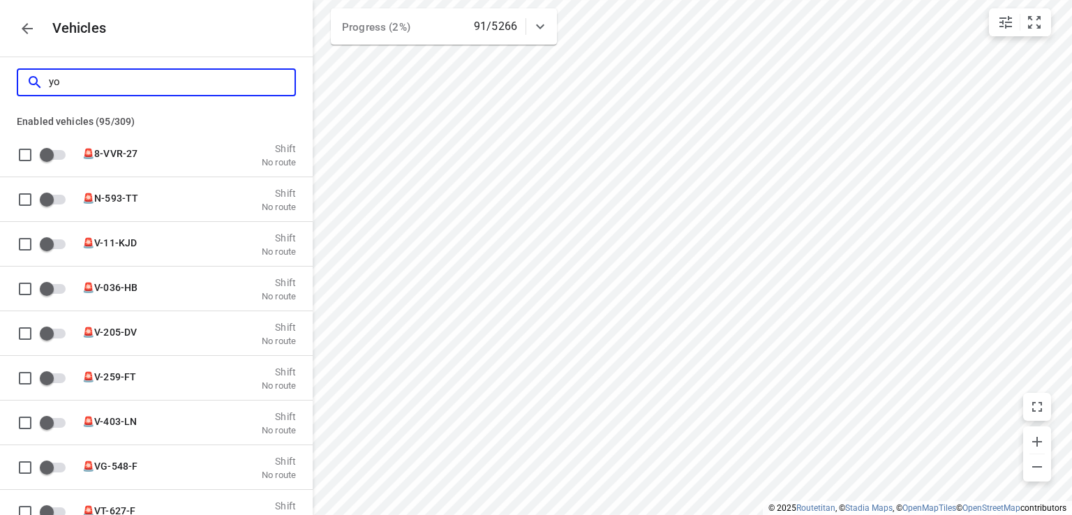
checkbox input "true"
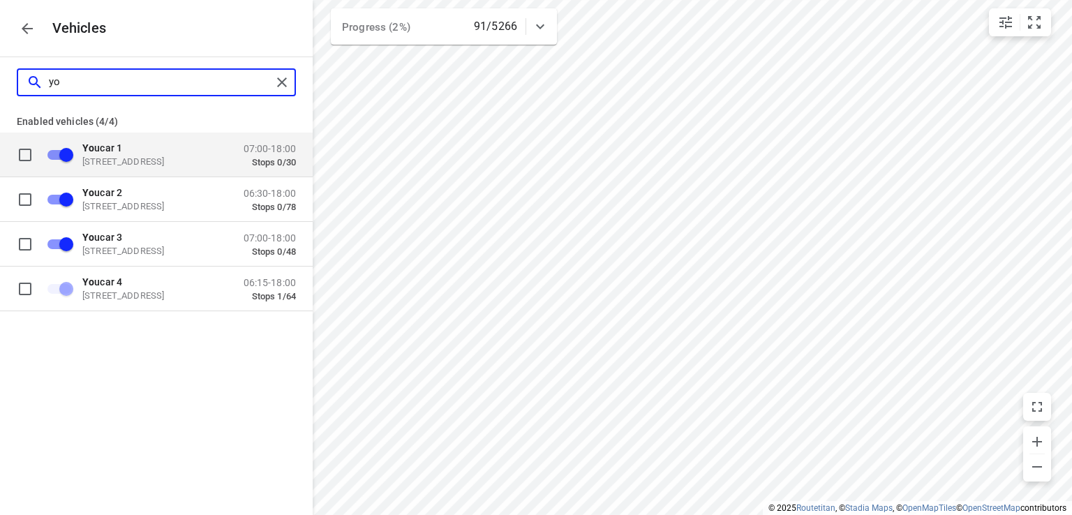
type input "y"
checkbox input "false"
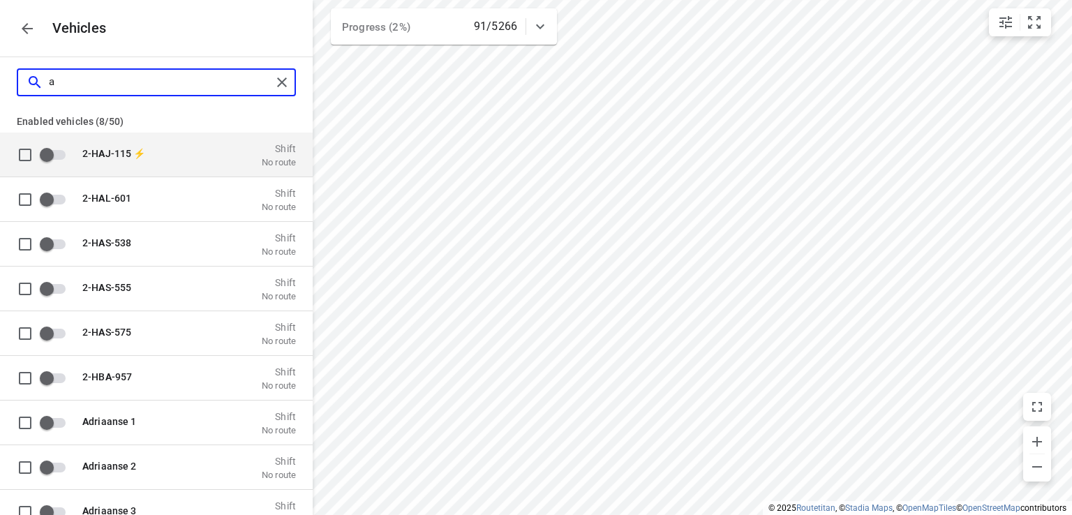
type input "au"
checkbox input "true"
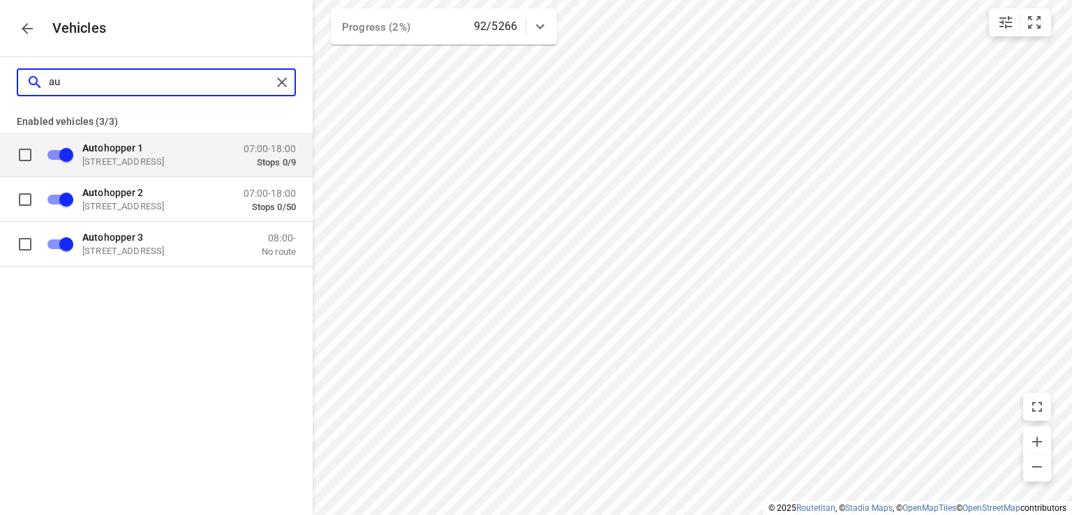
type input "a"
checkbox input "false"
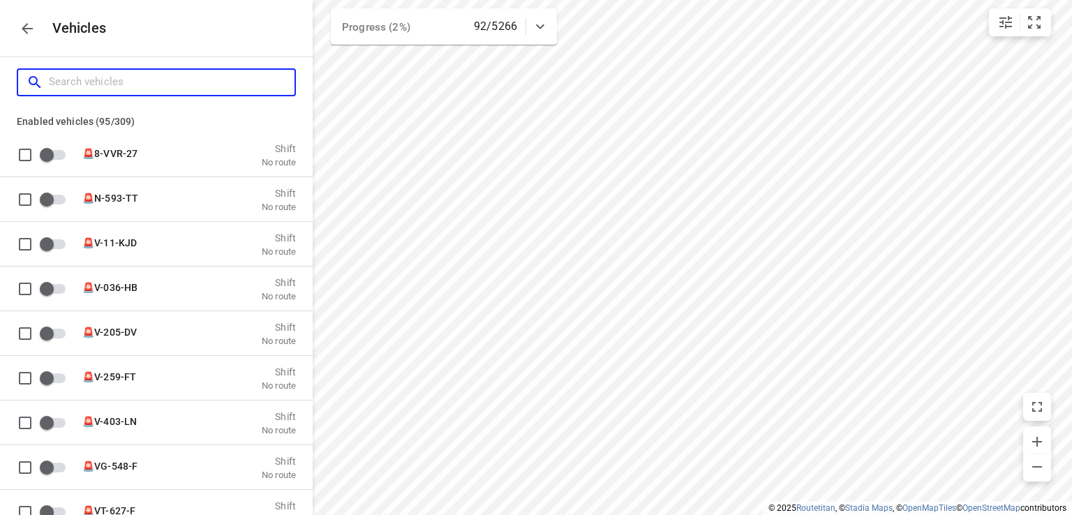
type input "s"
checkbox input "true"
type input "sp"
checkbox input "true"
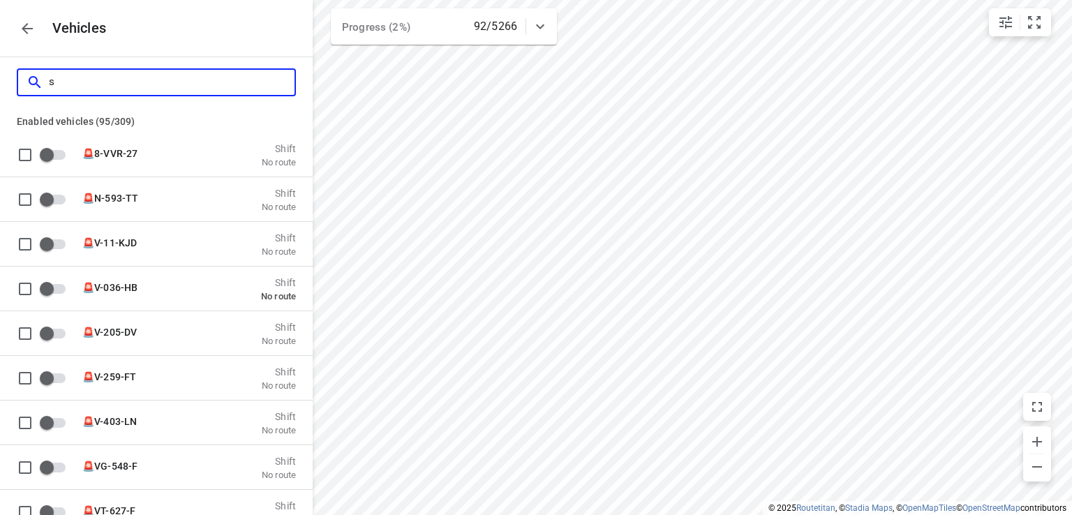
checkbox input "true"
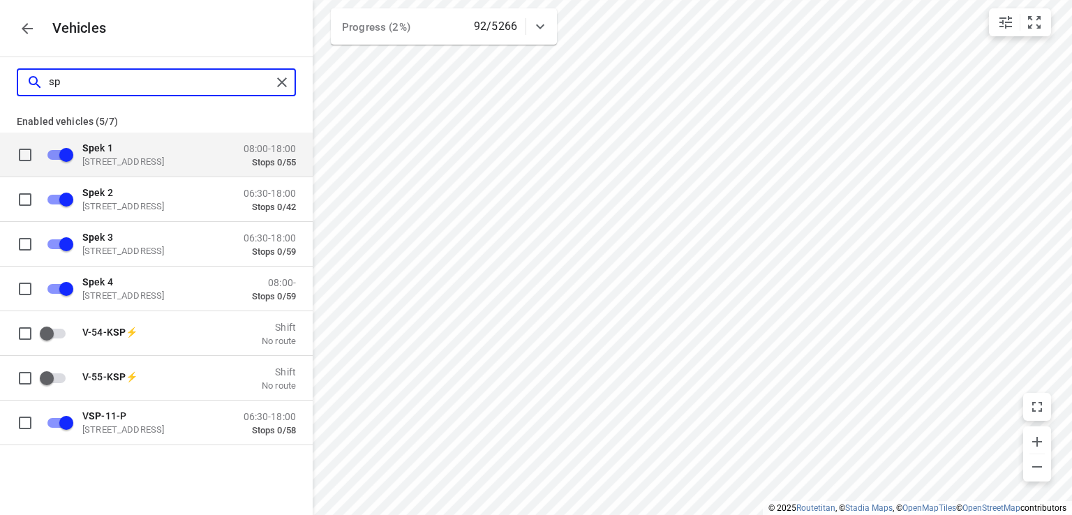
type input "s"
checkbox input "false"
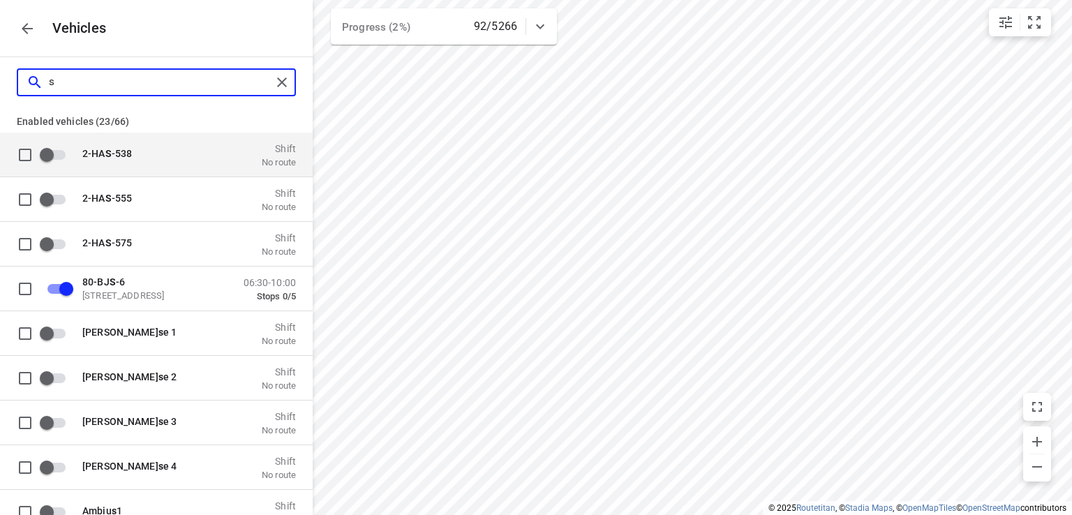
checkbox input "false"
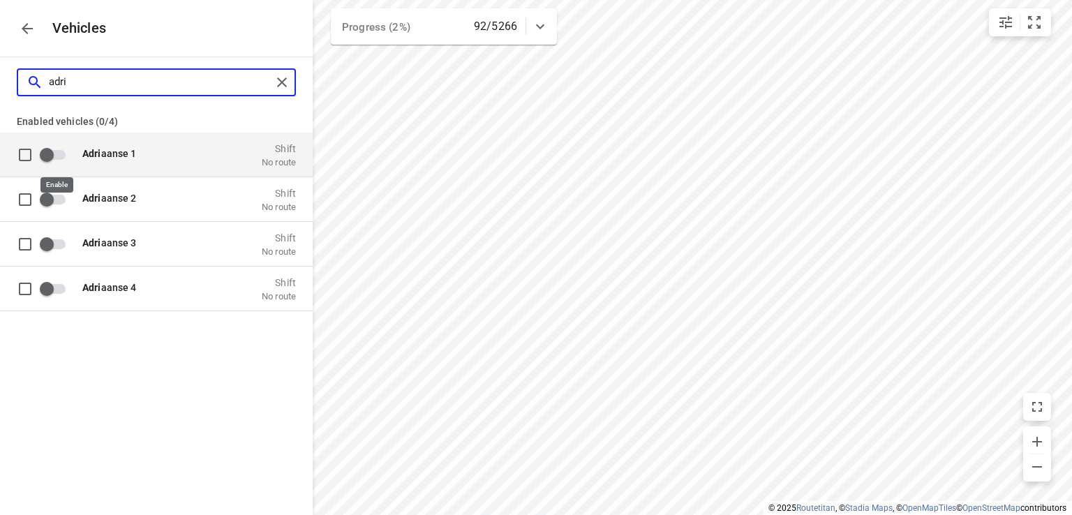
type input "adri"
click at [59, 154] on input "grid" at bounding box center [47, 154] width 80 height 27
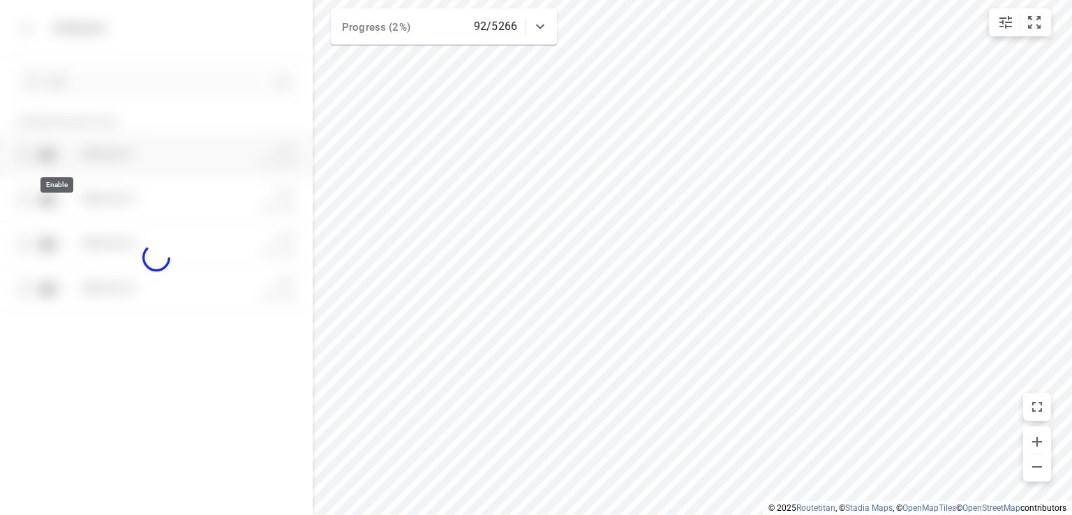
checkbox input "true"
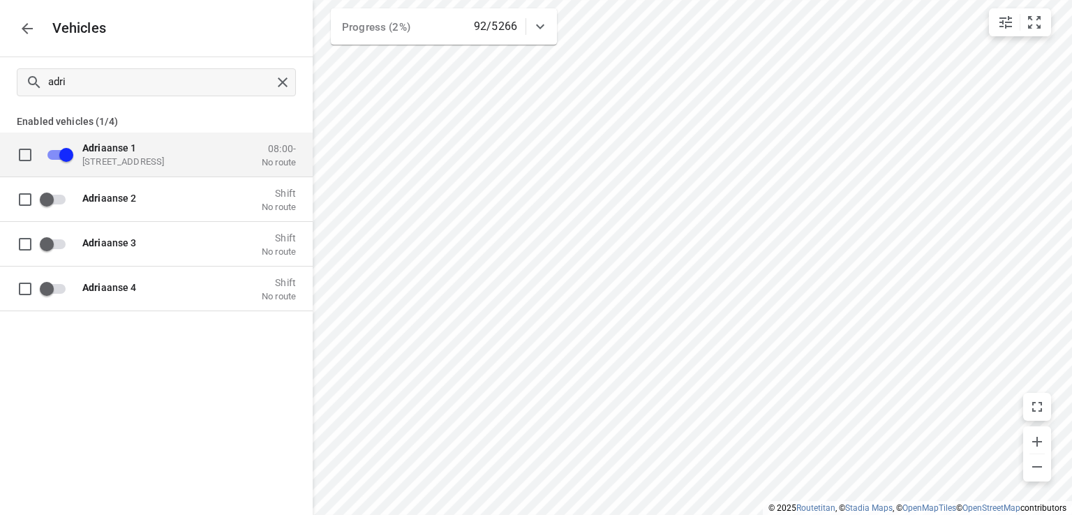
click at [31, 29] on icon "button" at bounding box center [27, 28] width 17 height 17
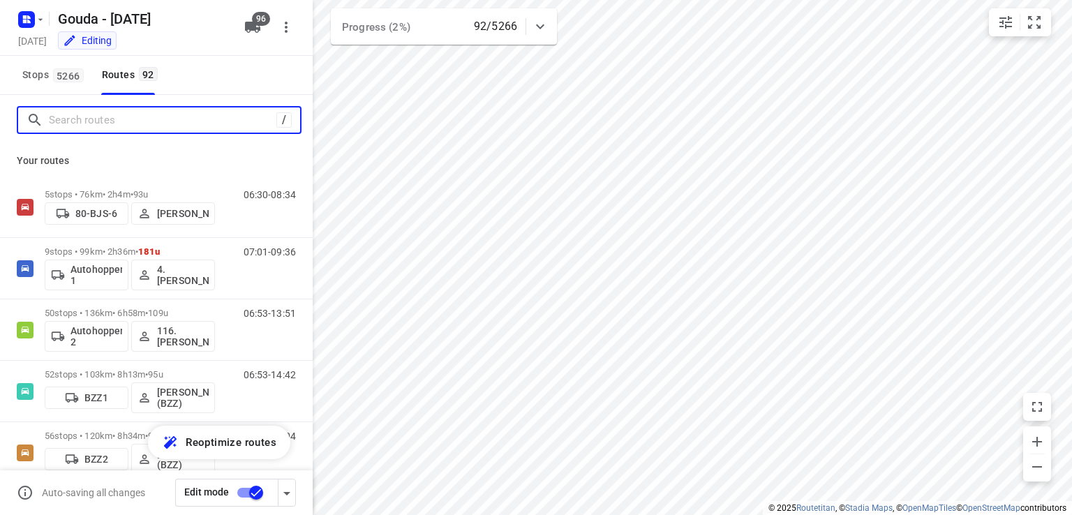
click at [110, 119] on input "Search routes" at bounding box center [163, 121] width 228 height 22
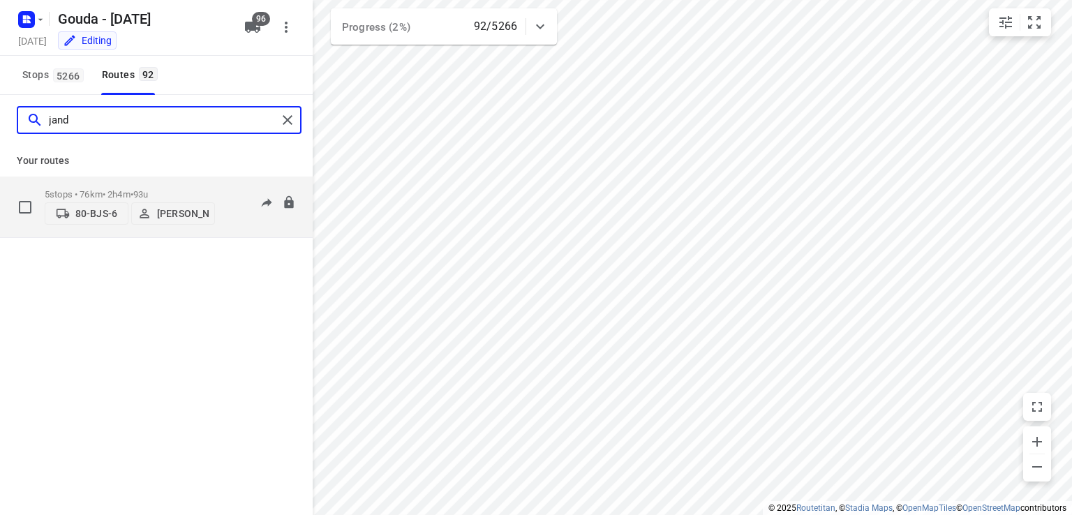
type input "jand"
click at [137, 193] on p "5 stops • 76km • 2h4m • 93u" at bounding box center [130, 194] width 170 height 10
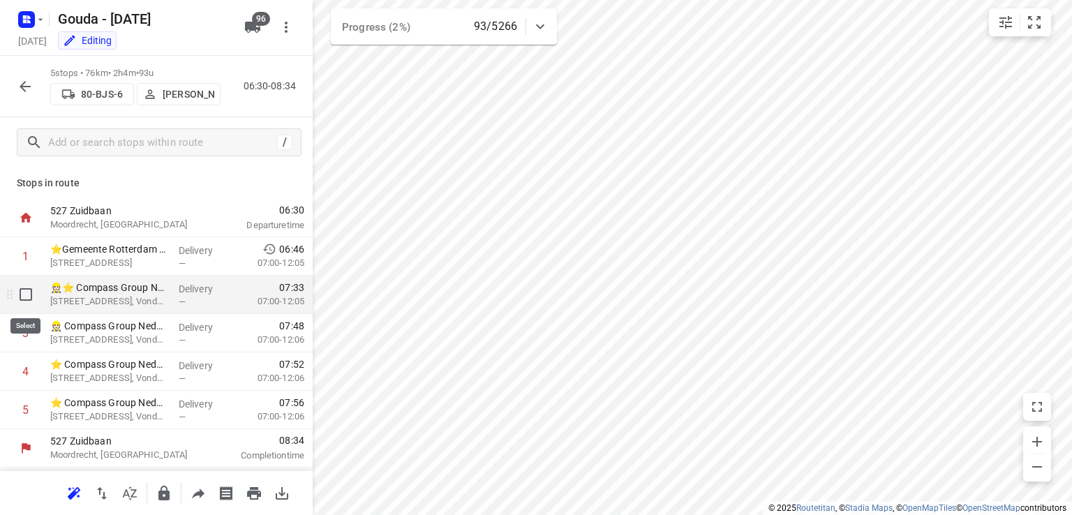
click at [29, 290] on input "checkbox" at bounding box center [26, 295] width 28 height 28
checkbox input "true"
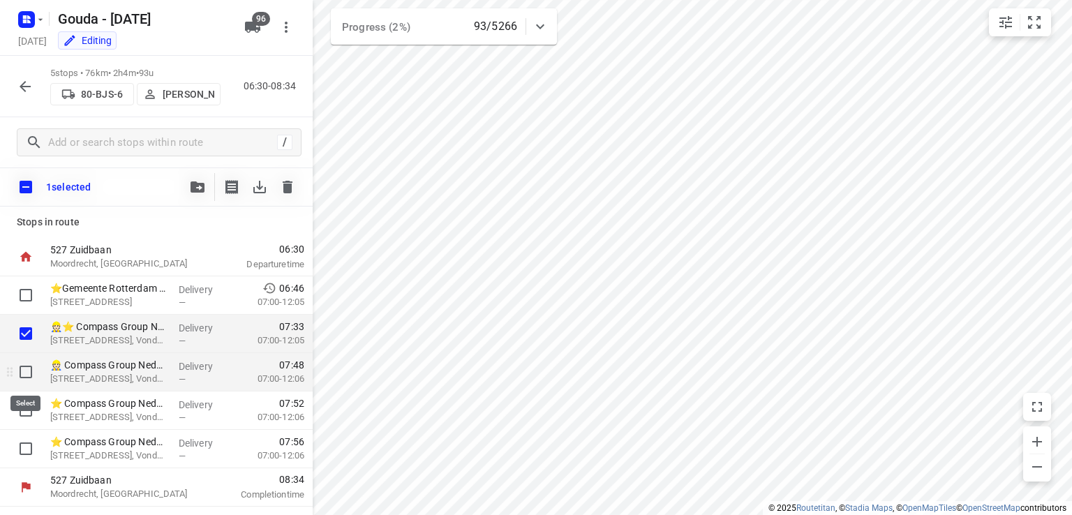
click at [31, 366] on input "checkbox" at bounding box center [26, 372] width 28 height 28
checkbox input "true"
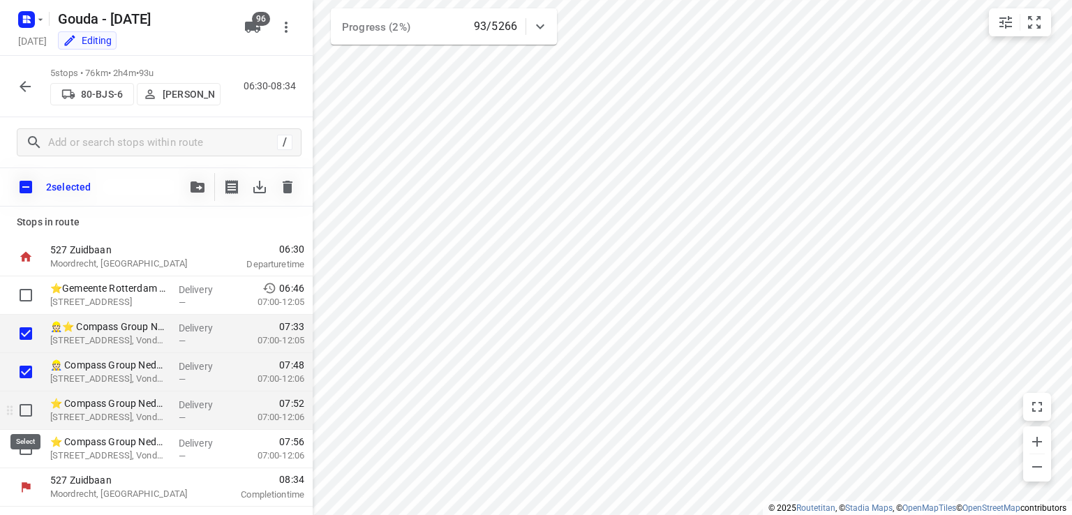
click at [22, 410] on input "checkbox" at bounding box center [26, 410] width 28 height 28
checkbox input "true"
click at [28, 448] on input "checkbox" at bounding box center [26, 449] width 28 height 28
checkbox input "true"
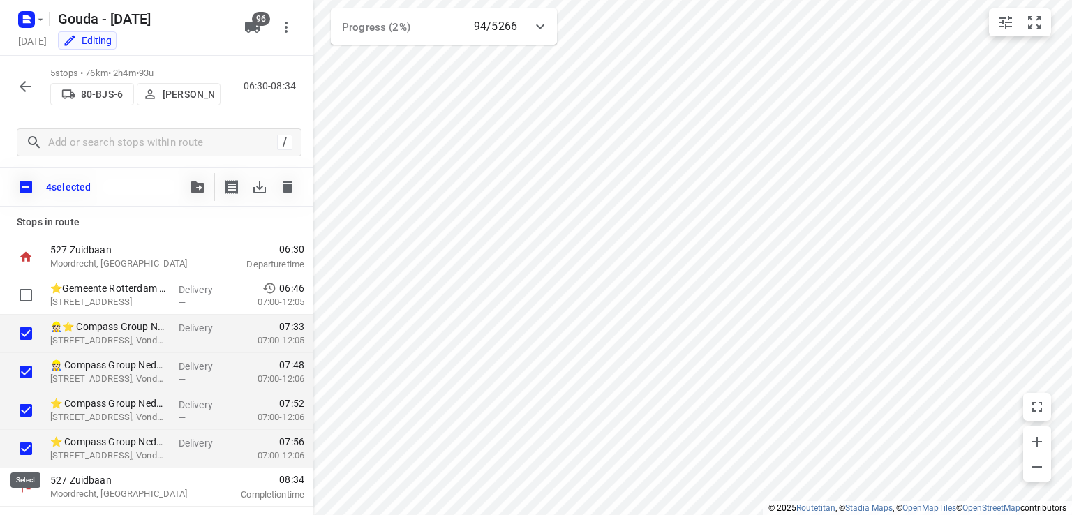
click at [188, 188] on button "button" at bounding box center [198, 187] width 28 height 28
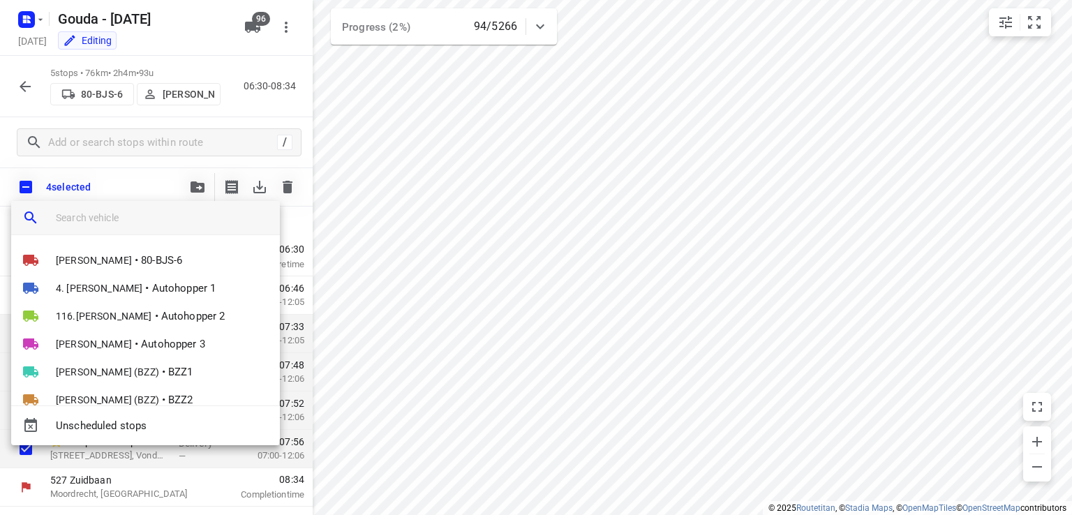
click at [128, 213] on input "search vehicle" at bounding box center [162, 217] width 213 height 21
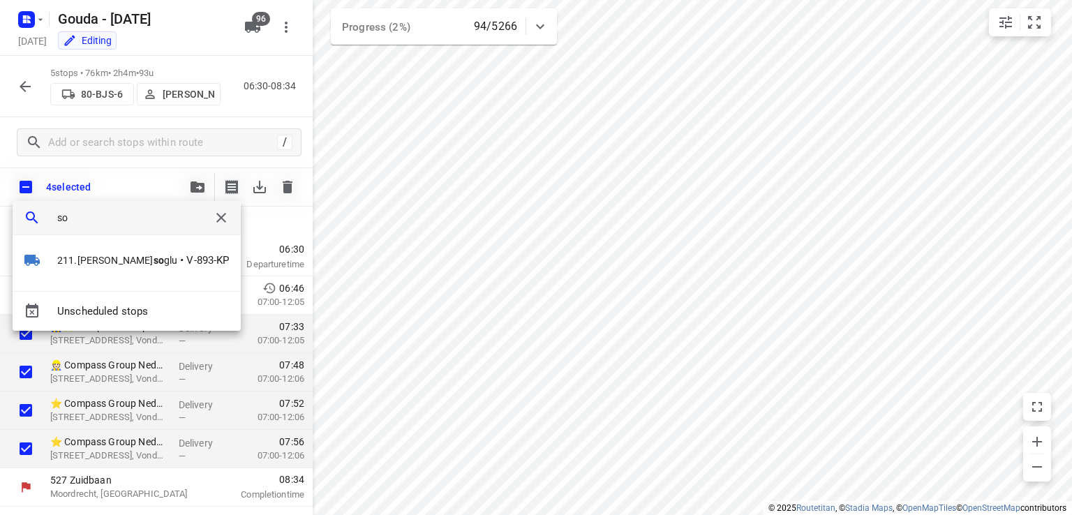
type input "s"
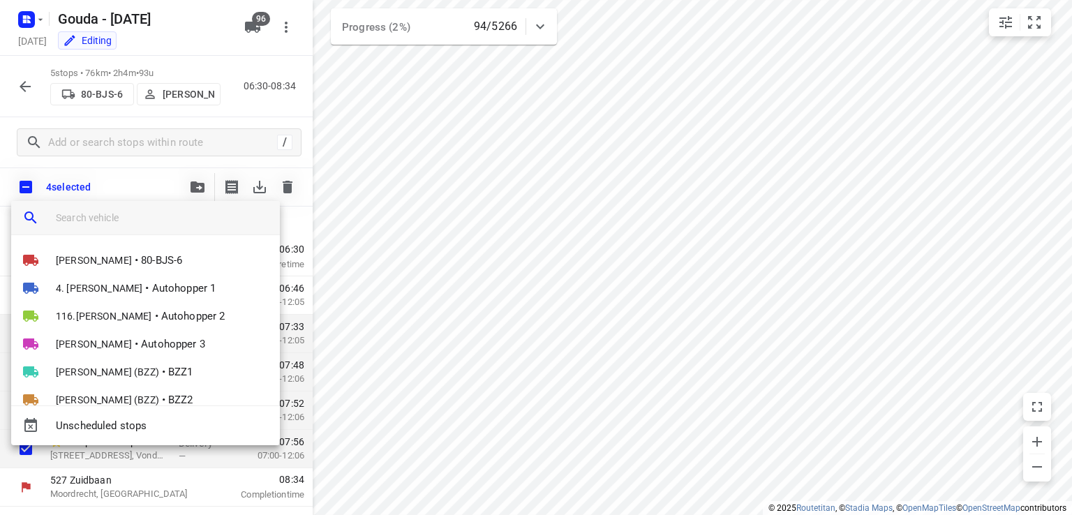
click at [126, 219] on input "search vehicle" at bounding box center [162, 217] width 213 height 21
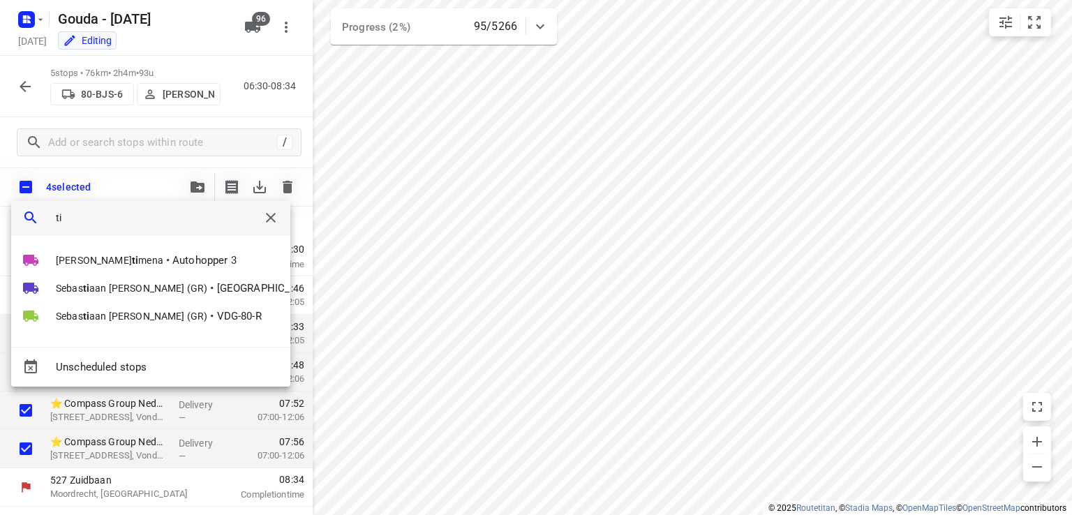
type input "t"
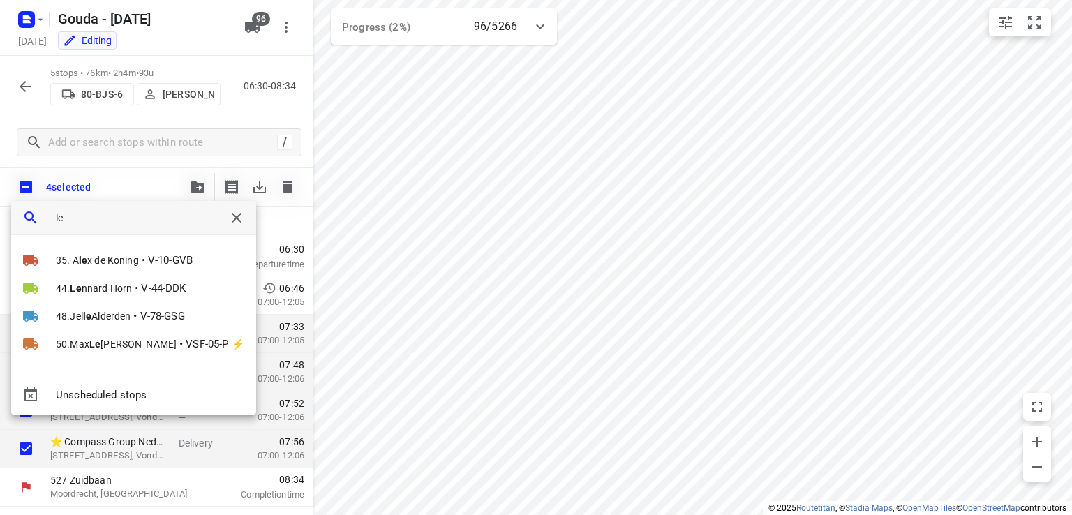
type input "l"
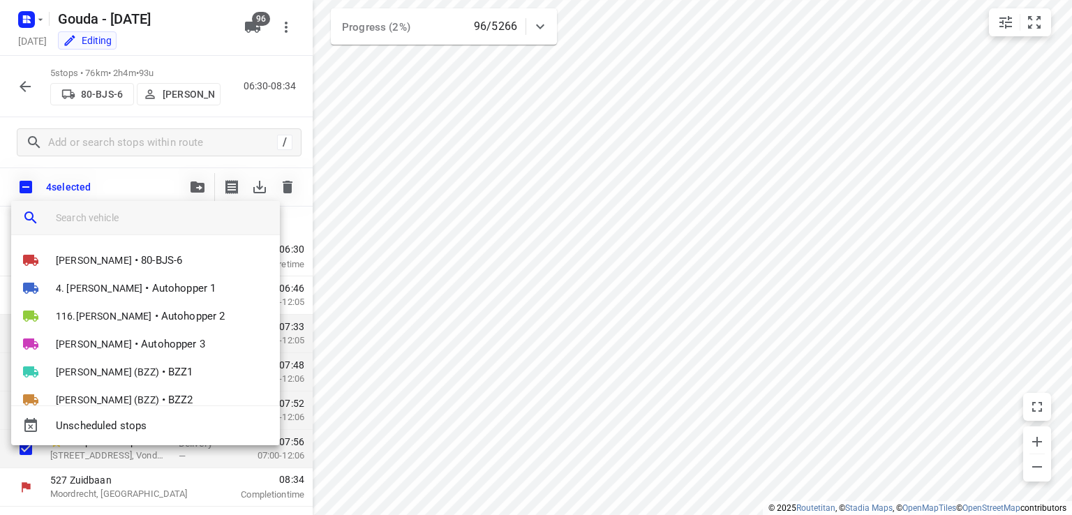
click at [102, 218] on input "search vehicle" at bounding box center [162, 217] width 213 height 21
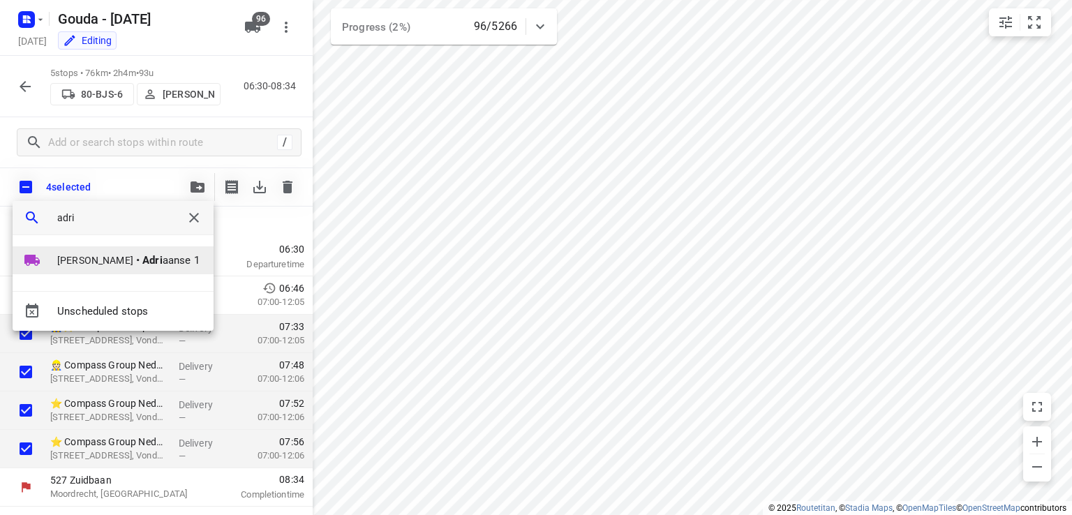
type input "adri"
click at [126, 260] on span "[PERSON_NAME]" at bounding box center [95, 260] width 76 height 14
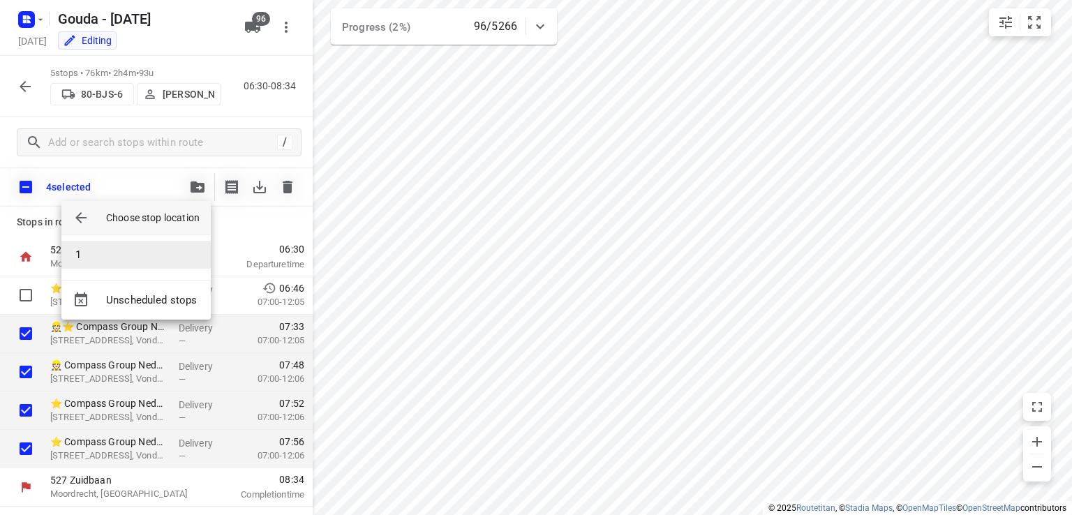
click at [126, 262] on li "1" at bounding box center [135, 255] width 149 height 28
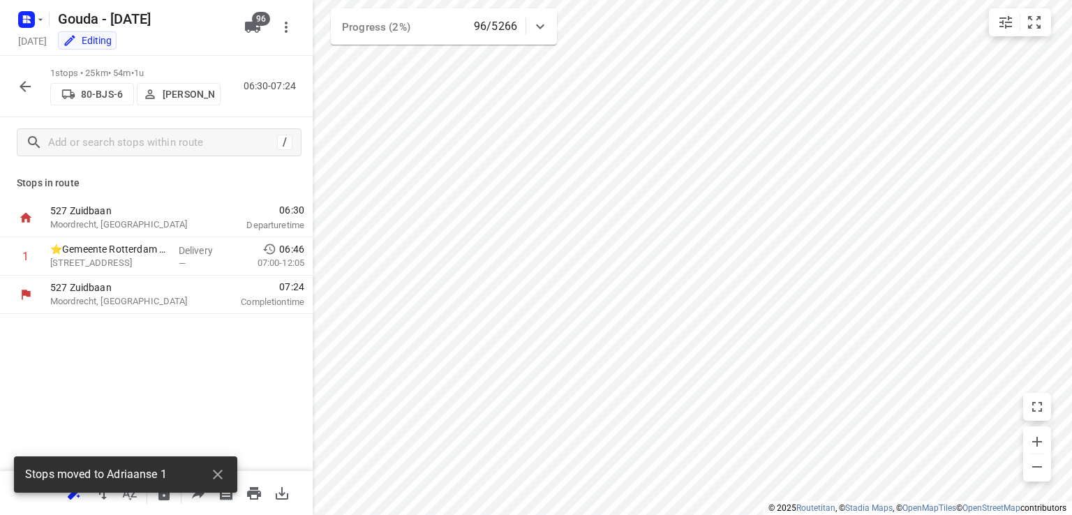
click at [18, 90] on icon "button" at bounding box center [25, 86] width 17 height 17
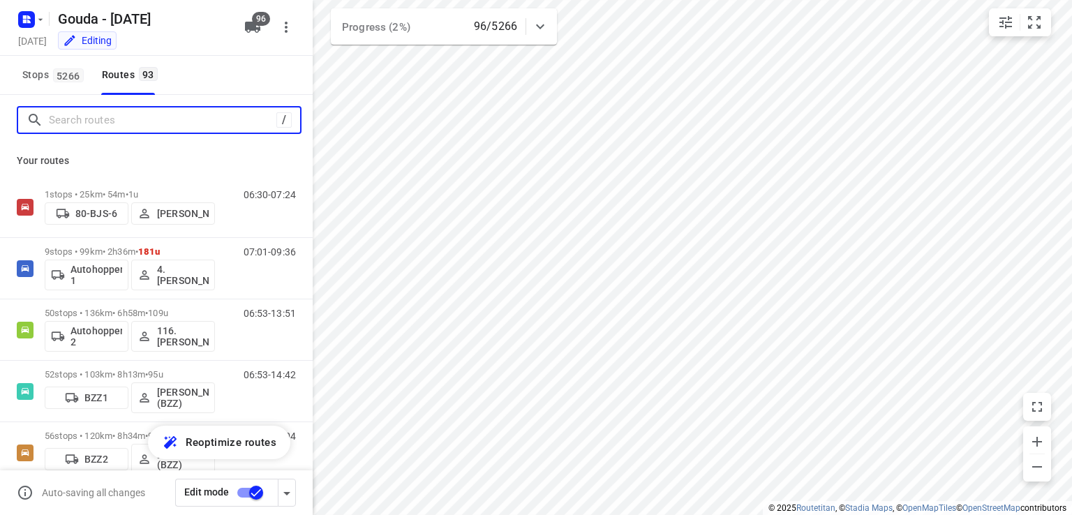
click at [111, 125] on input "Search routes" at bounding box center [163, 121] width 228 height 22
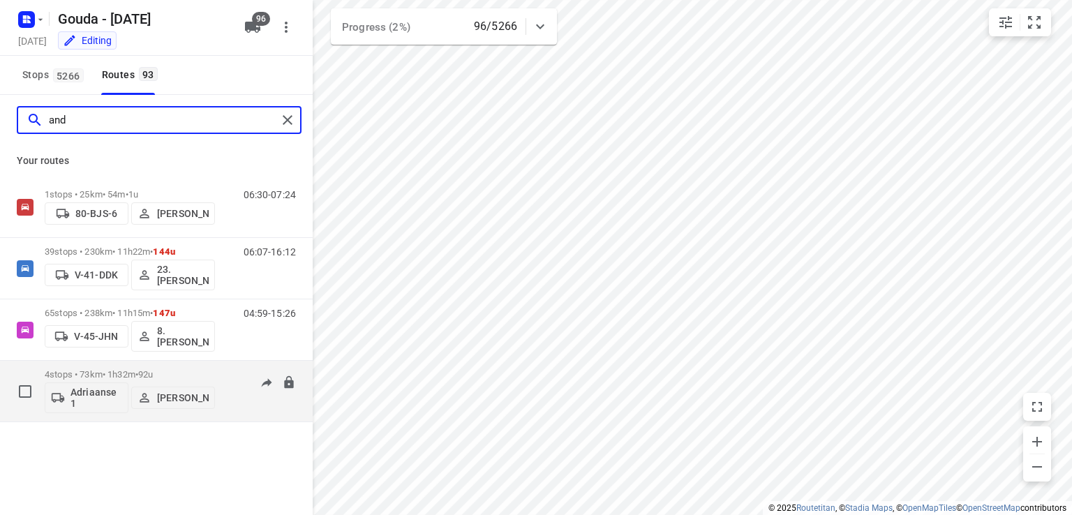
type input "and"
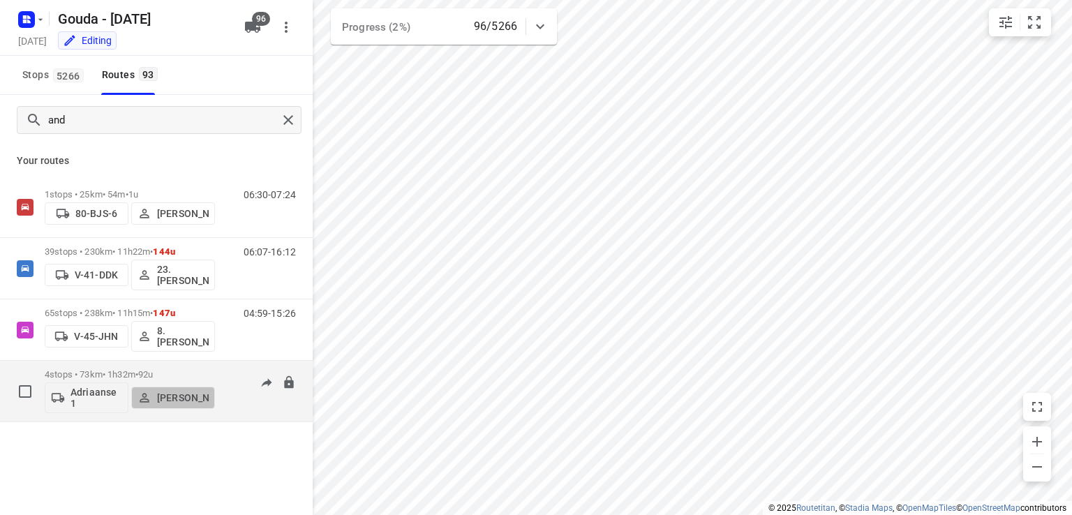
click at [164, 396] on p "[PERSON_NAME]" at bounding box center [183, 397] width 52 height 11
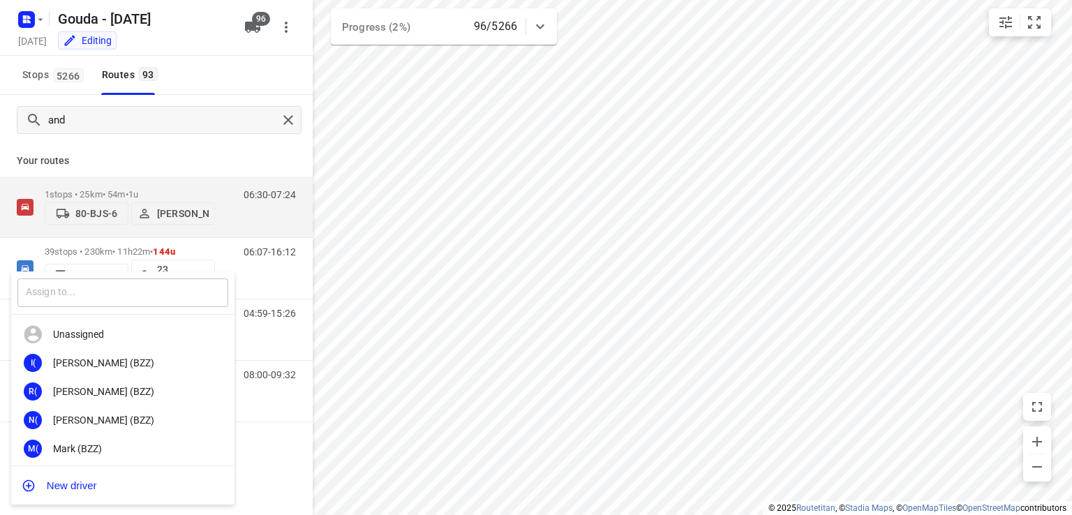
click at [88, 293] on input "text" at bounding box center [122, 293] width 211 height 29
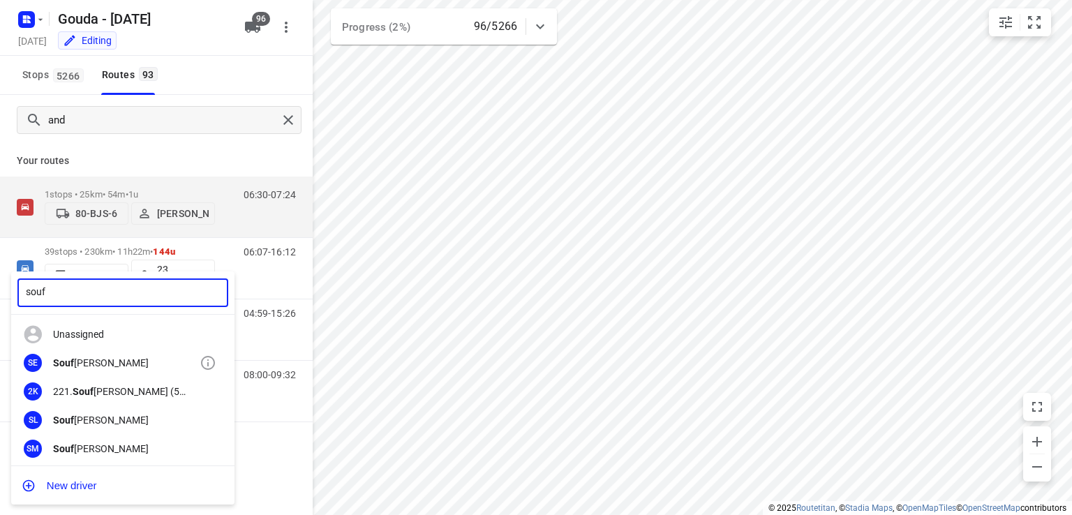
type input "souf"
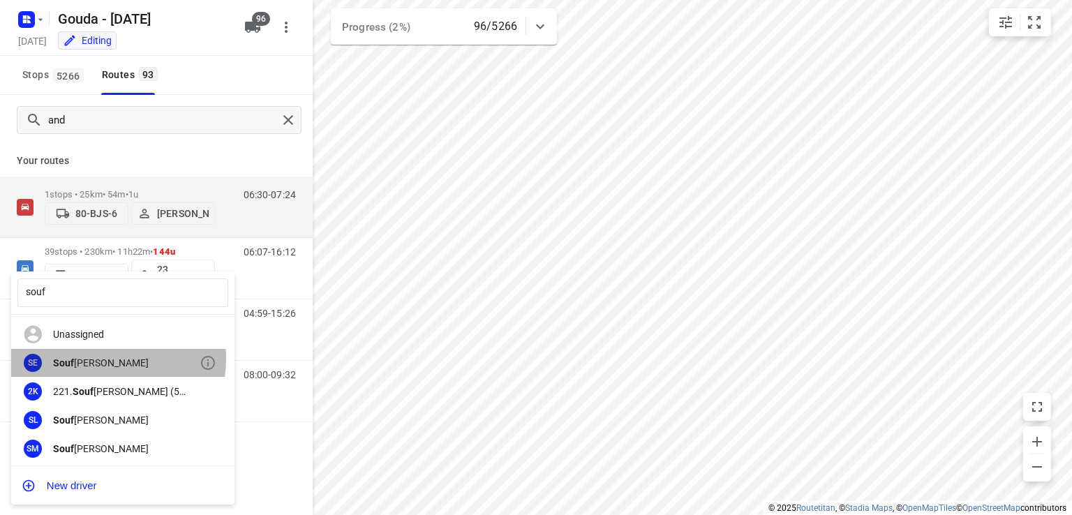
click at [96, 358] on div "Souf iane Essekilli" at bounding box center [126, 362] width 147 height 11
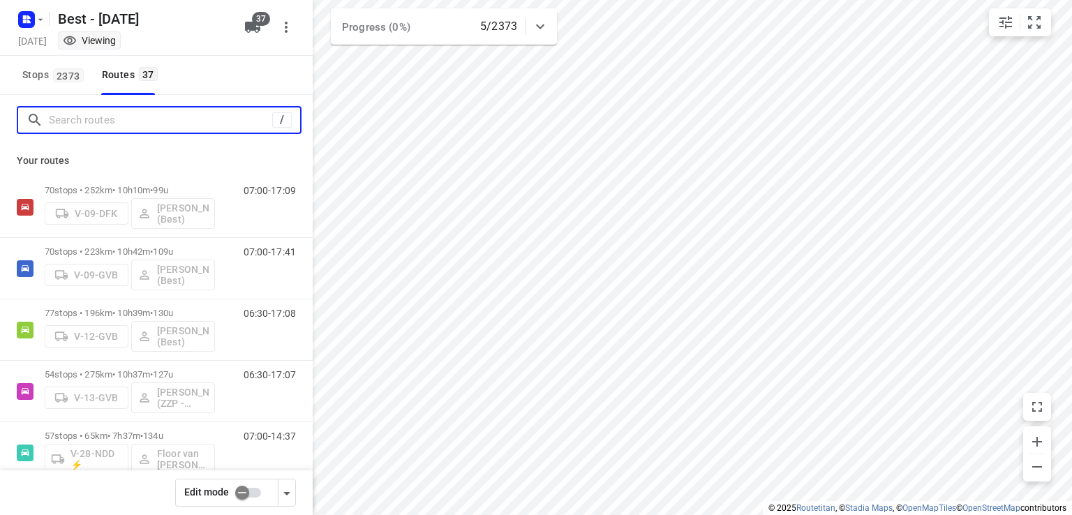
click at [91, 117] on input "Search routes" at bounding box center [160, 121] width 223 height 22
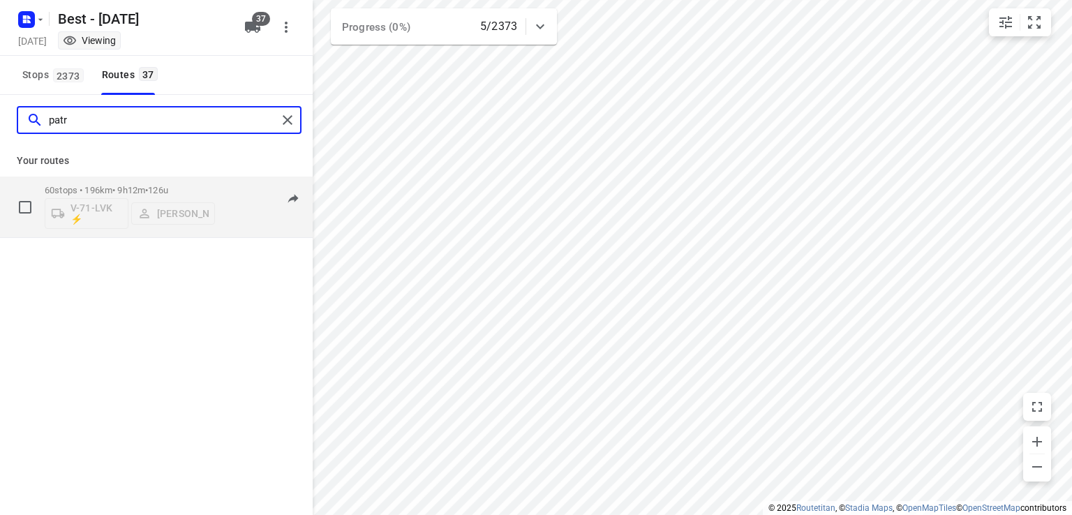
type input "patr"
click at [128, 183] on div "60 stops • 196km • 9h12m • 126u V-71-LVK ⚡ [PERSON_NAME]" at bounding box center [130, 207] width 170 height 58
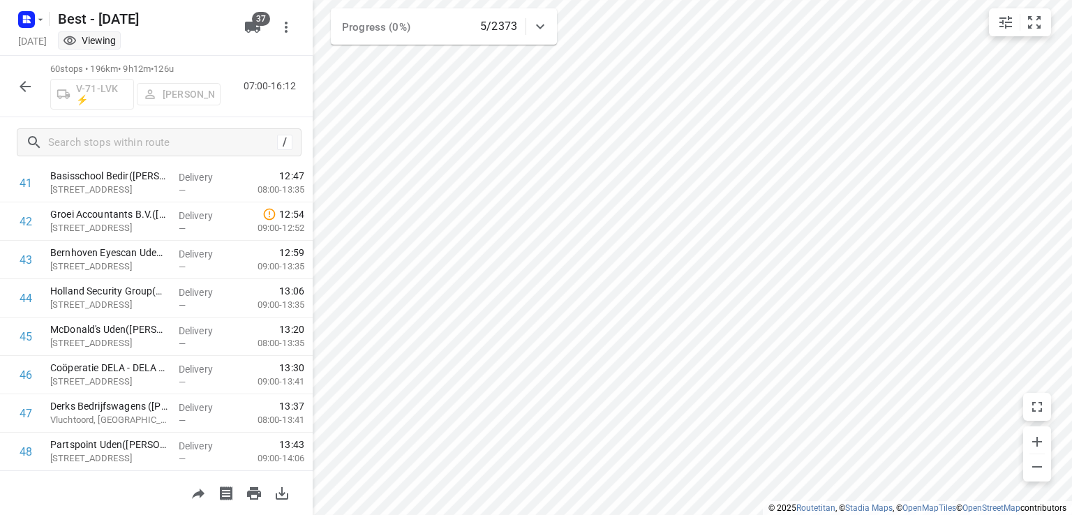
scroll to position [1806, 0]
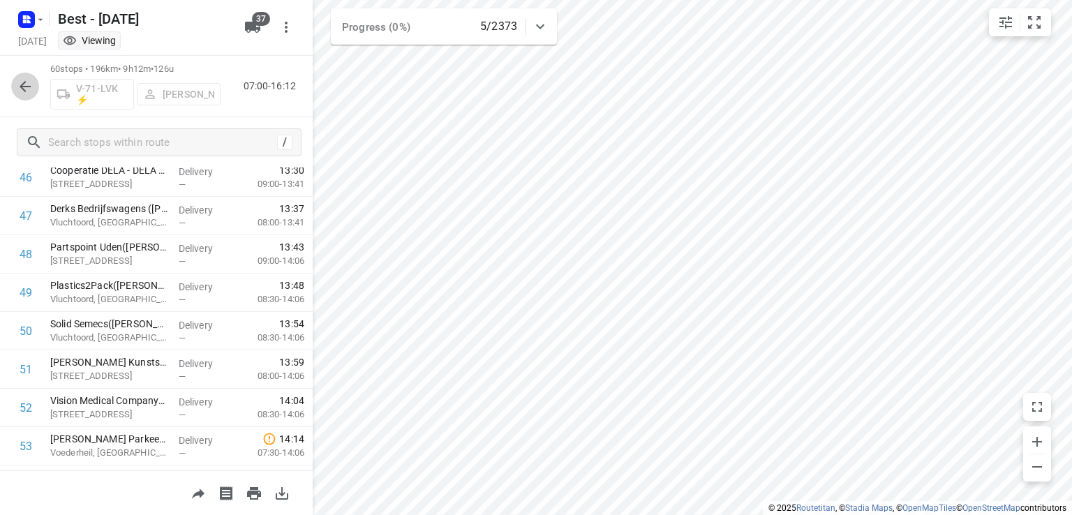
click at [26, 84] on icon "button" at bounding box center [25, 86] width 17 height 17
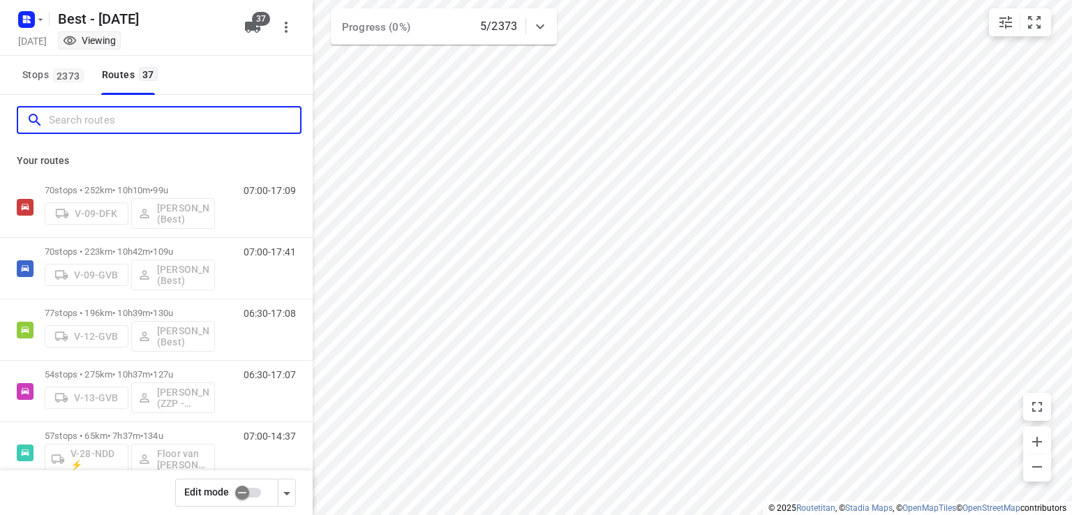
click at [94, 122] on input "Search routes" at bounding box center [174, 121] width 251 height 22
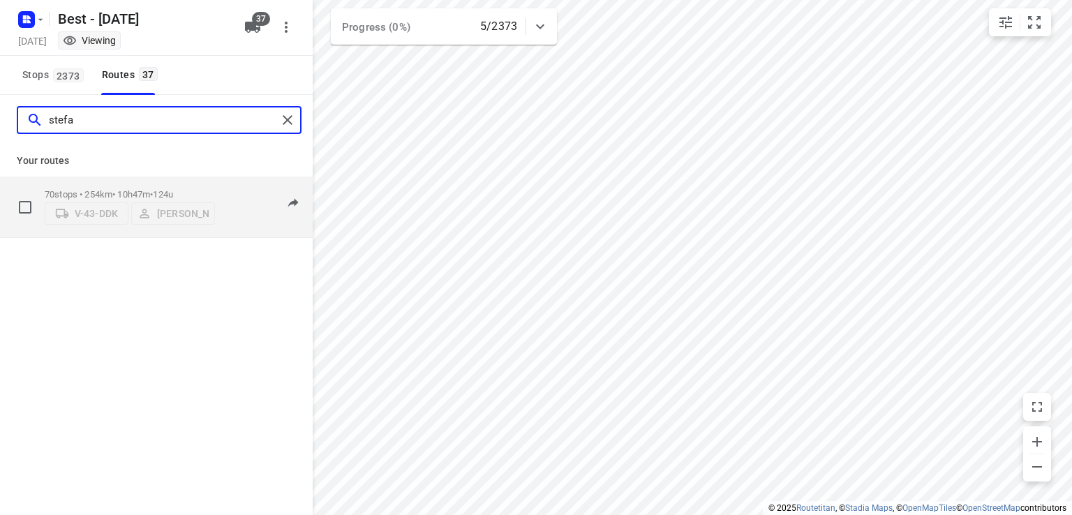
type input "stefa"
click at [131, 189] on p "70 stops • 254km • 10h47m • 124u" at bounding box center [130, 194] width 170 height 10
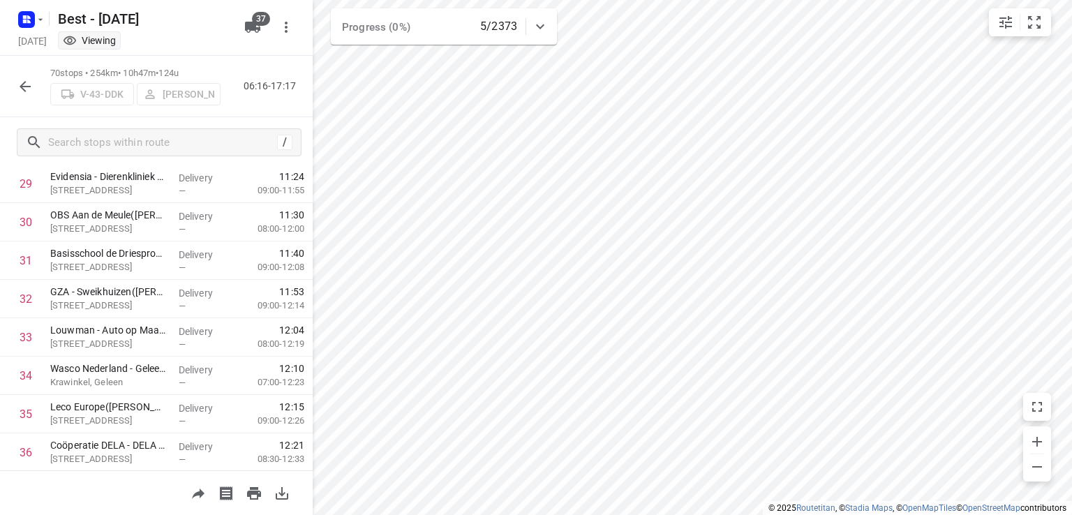
scroll to position [1396, 0]
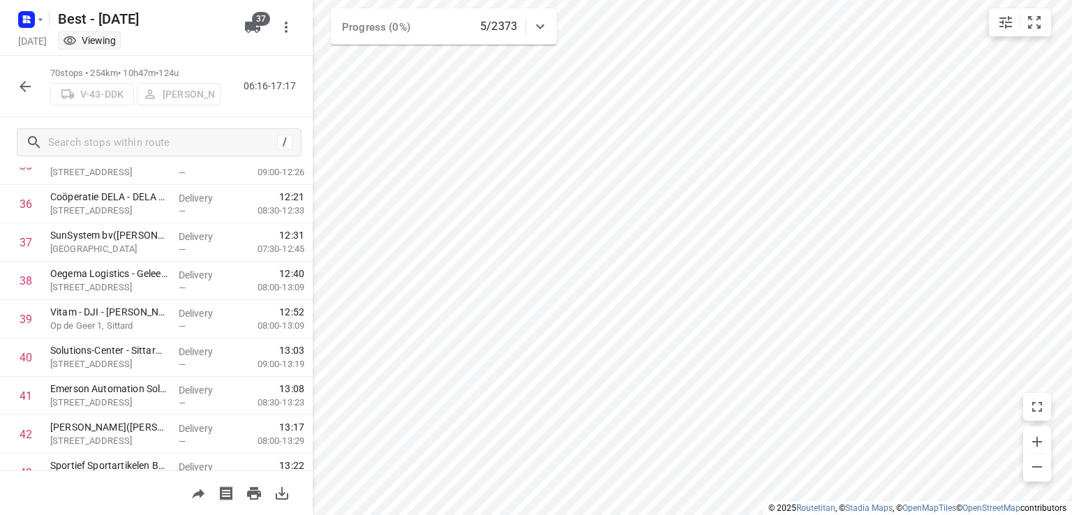
click at [20, 90] on icon "button" at bounding box center [25, 86] width 17 height 17
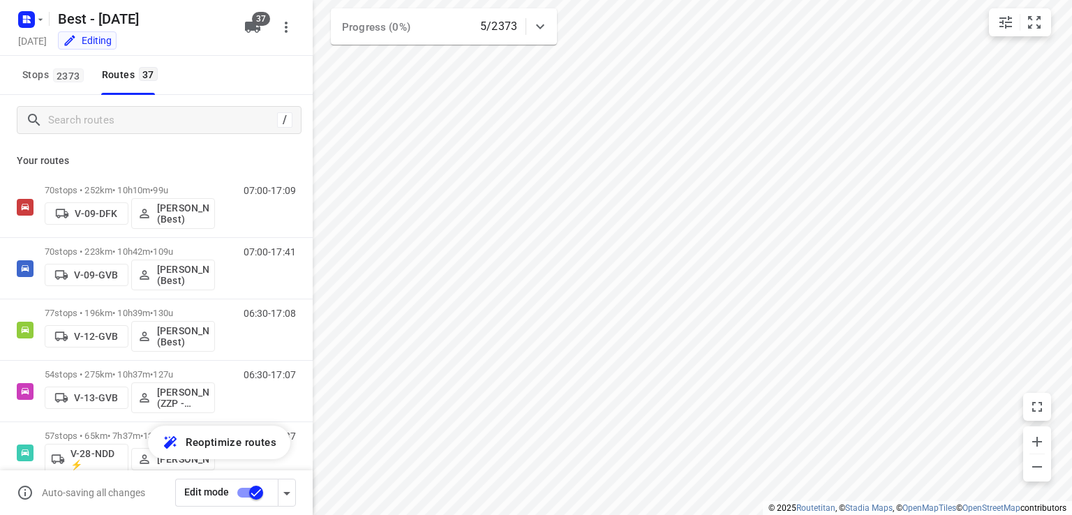
checkbox input "true"
click at [114, 125] on input "Search routes" at bounding box center [163, 121] width 228 height 22
click at [114, 125] on input "Search routes" at bounding box center [174, 121] width 251 height 22
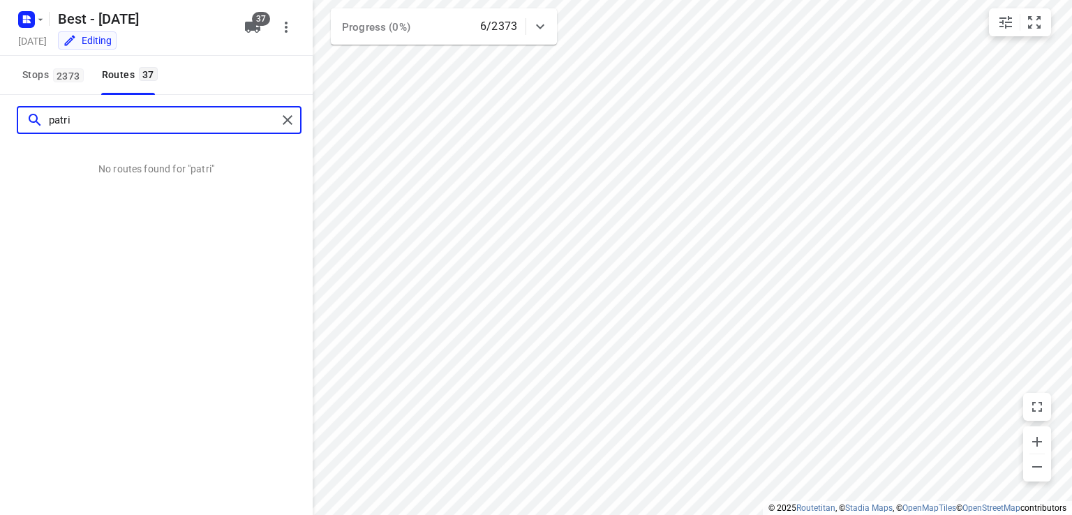
click at [114, 125] on input "patri" at bounding box center [163, 121] width 228 height 22
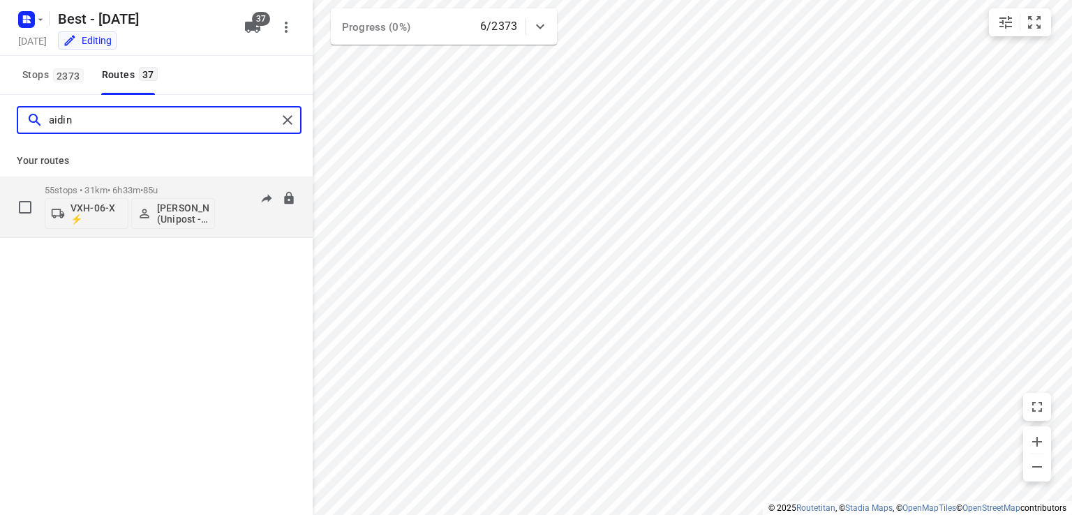
type input "aidin"
click at [129, 193] on p "55 stops • 31km • 6h33m • 85u" at bounding box center [130, 190] width 170 height 10
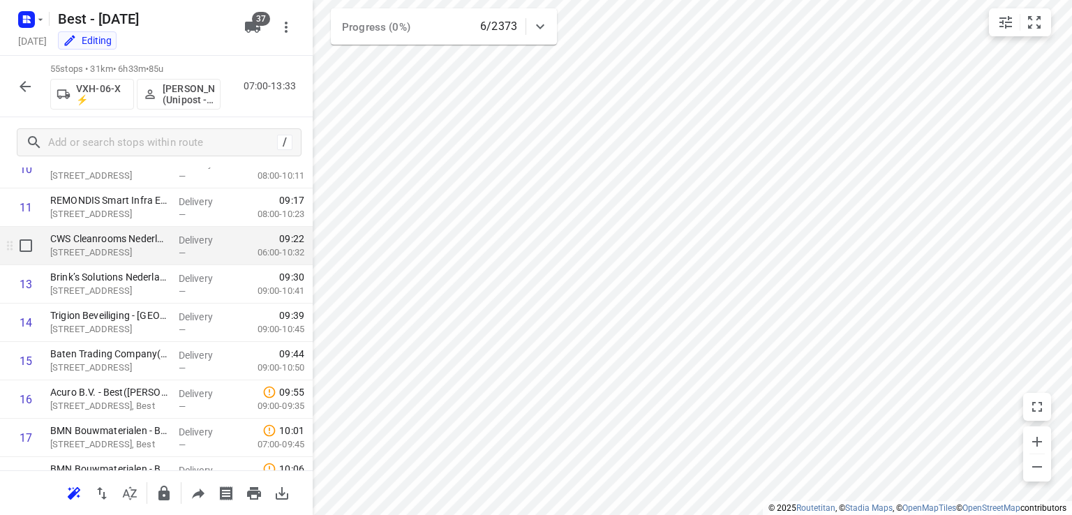
scroll to position [489, 0]
